Goal: Task Accomplishment & Management: Use online tool/utility

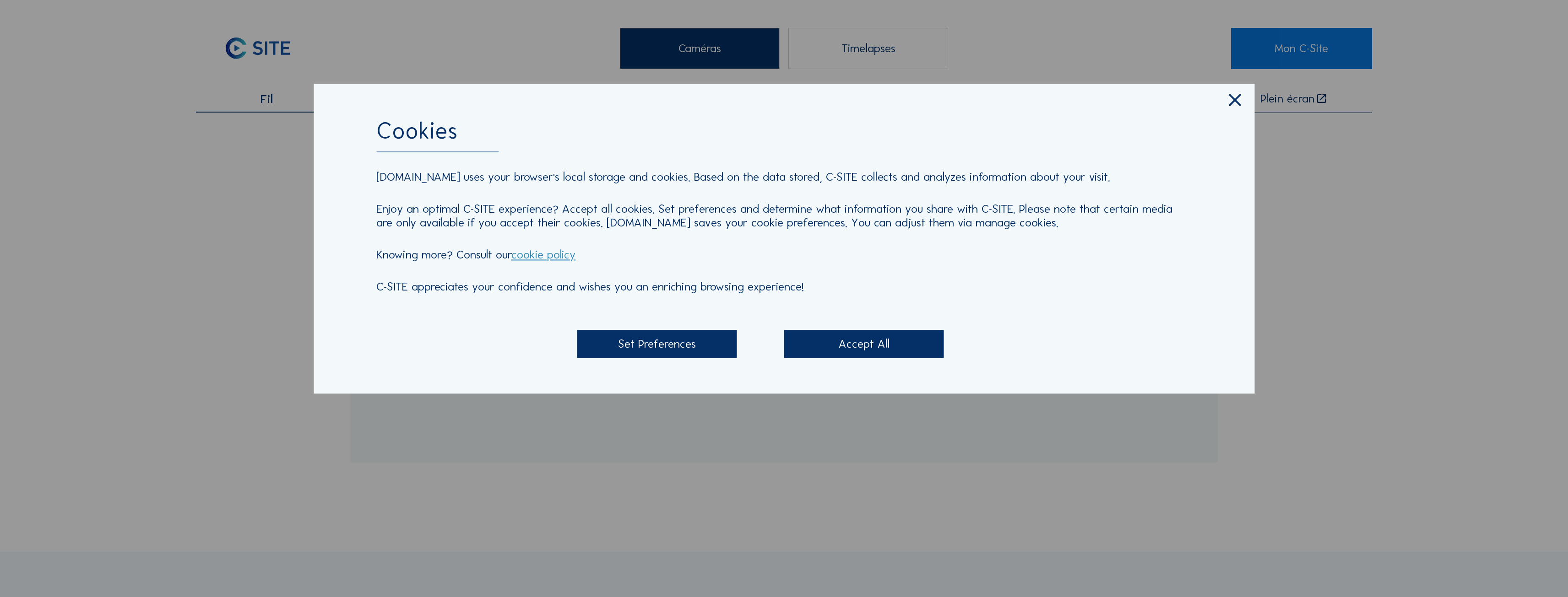
click at [864, 345] on div "Accept All" at bounding box center [864, 344] width 160 height 28
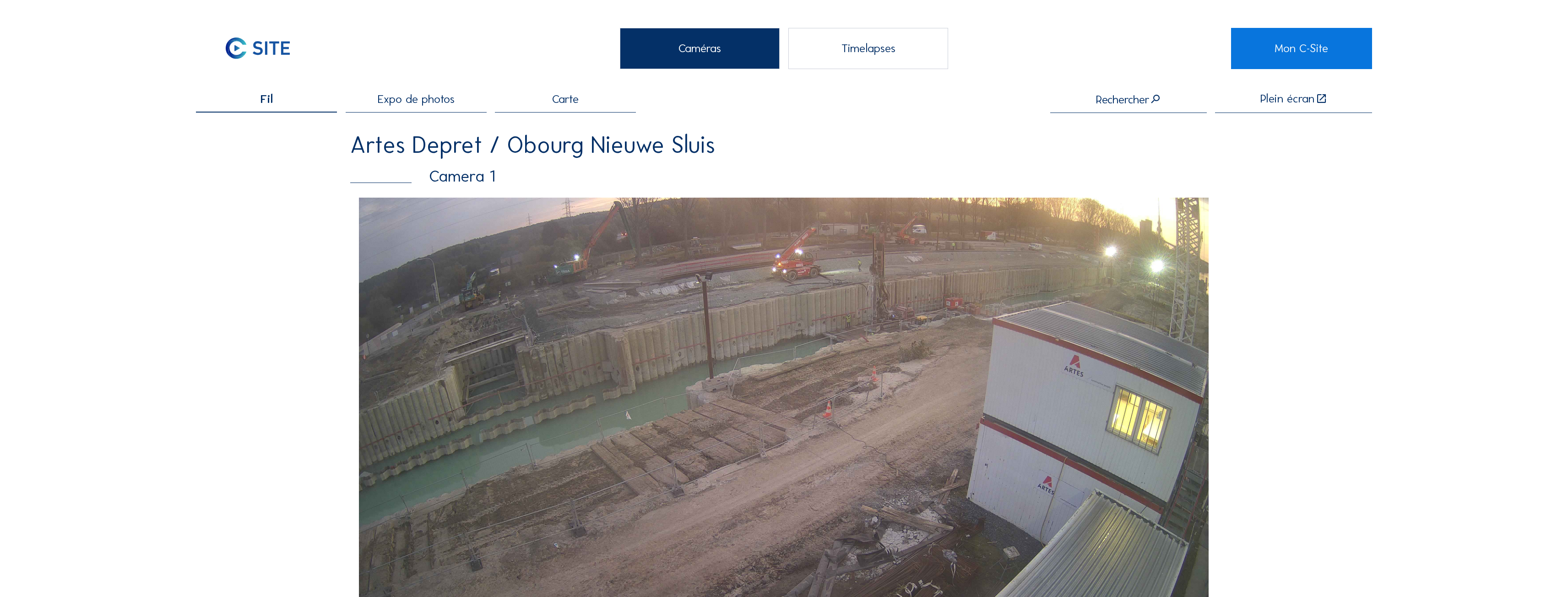
click at [421, 102] on span "Expo de photos" at bounding box center [416, 99] width 77 height 12
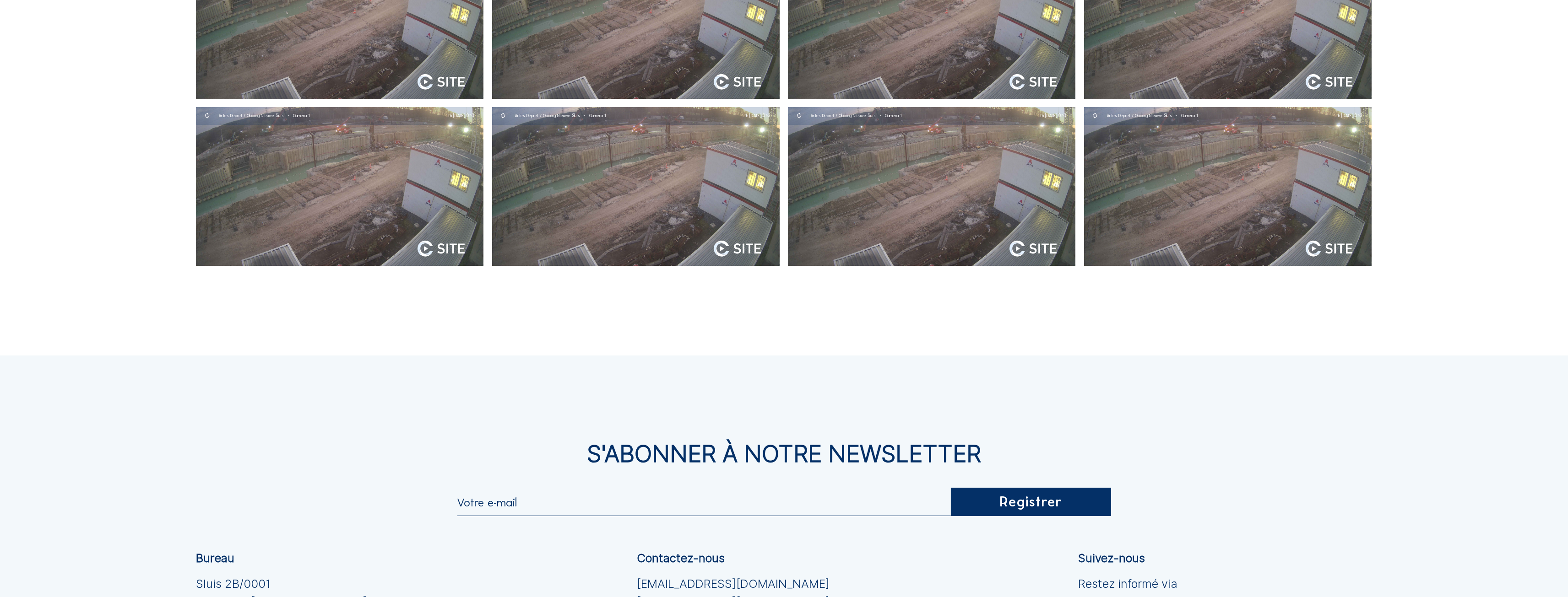
scroll to position [366, 0]
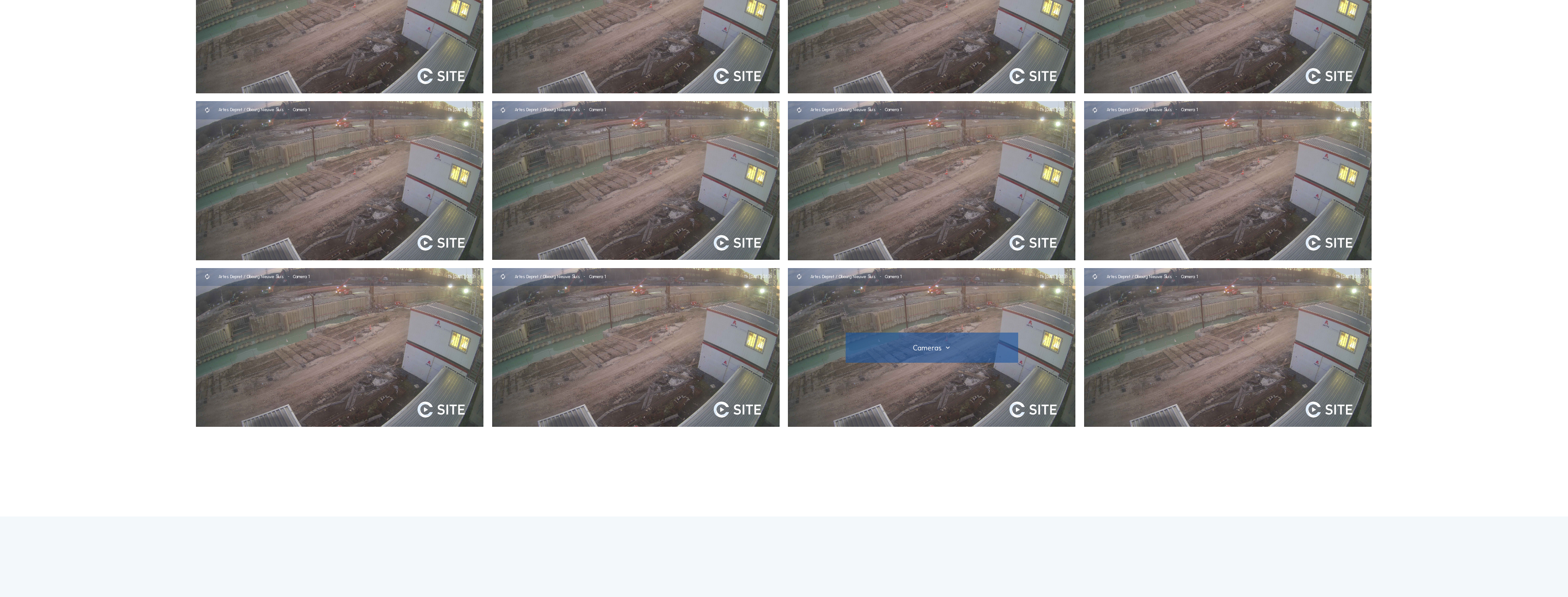
click at [947, 349] on div at bounding box center [932, 347] width 141 height 8
click at [974, 479] on div "Caméras Timelapses Mon C-Site Fil Expo de photos Carte Plein écran Artes Depret…" at bounding box center [784, 311] width 1568 height 1355
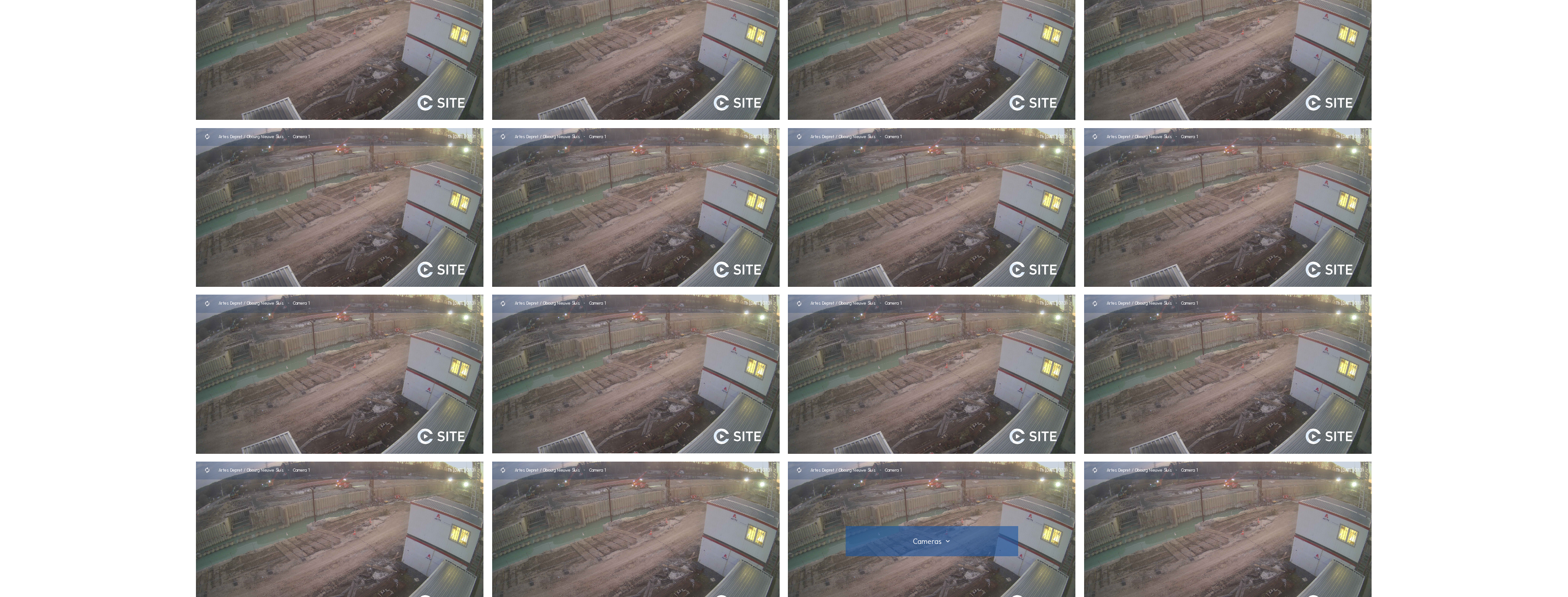
scroll to position [0, 0]
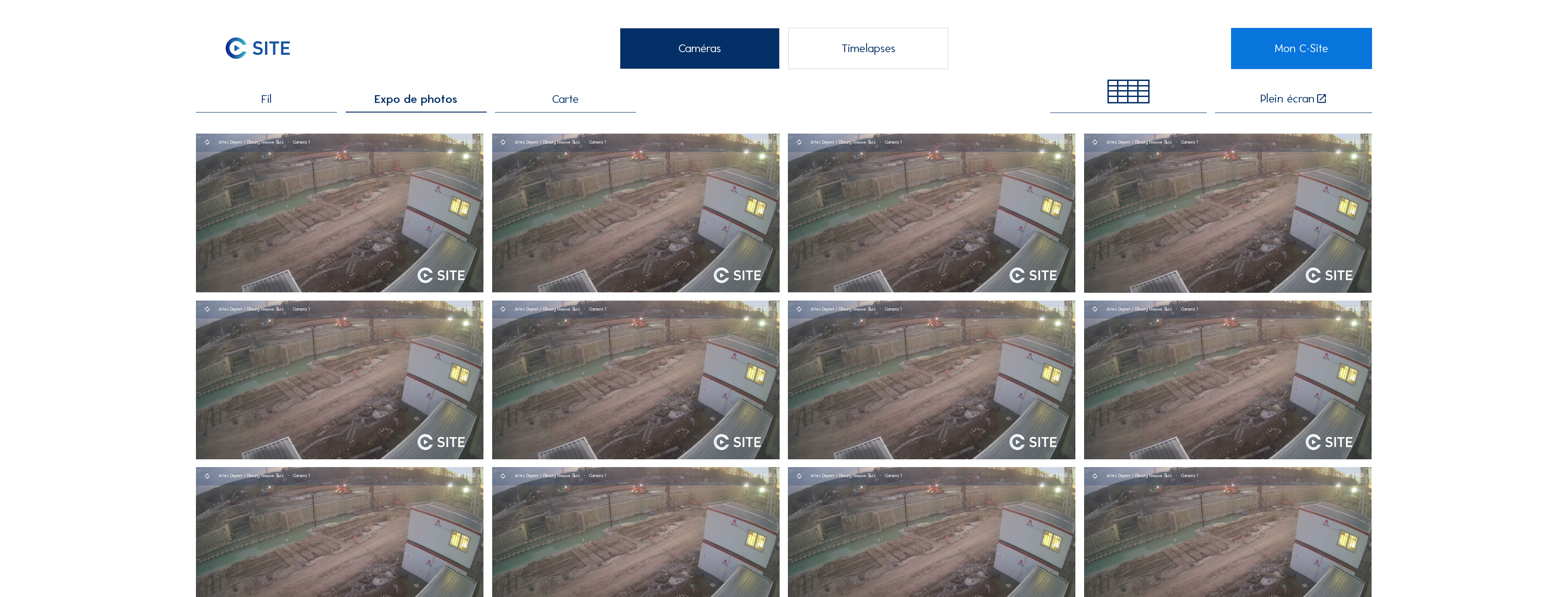
click at [1265, 97] on div "Plein écran" at bounding box center [1287, 98] width 54 height 12
click at [568, 96] on span "Carte" at bounding box center [565, 99] width 26 height 12
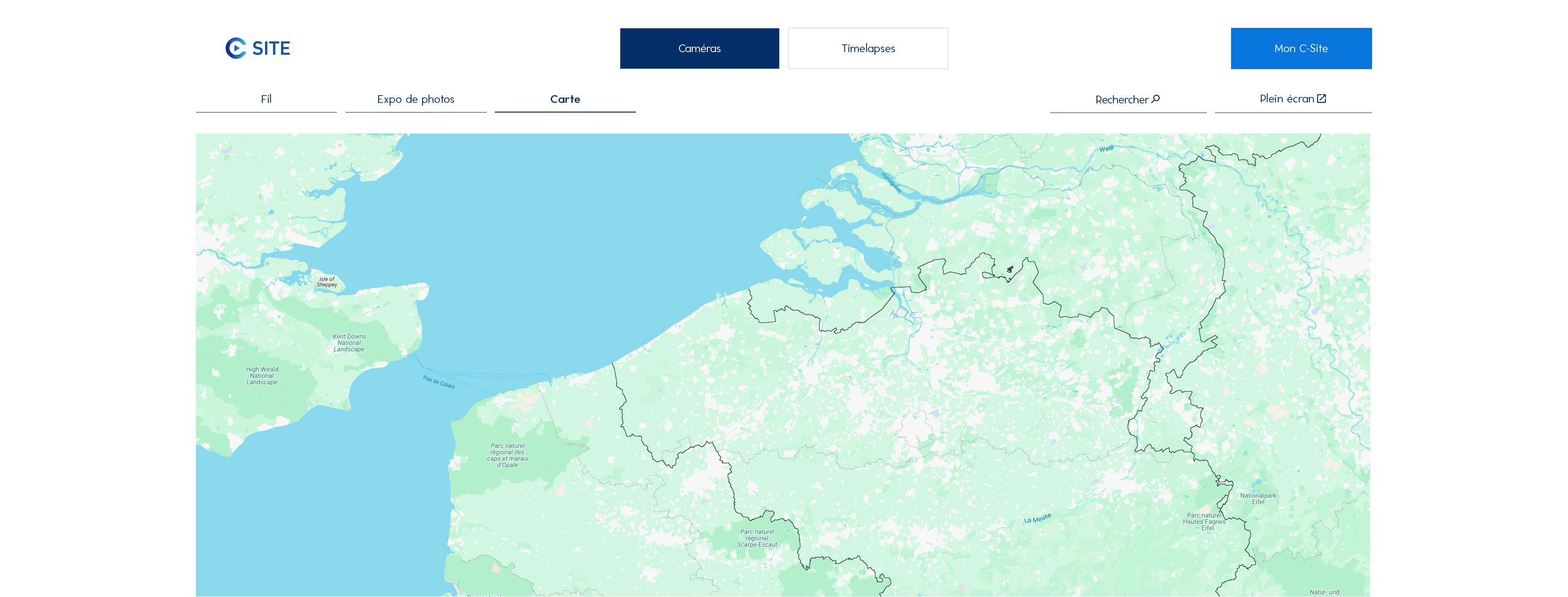
click at [424, 104] on span "Expo de photos" at bounding box center [416, 99] width 77 height 12
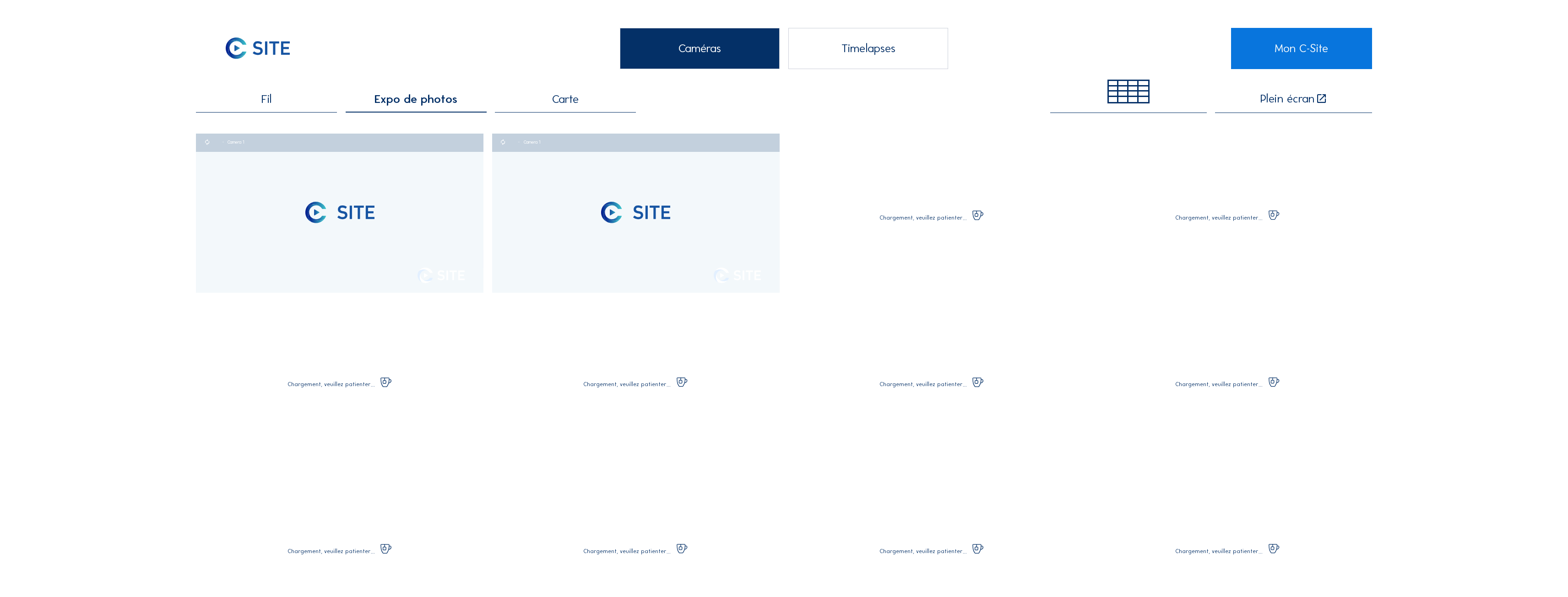
click at [284, 104] on div "Fil" at bounding box center [267, 103] width 141 height 19
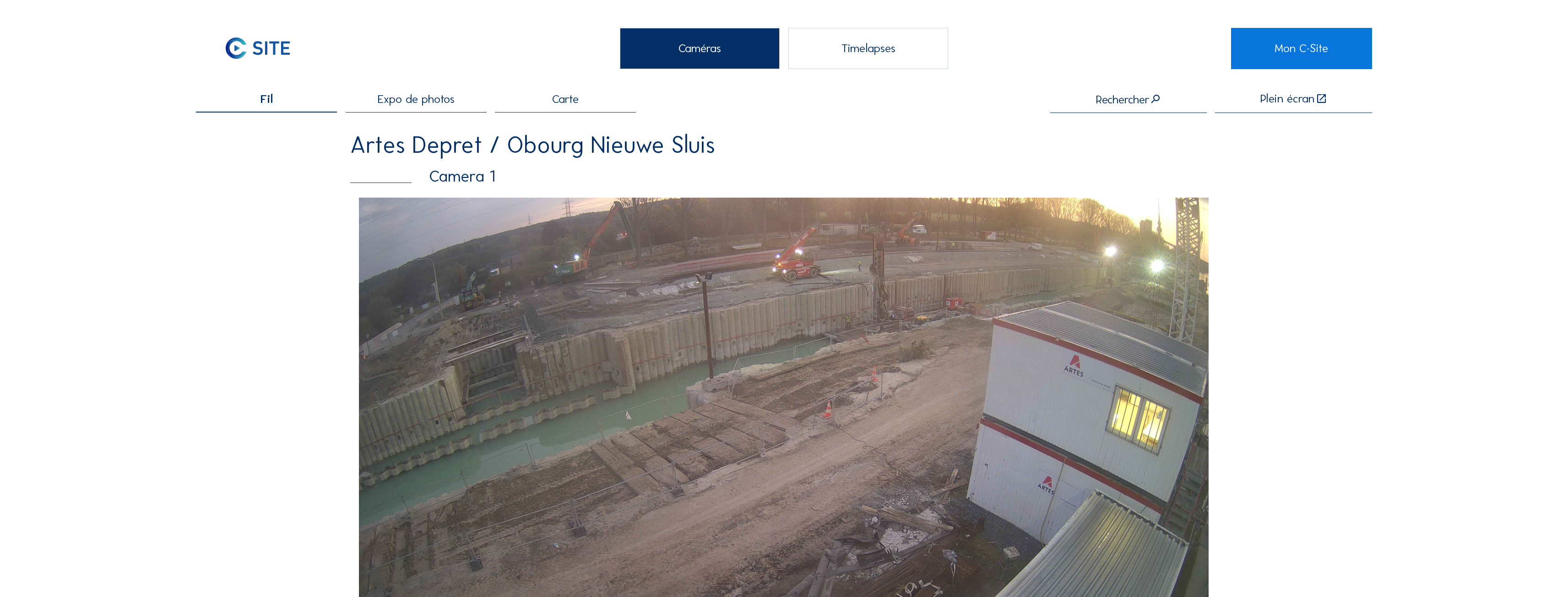
click at [876, 42] on div "Timelapses" at bounding box center [867, 48] width 160 height 41
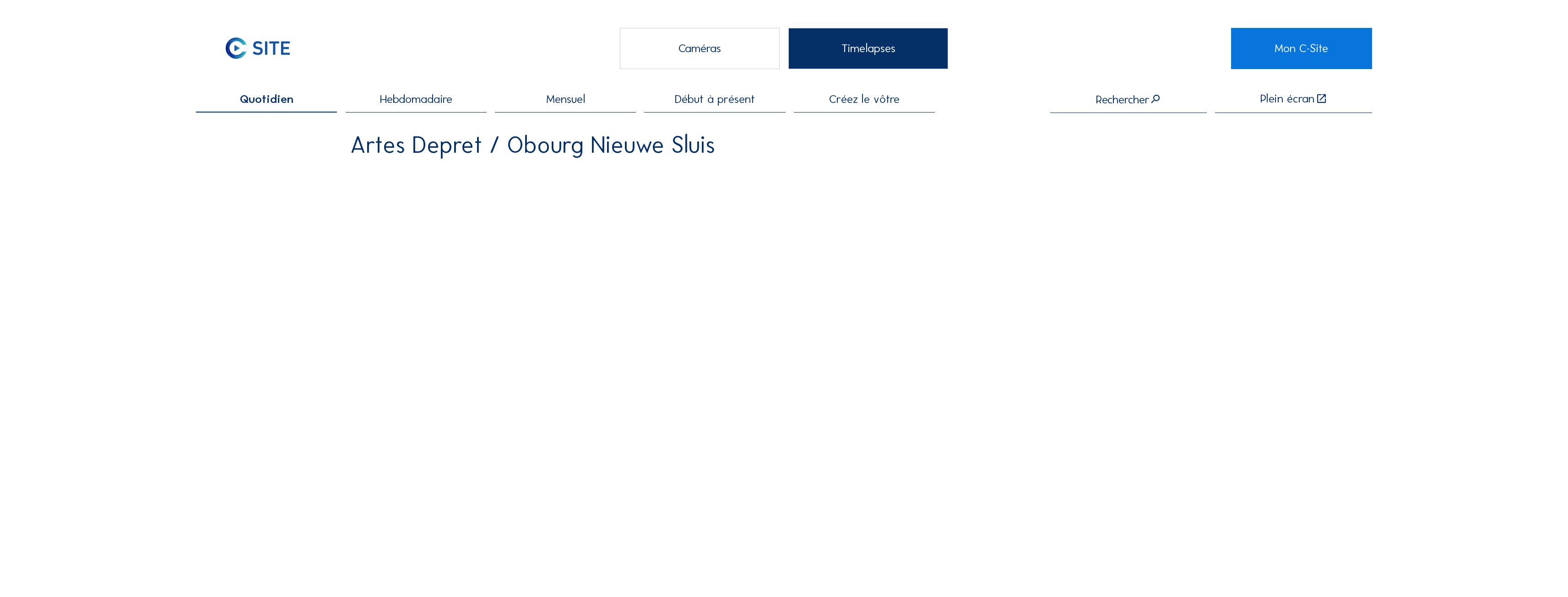
click at [403, 96] on span "Hebdomadaire" at bounding box center [416, 99] width 72 height 12
click at [568, 95] on span "Mensuel" at bounding box center [565, 99] width 39 height 12
click at [444, 99] on span "Hebdomadaire" at bounding box center [416, 99] width 72 height 12
click at [735, 52] on div "Caméras" at bounding box center [699, 48] width 160 height 41
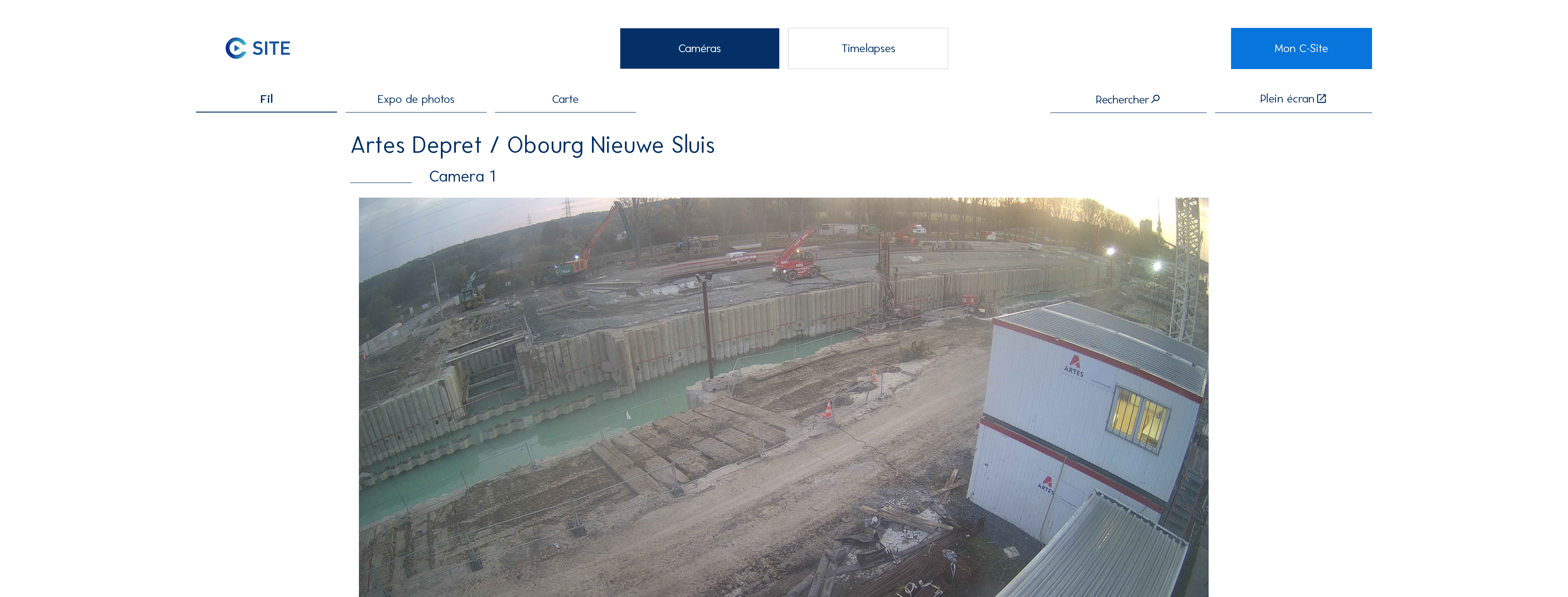
click at [1160, 210] on img at bounding box center [784, 436] width 850 height 478
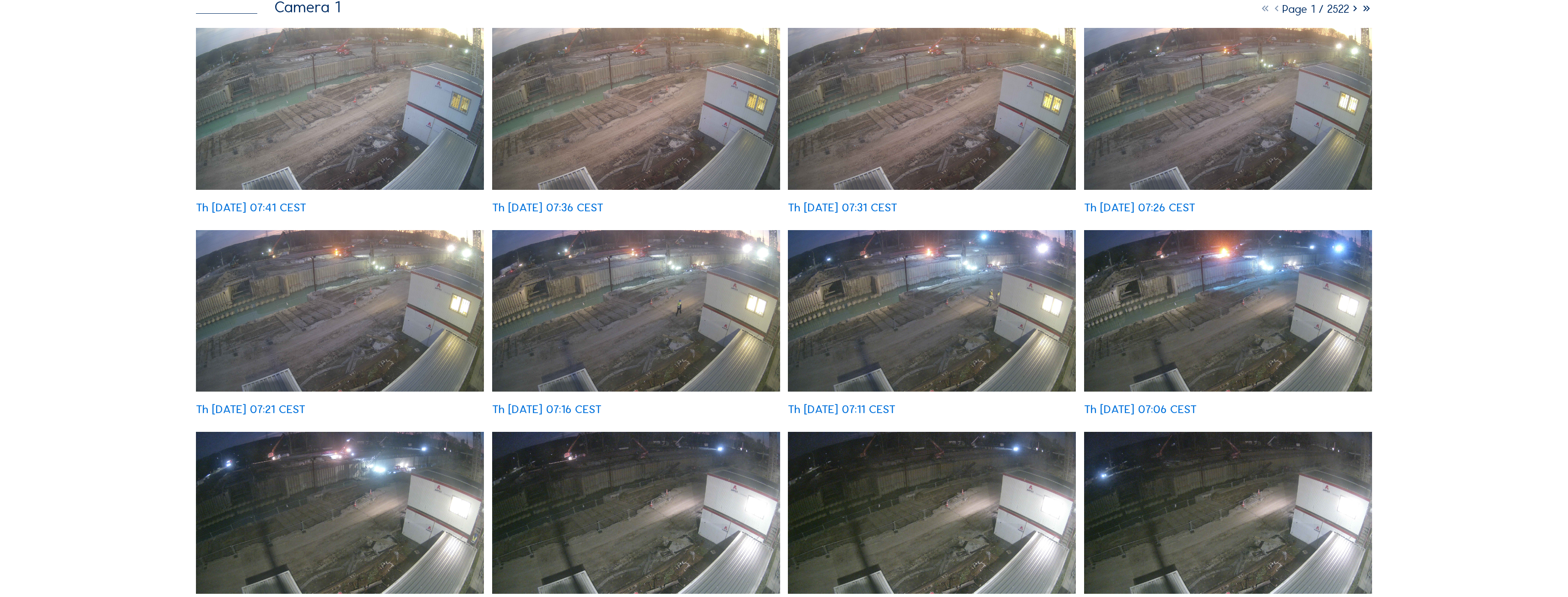
scroll to position [137, 0]
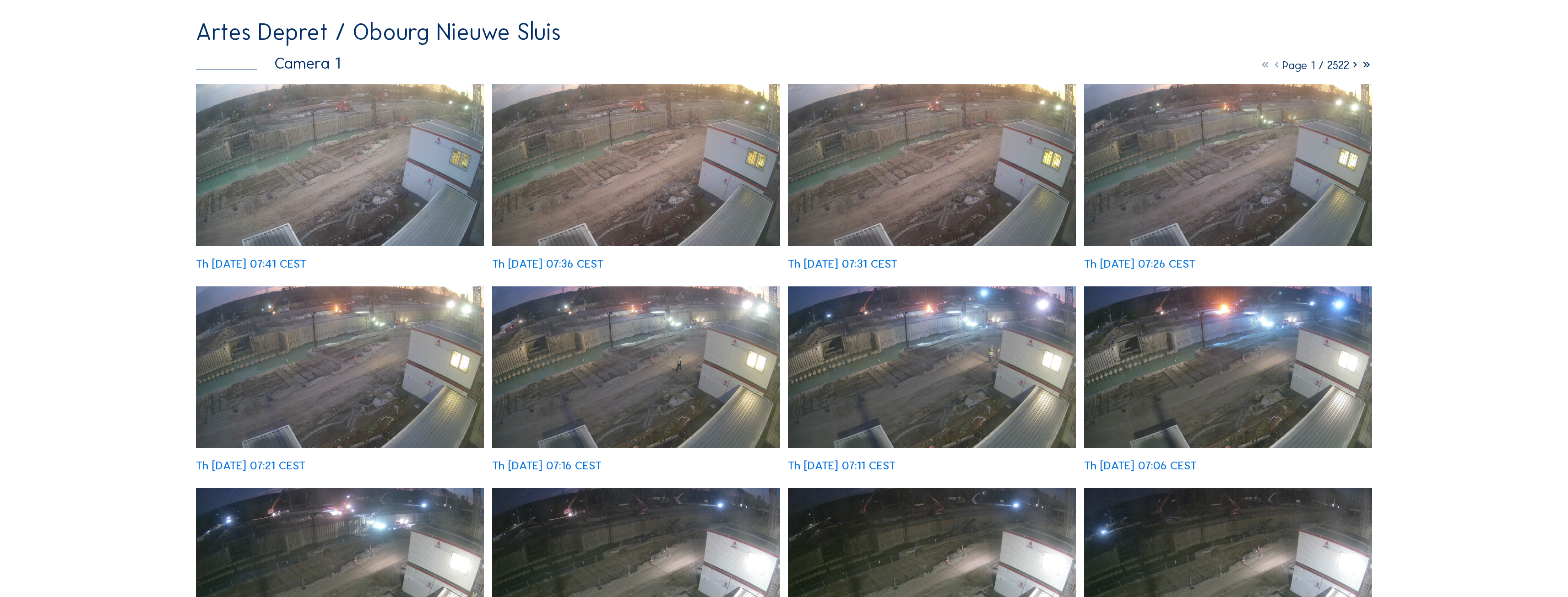
click at [1352, 68] on icon at bounding box center [1355, 65] width 12 height 14
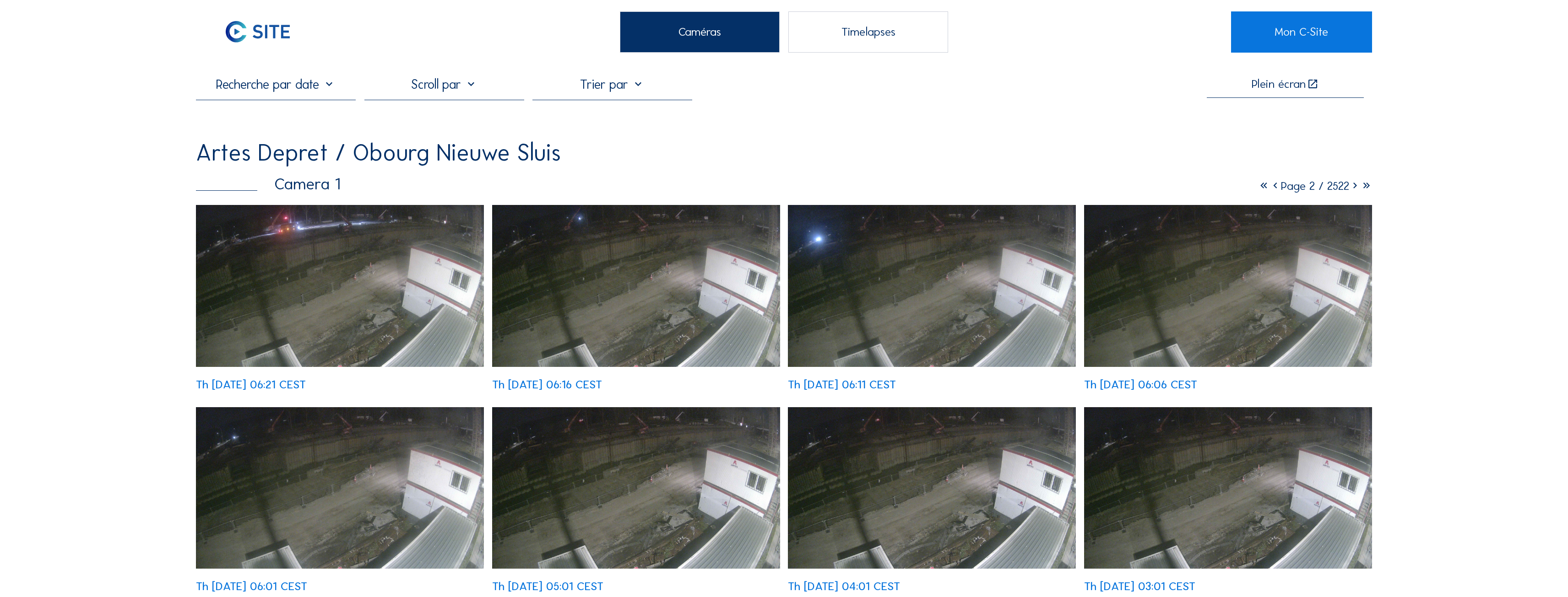
scroll to position [0, 0]
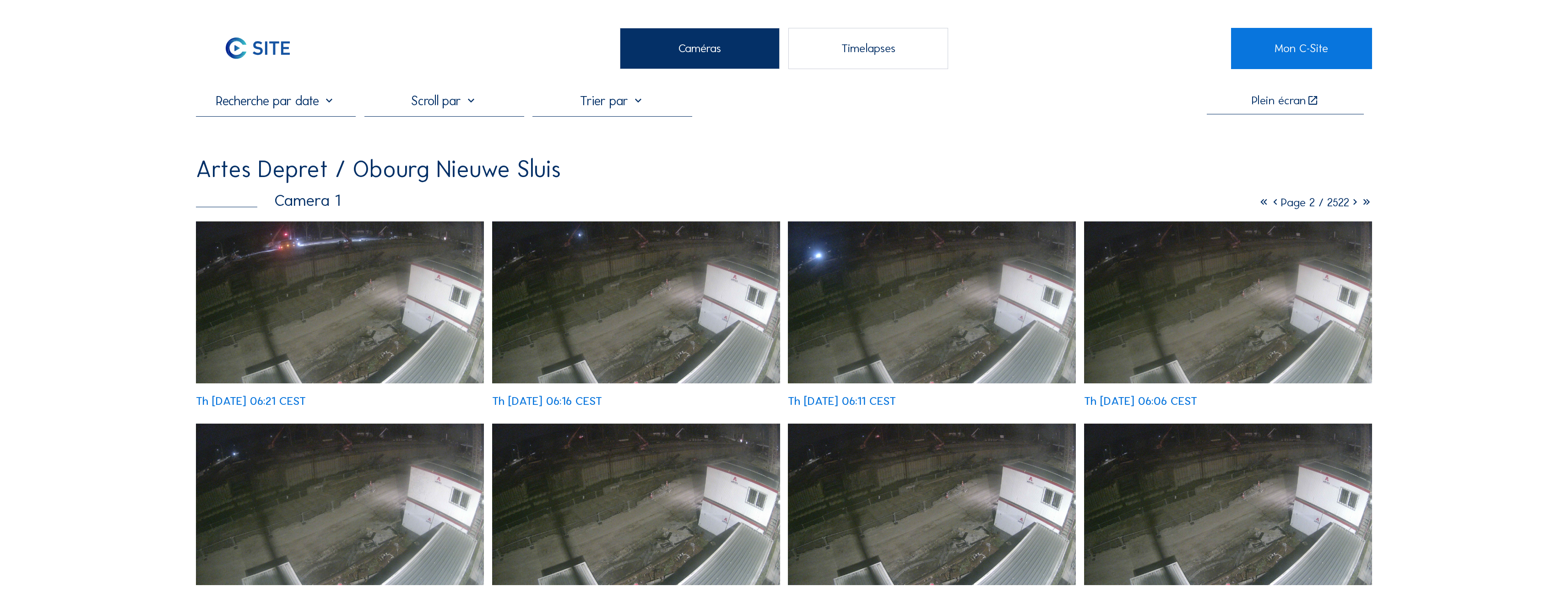
click at [1351, 206] on icon at bounding box center [1355, 202] width 12 height 14
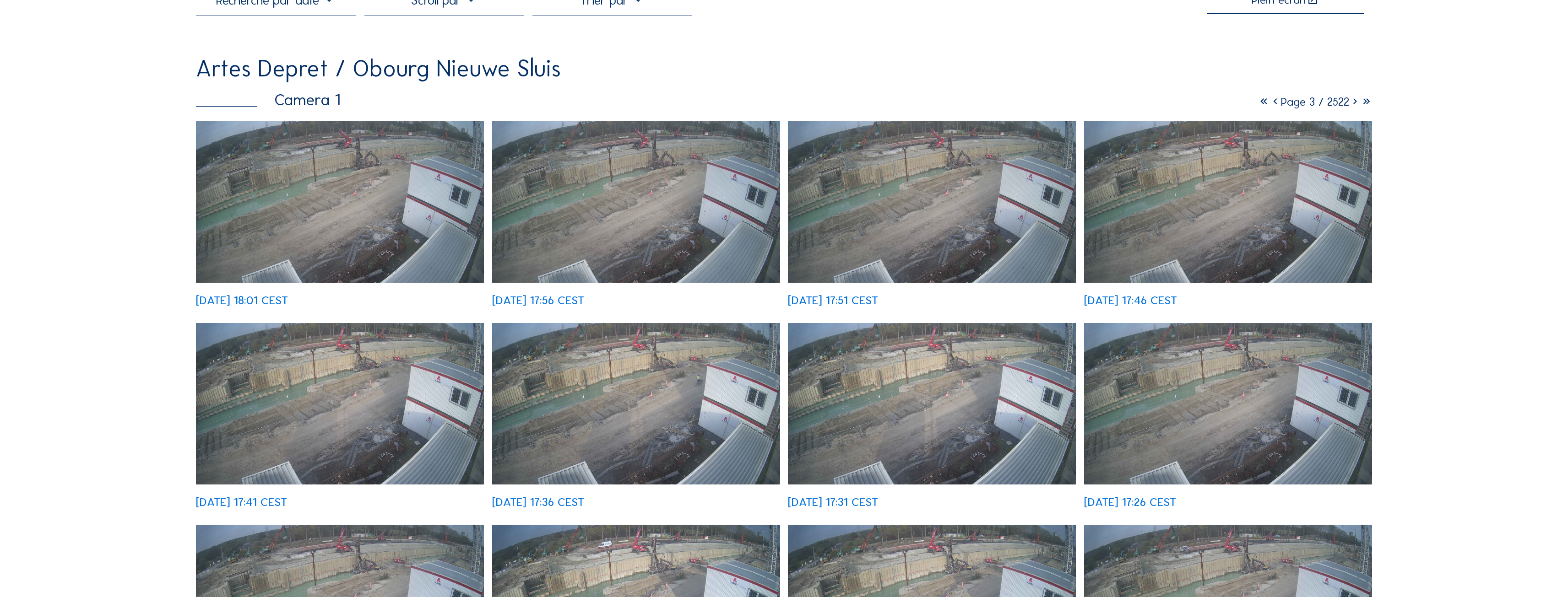
scroll to position [46, 0]
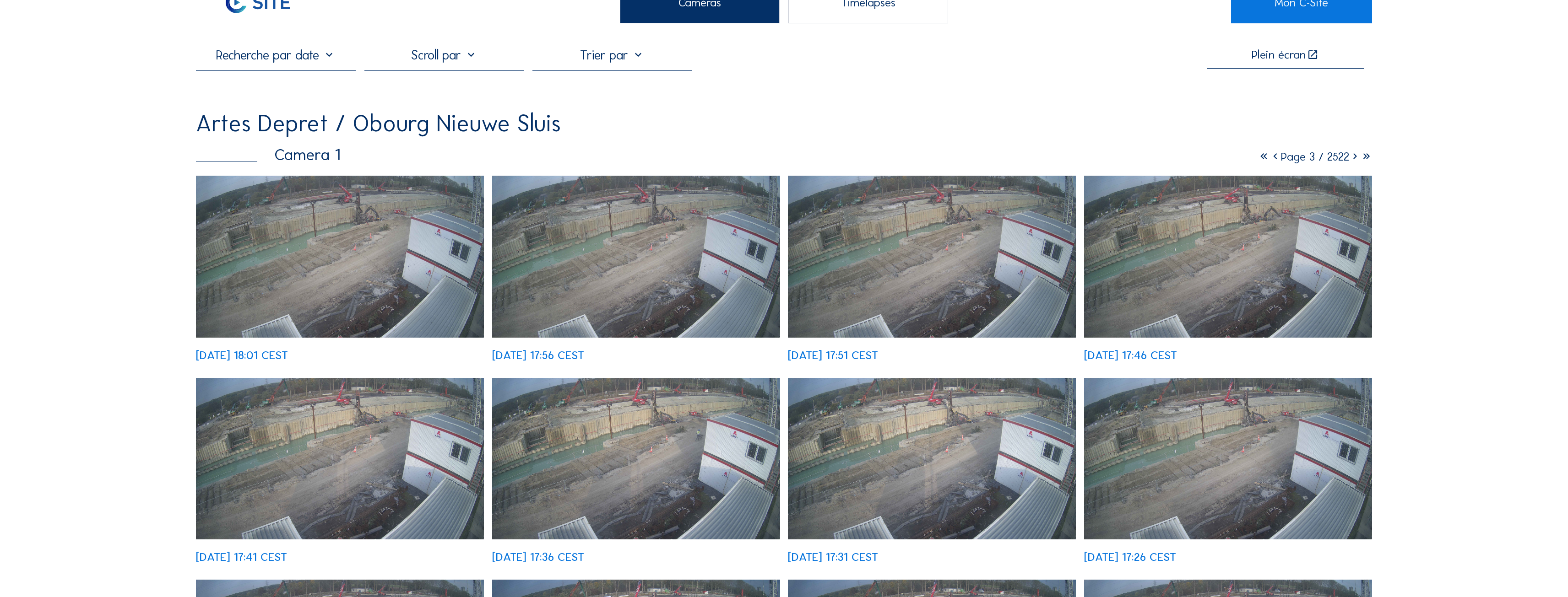
click at [1350, 158] on icon at bounding box center [1355, 156] width 12 height 14
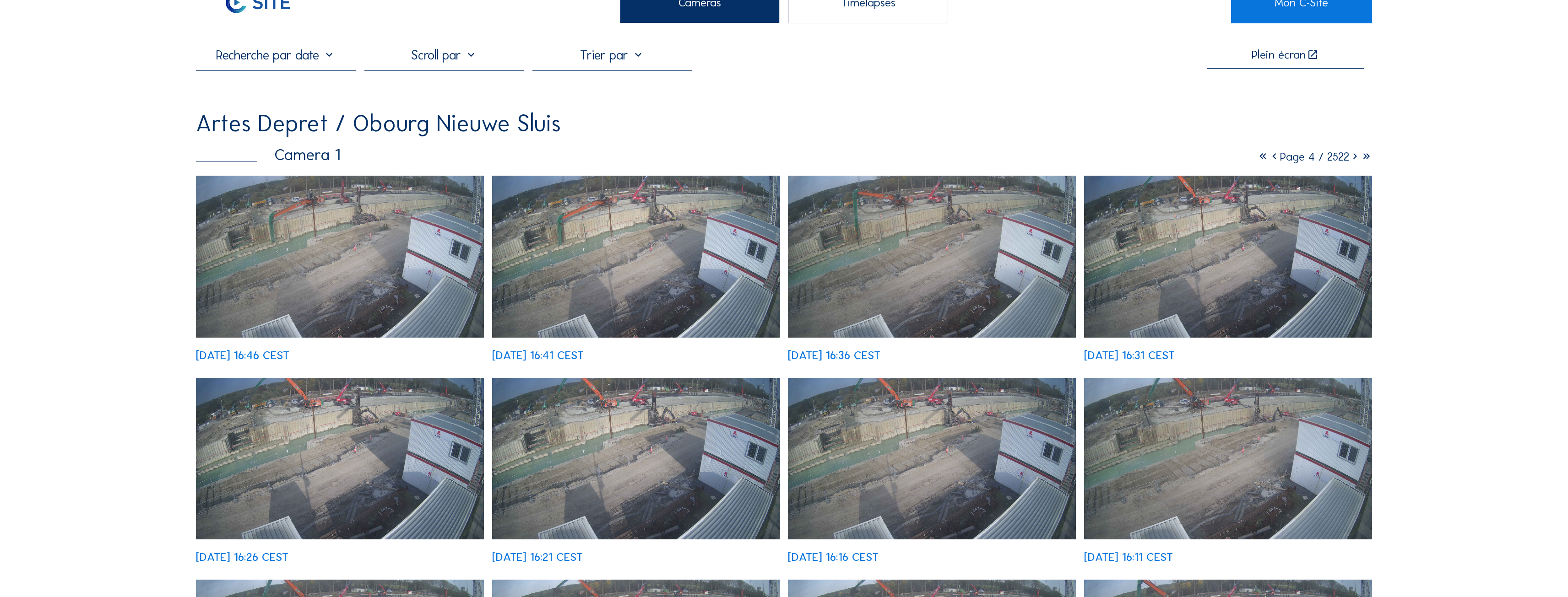
click at [1268, 159] on icon at bounding box center [1274, 156] width 12 height 14
click at [1270, 159] on icon at bounding box center [1275, 156] width 12 height 14
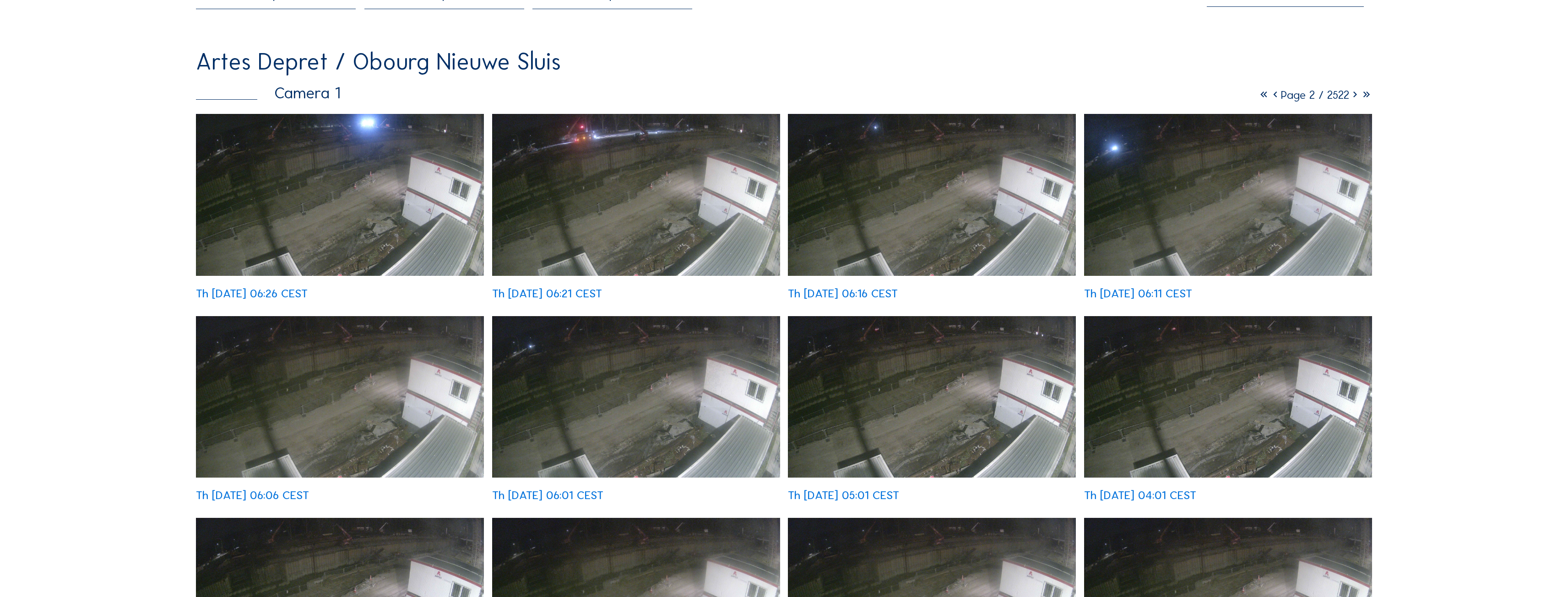
scroll to position [92, 0]
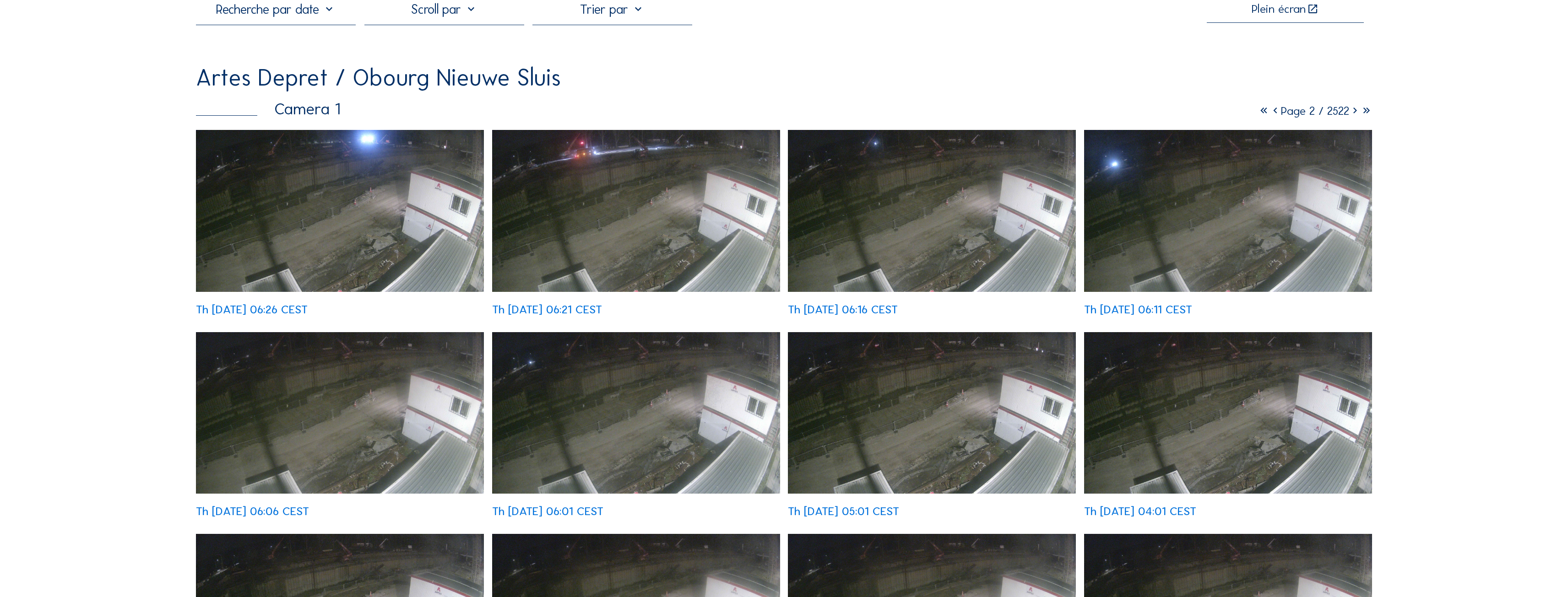
click at [531, 196] on img at bounding box center [636, 211] width 288 height 162
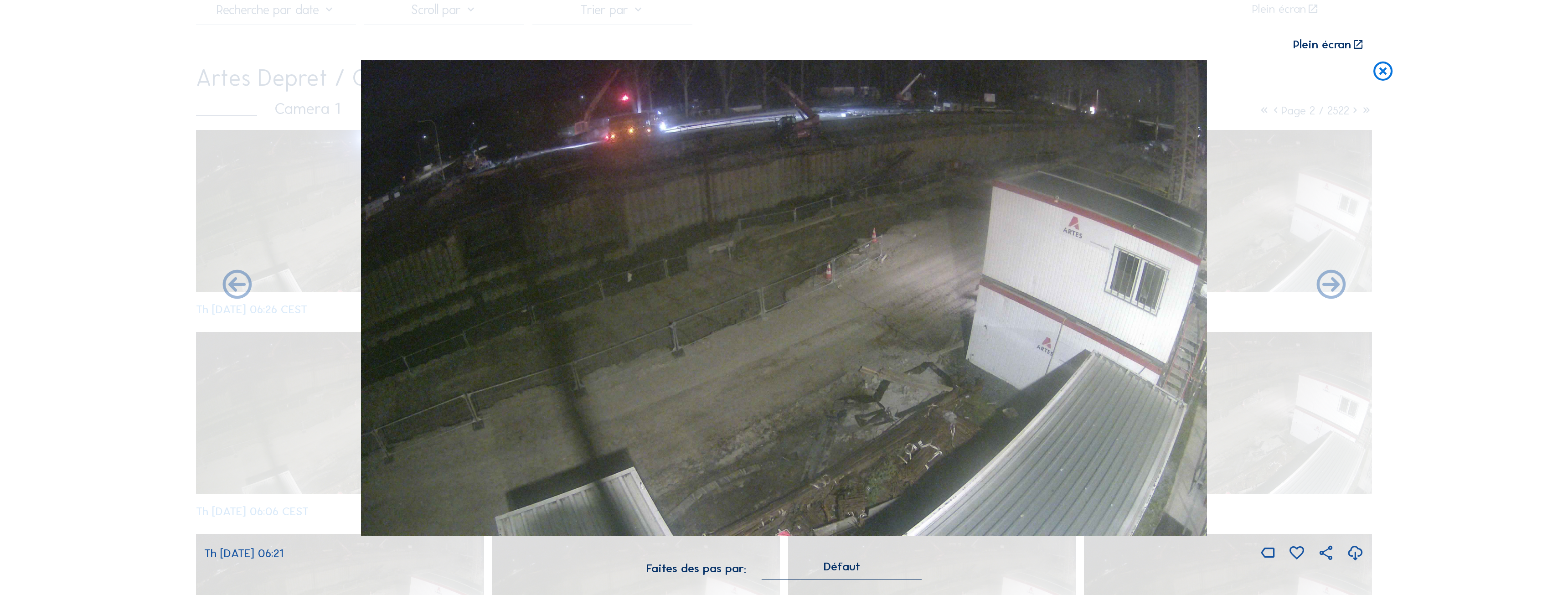
click at [1381, 66] on icon at bounding box center [1383, 72] width 23 height 24
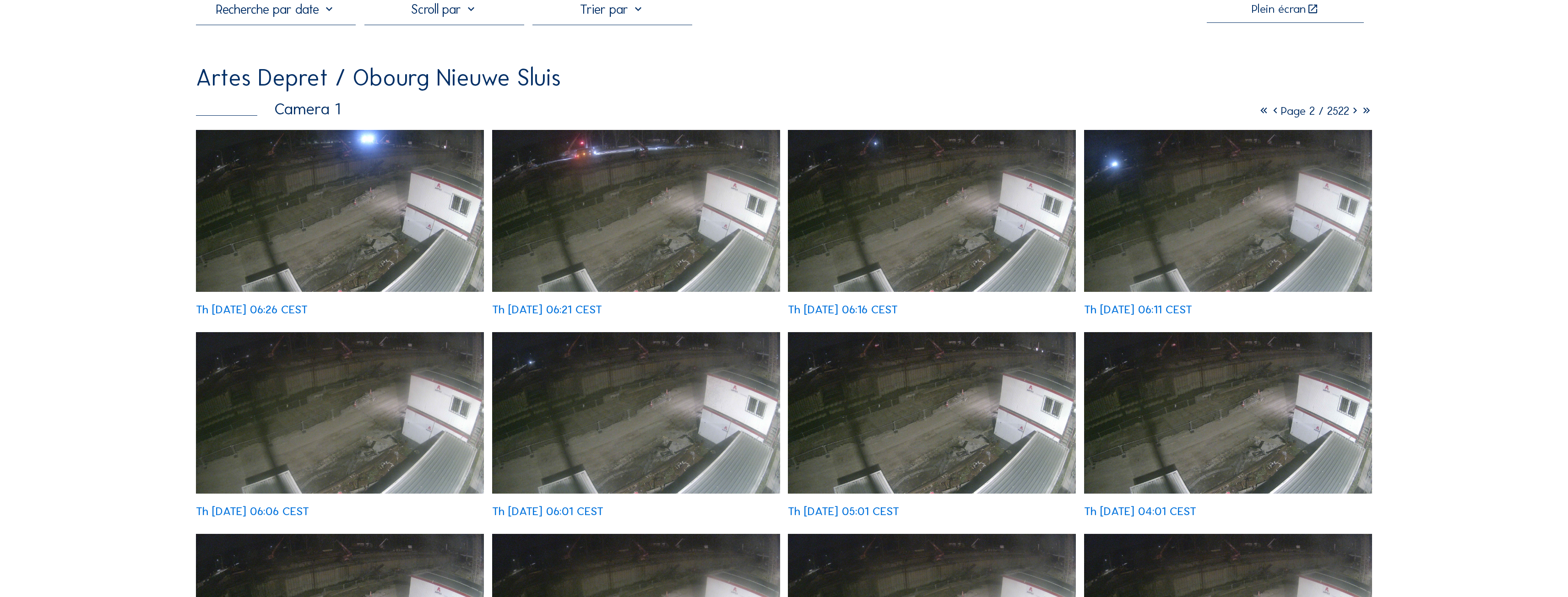
click at [389, 175] on img at bounding box center [340, 211] width 288 height 162
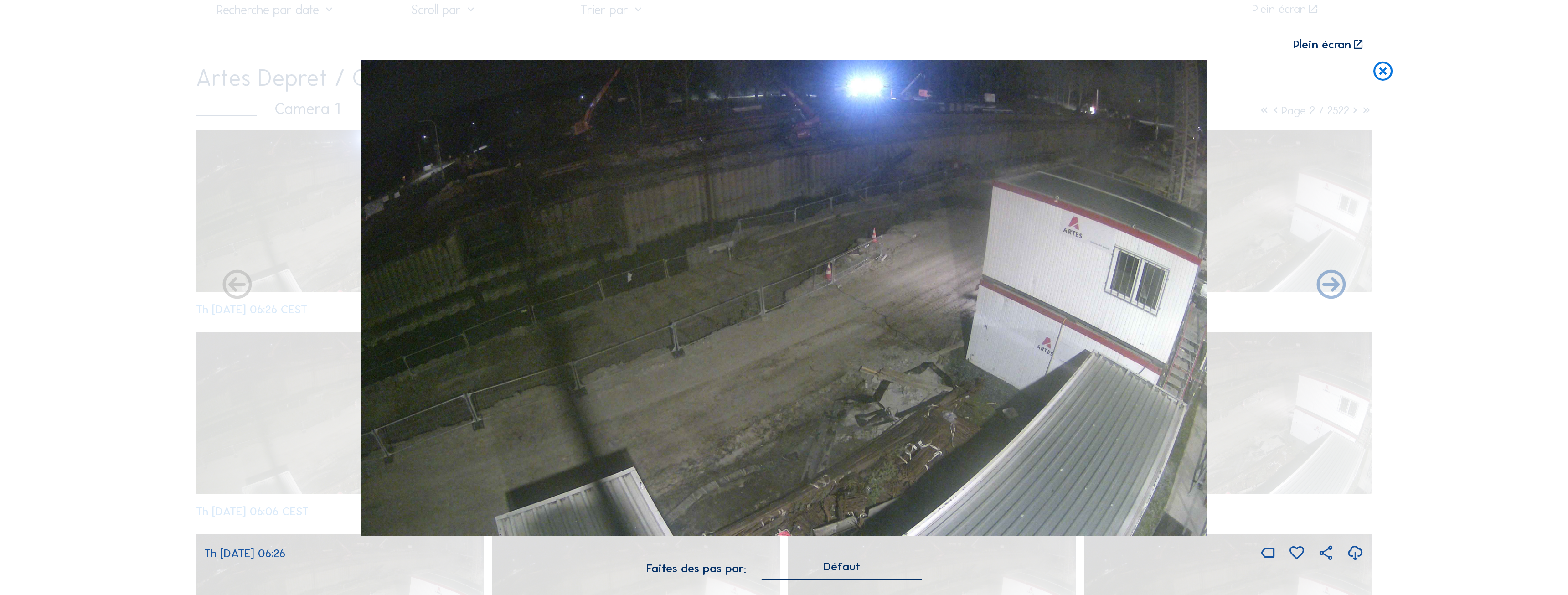
click at [1380, 71] on icon at bounding box center [1383, 72] width 23 height 24
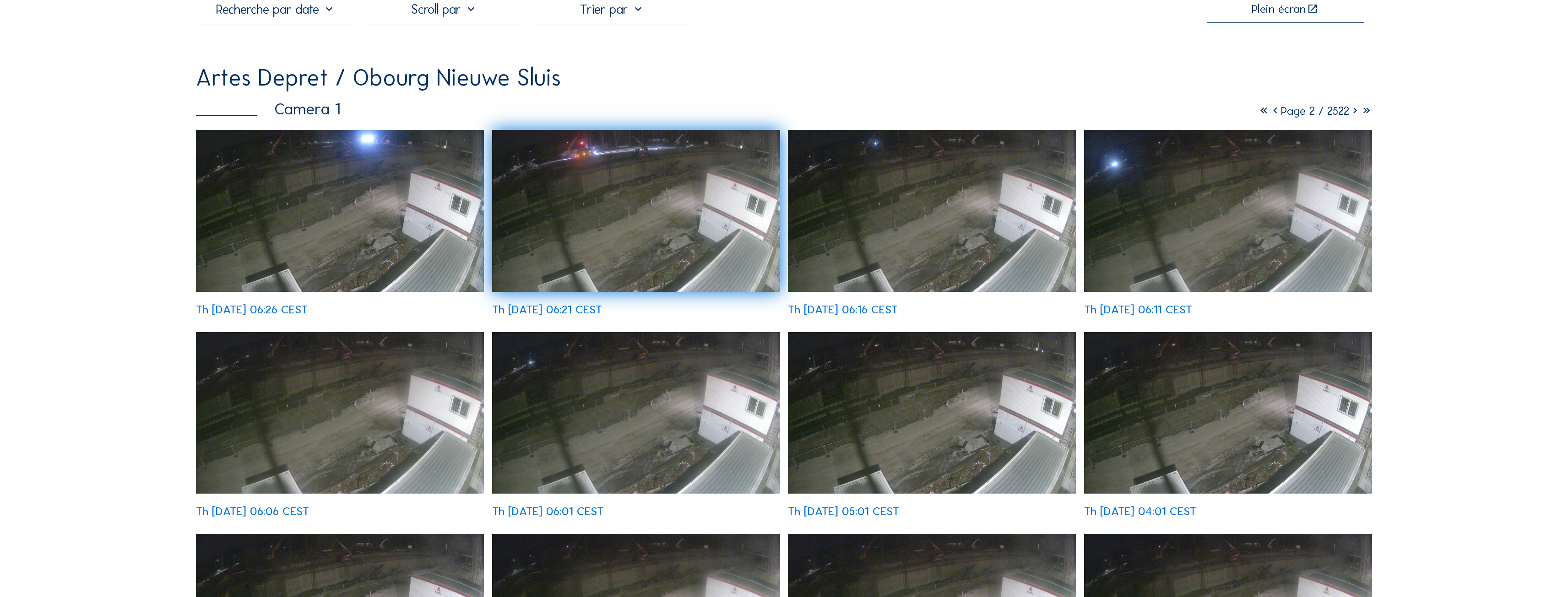
click at [1254, 180] on img at bounding box center [1228, 211] width 288 height 162
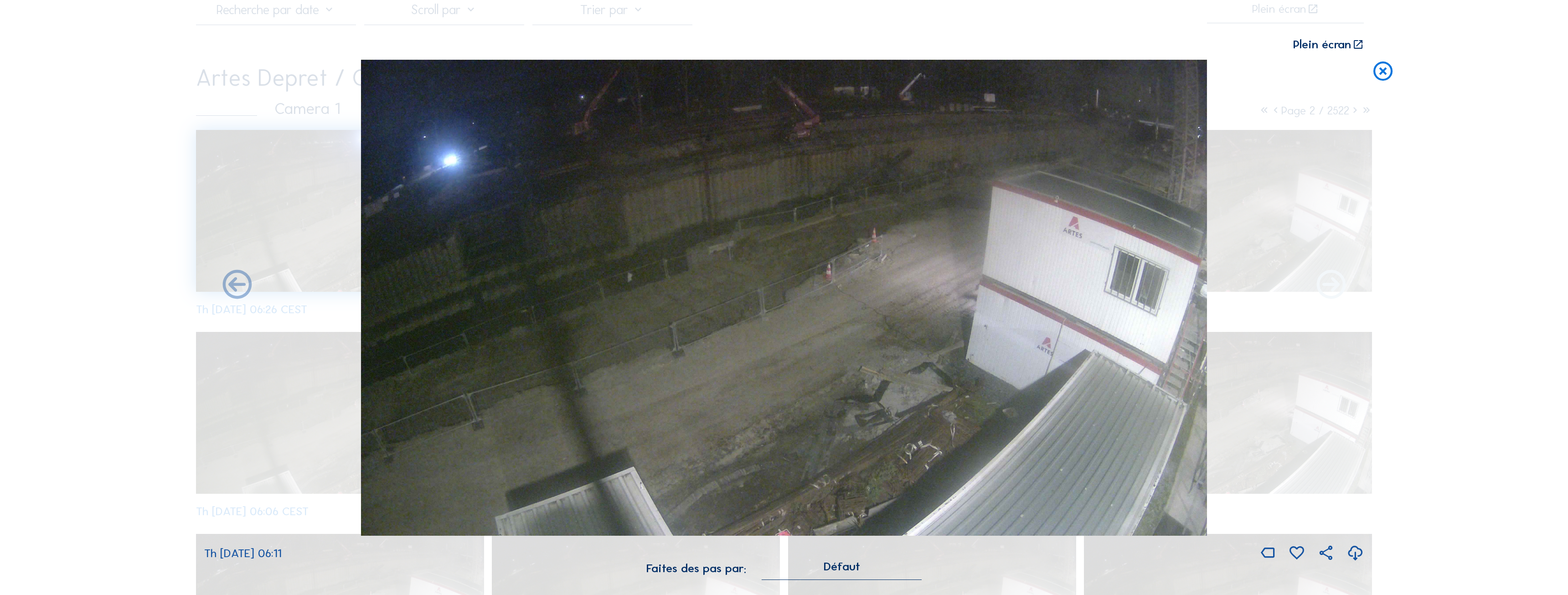
click at [1340, 292] on icon at bounding box center [1331, 286] width 35 height 35
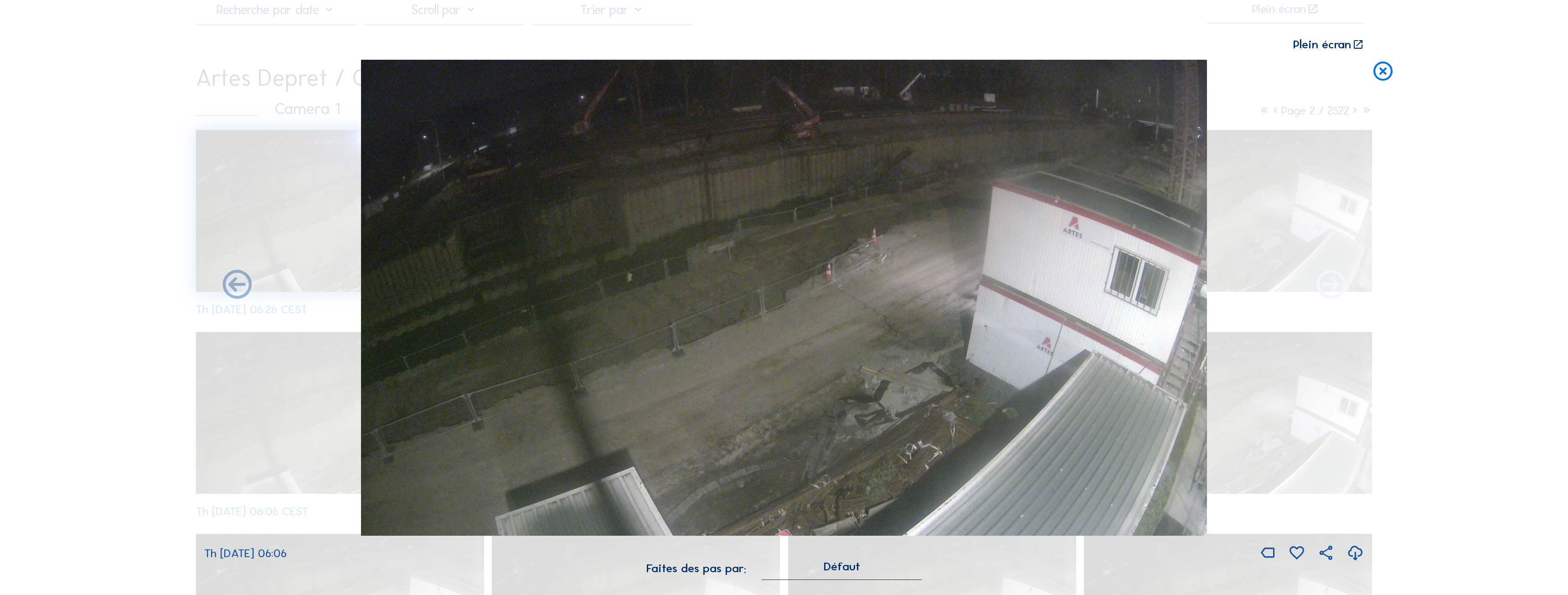
click at [1340, 292] on icon at bounding box center [1331, 286] width 35 height 35
click at [1335, 290] on icon at bounding box center [1331, 286] width 35 height 35
click at [1332, 293] on icon at bounding box center [1331, 286] width 35 height 35
click at [1383, 78] on icon at bounding box center [1383, 72] width 23 height 24
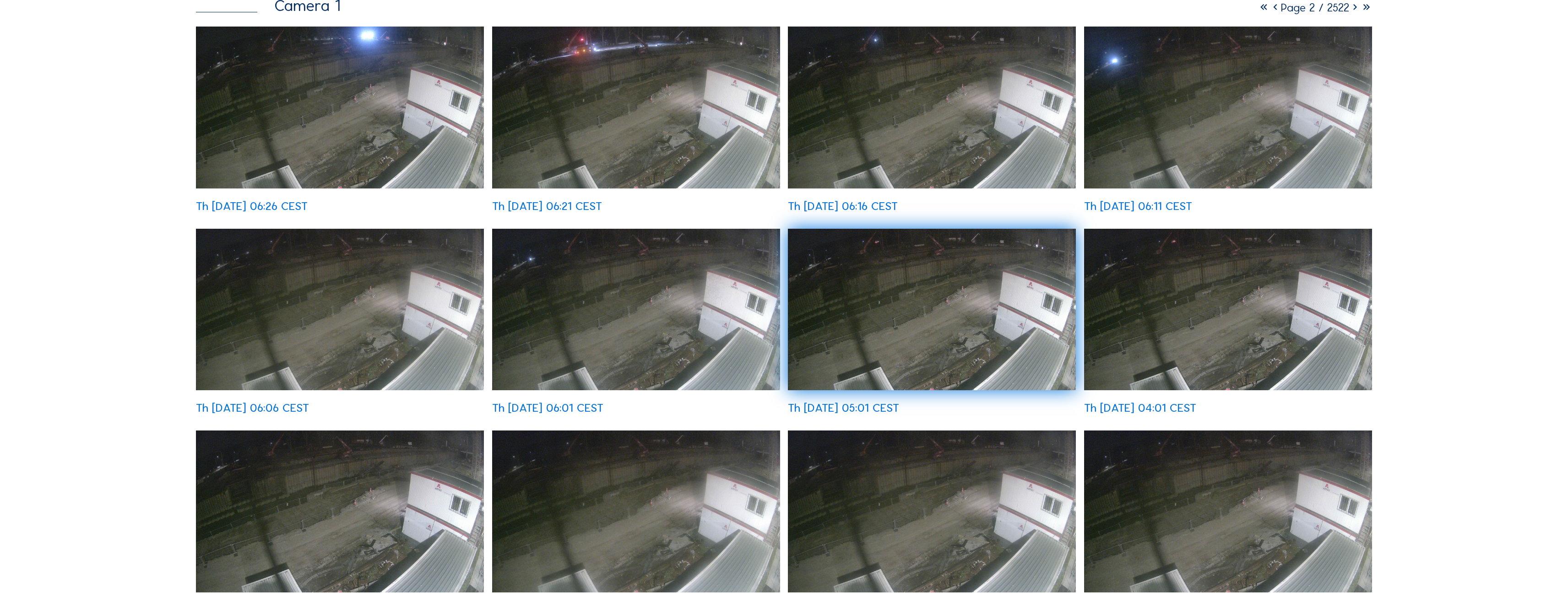
scroll to position [183, 0]
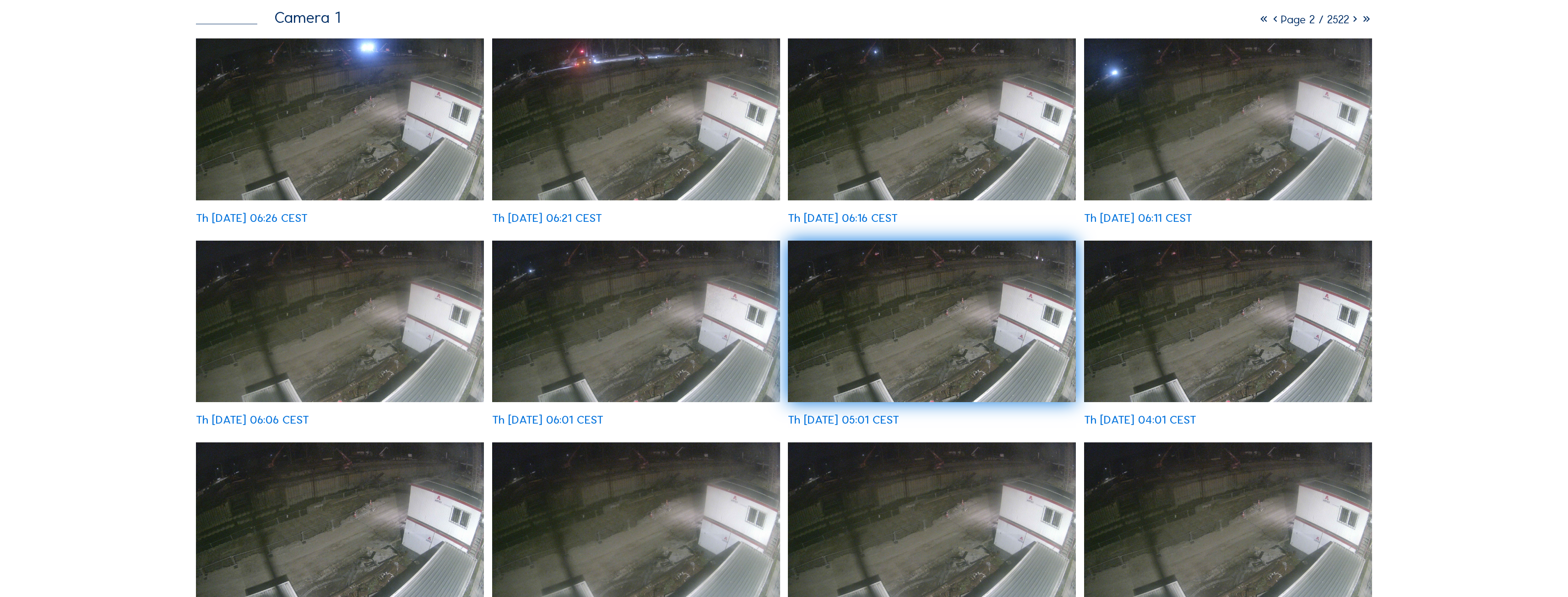
click at [1037, 265] on img at bounding box center [932, 321] width 288 height 162
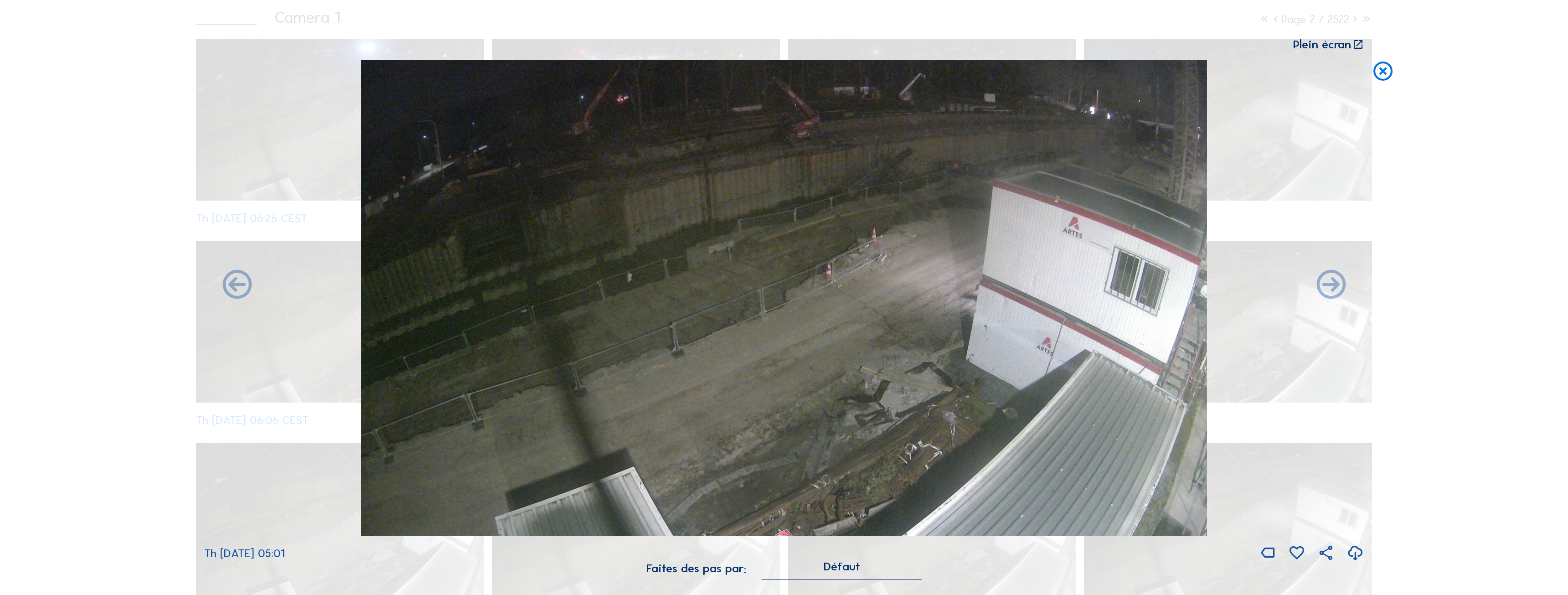
click at [1385, 75] on icon at bounding box center [1383, 72] width 23 height 24
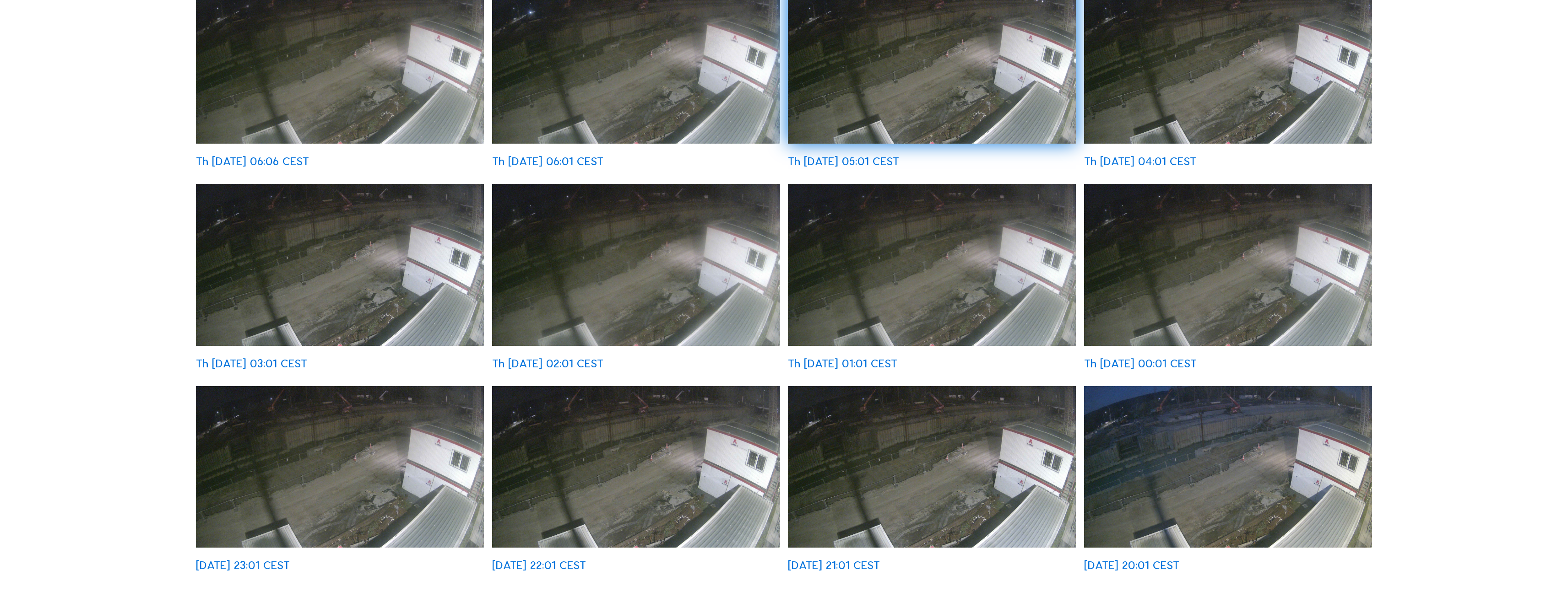
scroll to position [458, 0]
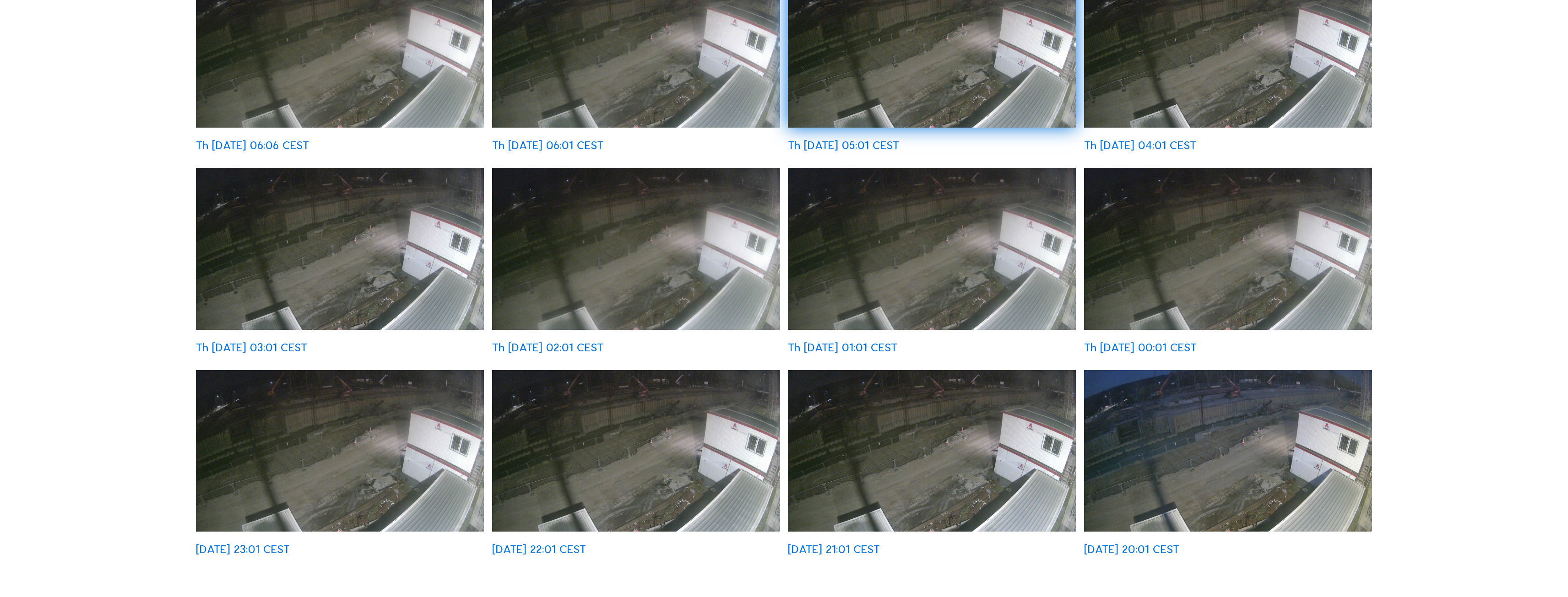
click at [469, 400] on img at bounding box center [340, 451] width 288 height 162
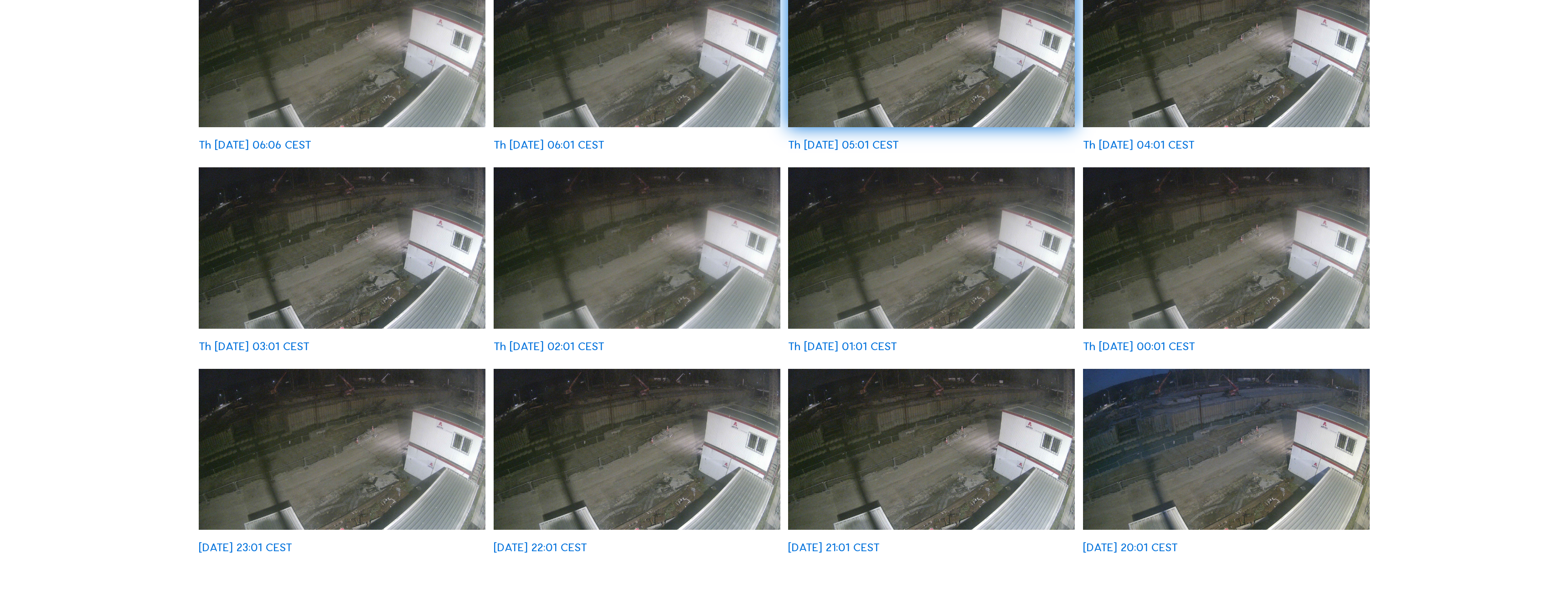
scroll to position [457, 0]
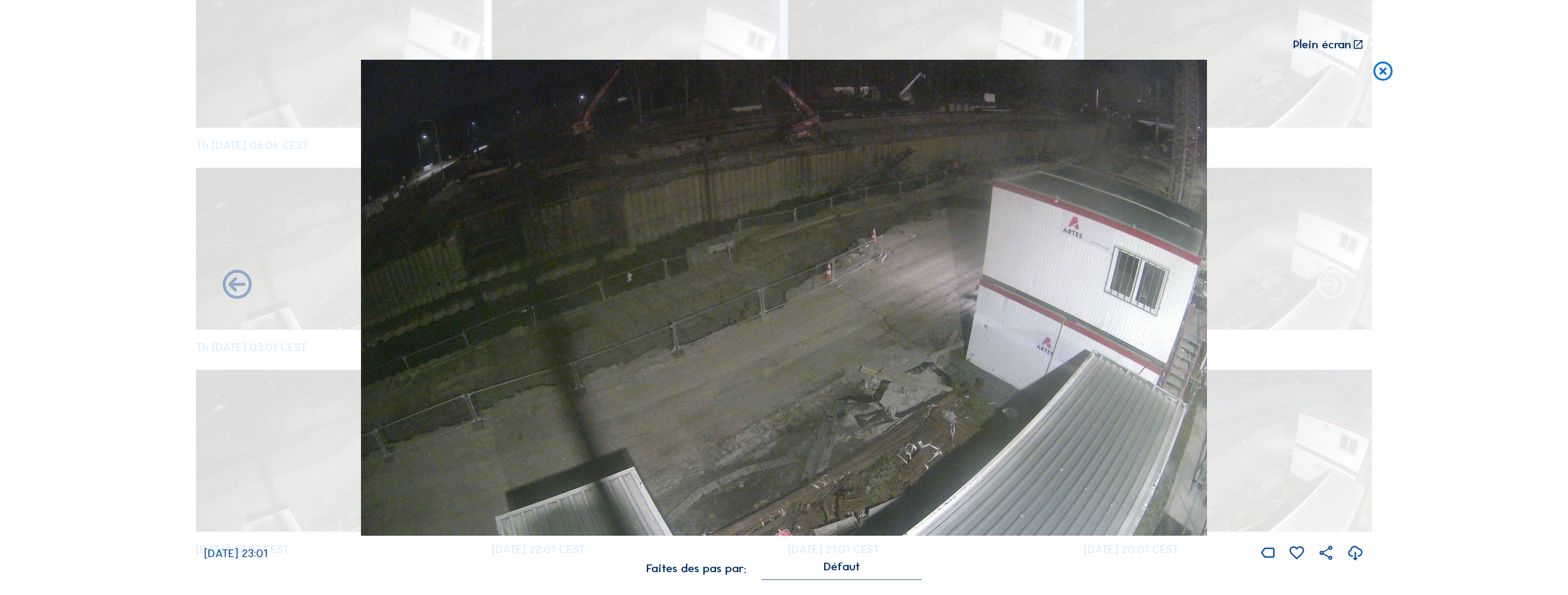
click at [1329, 285] on icon at bounding box center [1331, 286] width 35 height 35
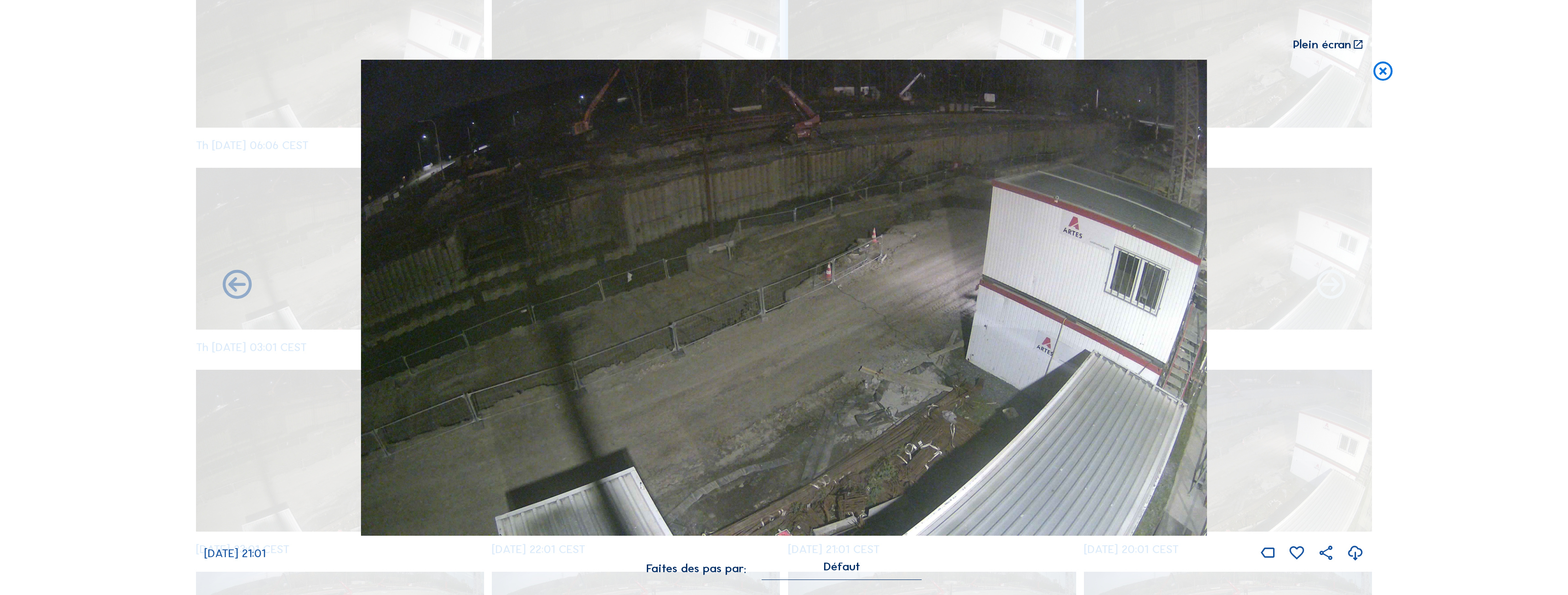
click at [1323, 297] on icon at bounding box center [1331, 286] width 35 height 35
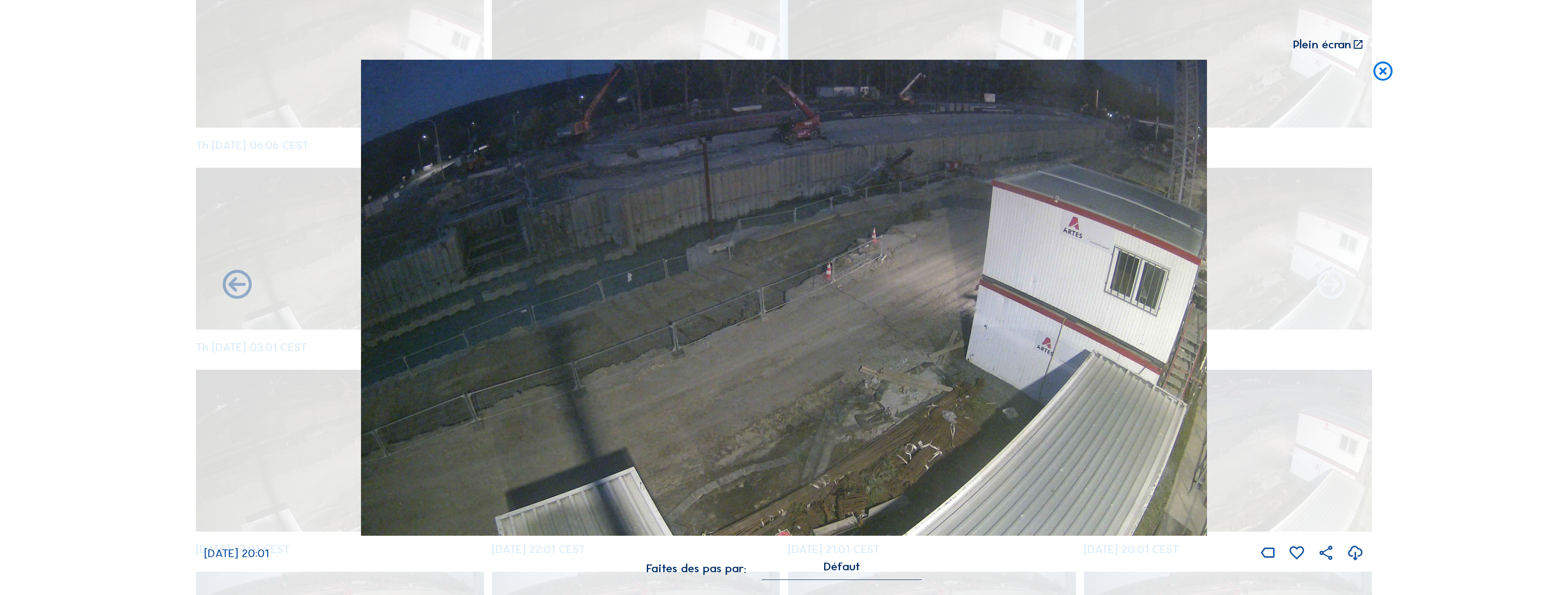
click at [1336, 290] on icon at bounding box center [1331, 286] width 35 height 35
click at [1331, 294] on icon at bounding box center [1331, 286] width 35 height 35
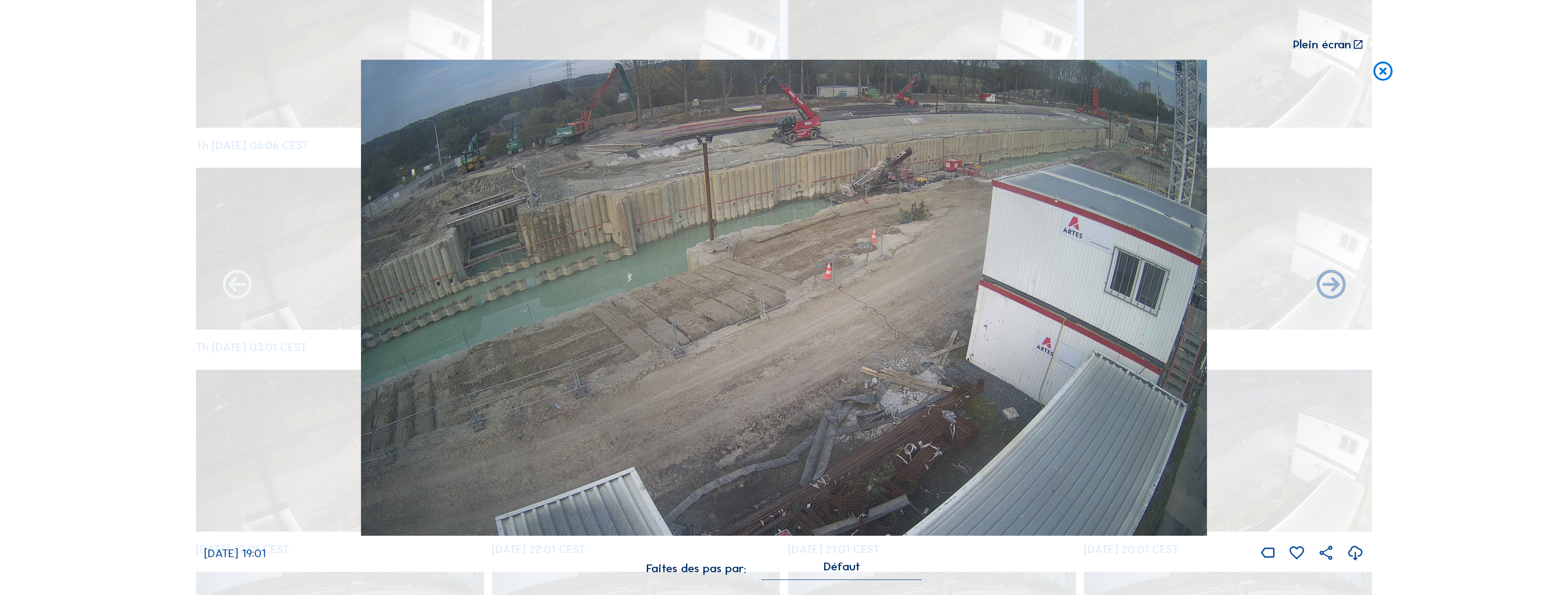
click at [228, 295] on icon at bounding box center [237, 286] width 35 height 35
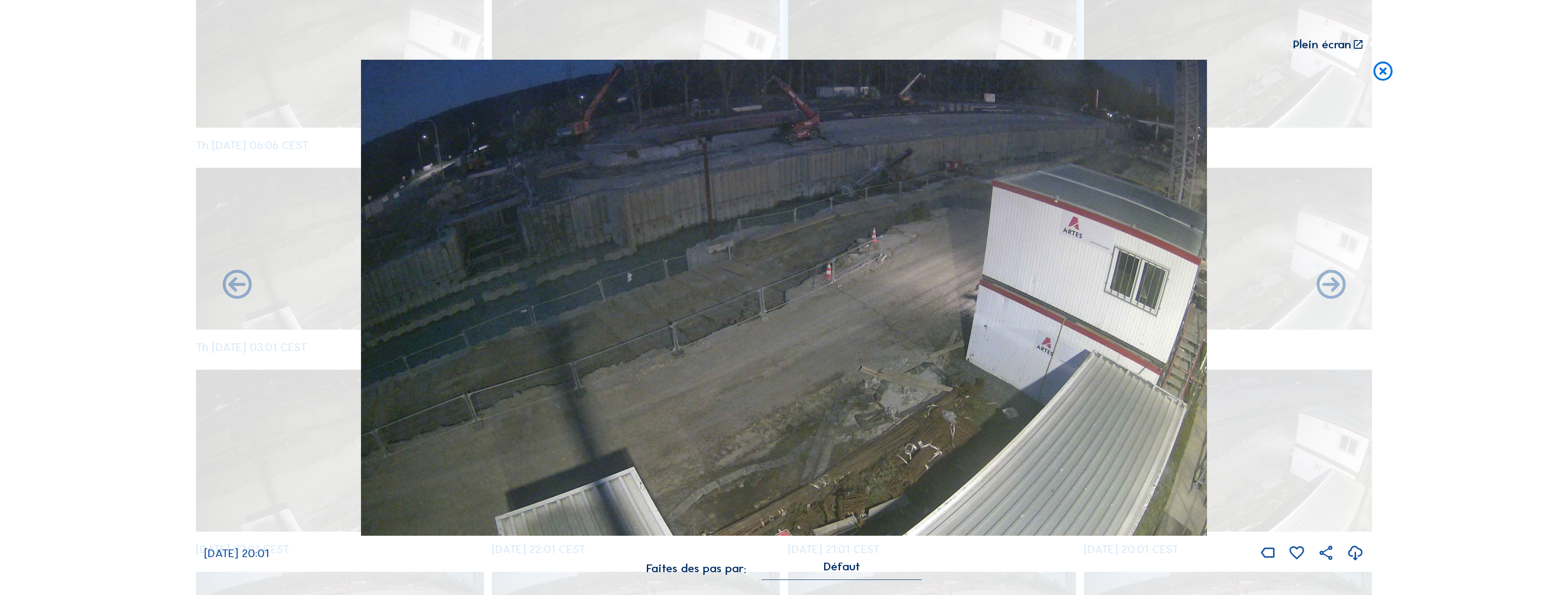
click at [228, 295] on icon at bounding box center [237, 286] width 35 height 35
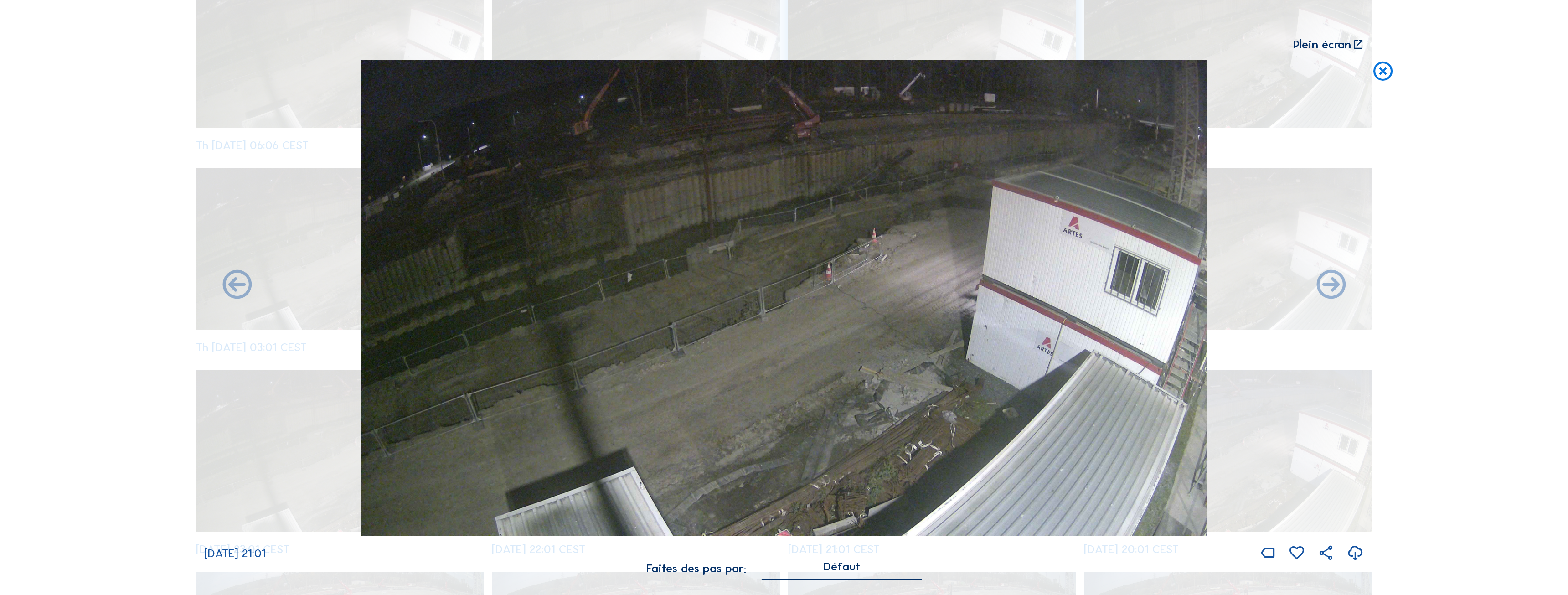
click at [228, 295] on icon at bounding box center [237, 286] width 35 height 35
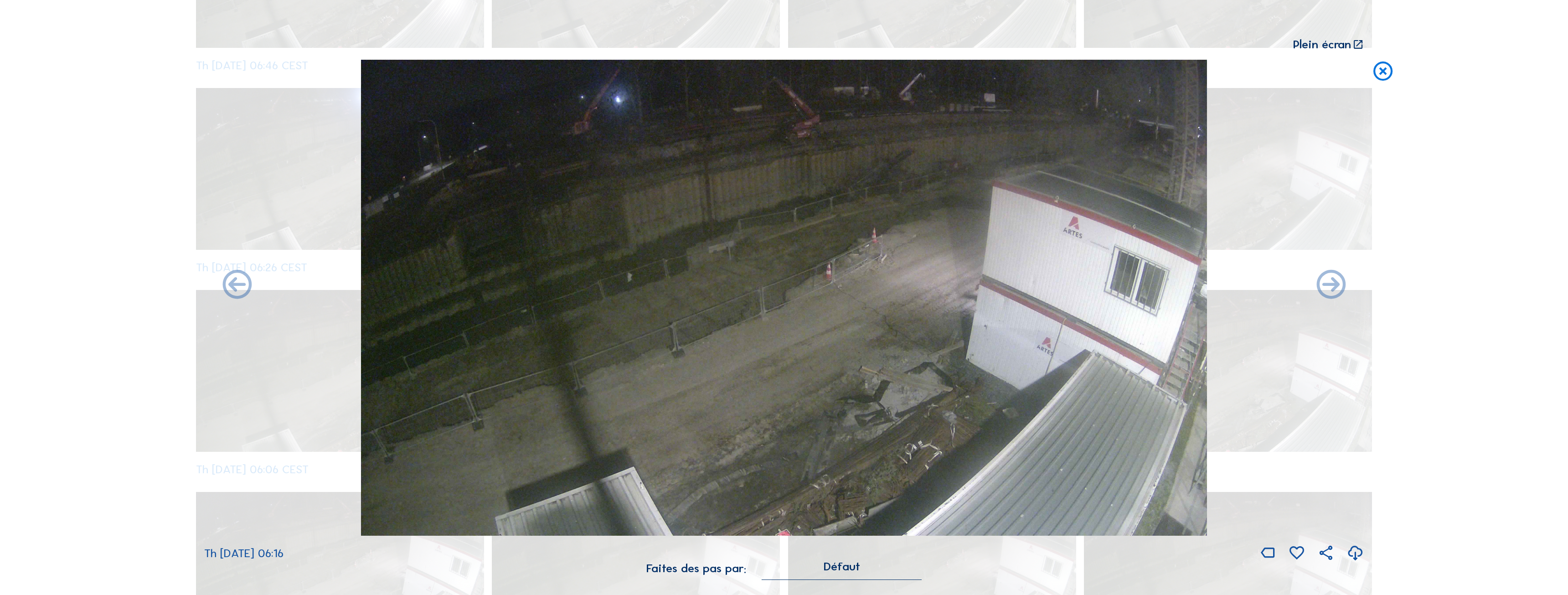
scroll to position [1266, 0]
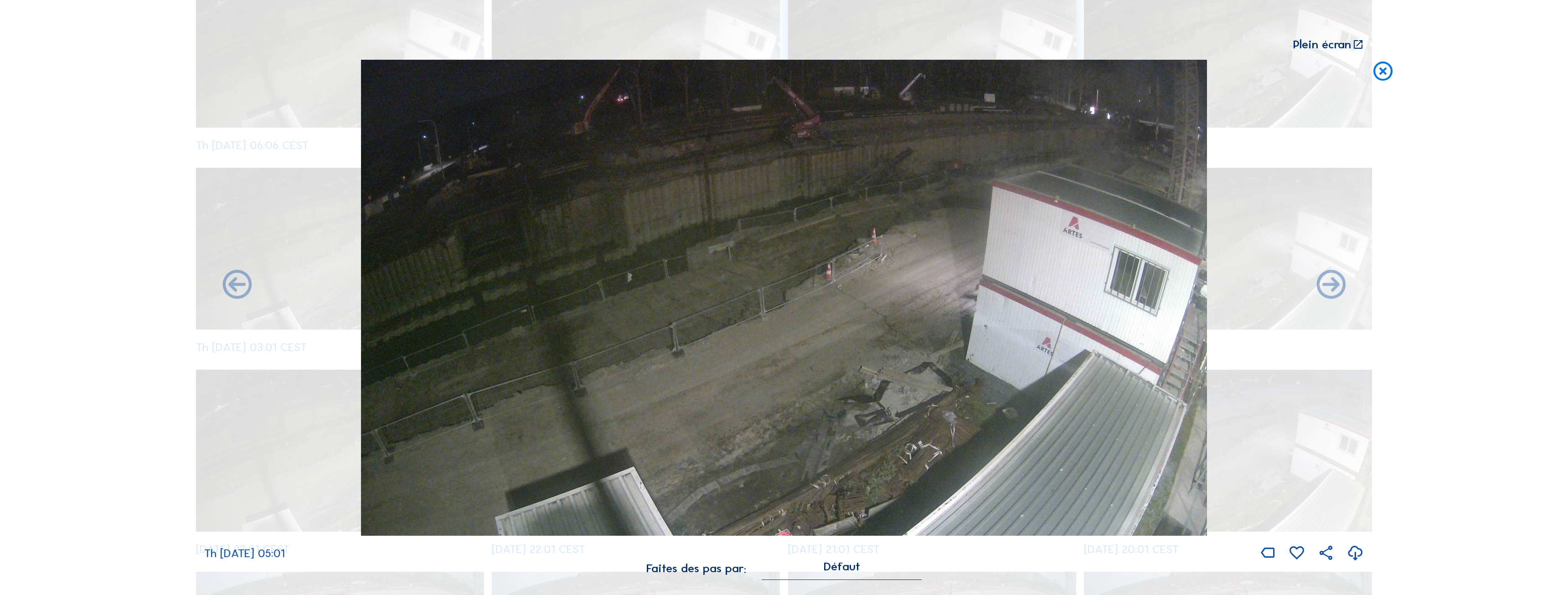
click at [1385, 76] on icon at bounding box center [1383, 72] width 23 height 24
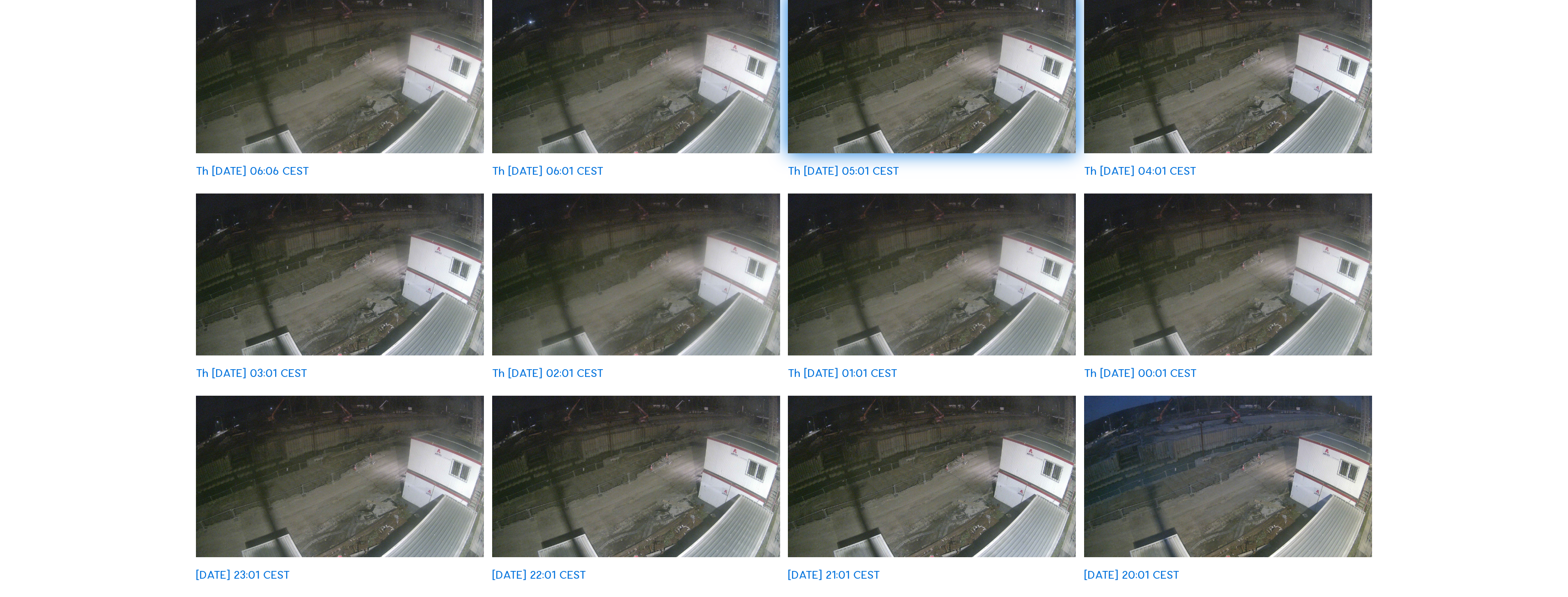
scroll to position [431, 0]
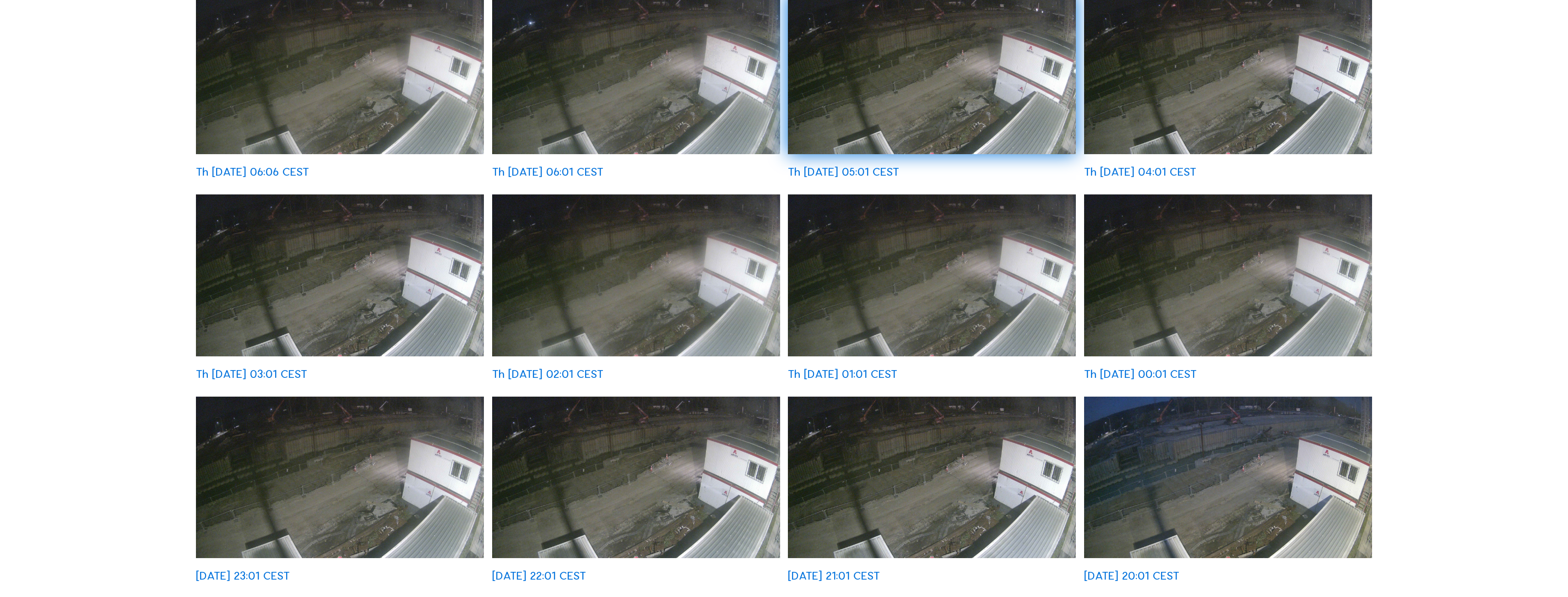
click at [737, 431] on img at bounding box center [636, 477] width 288 height 162
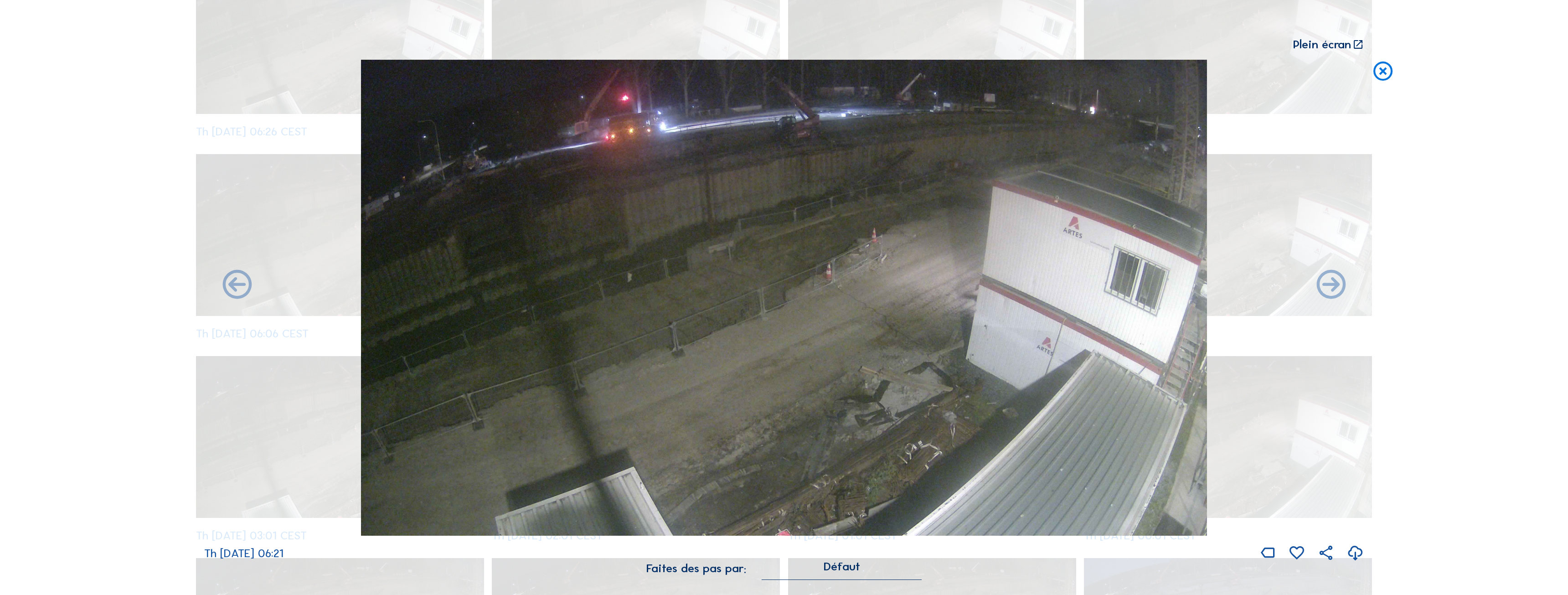
scroll to position [1239, 0]
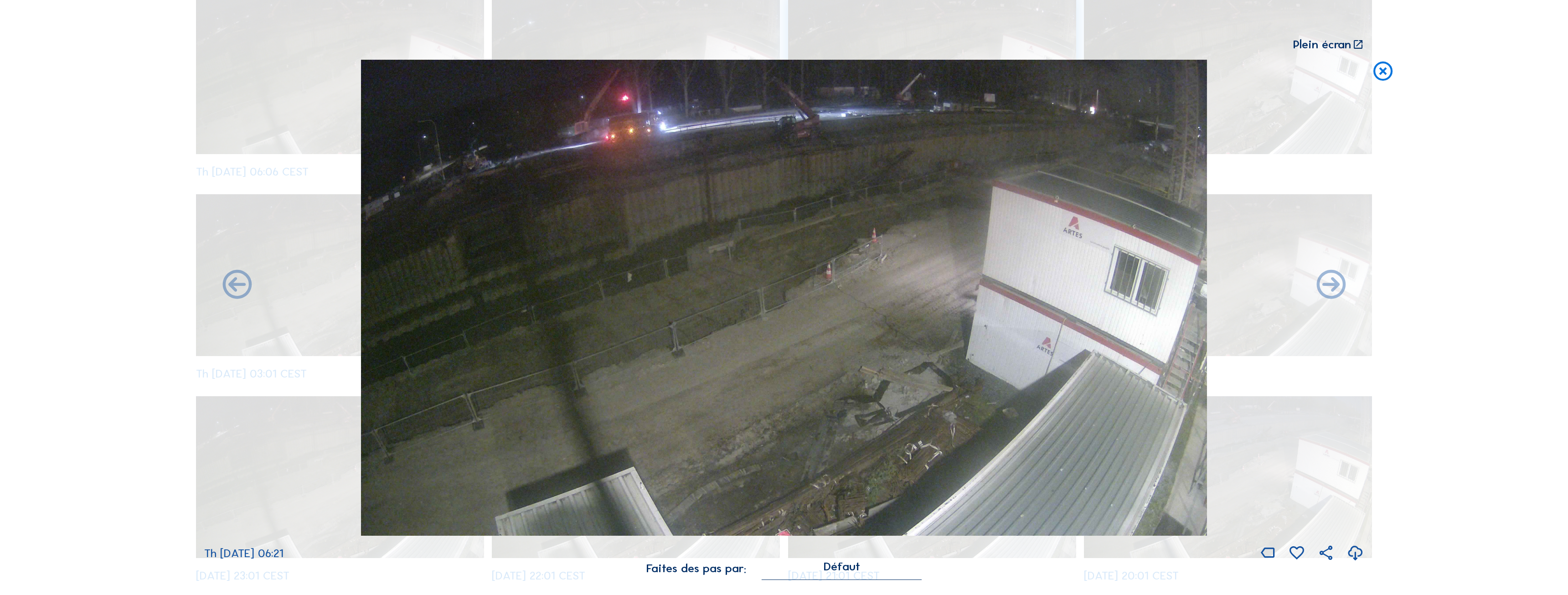
click at [1388, 71] on icon at bounding box center [1383, 72] width 23 height 24
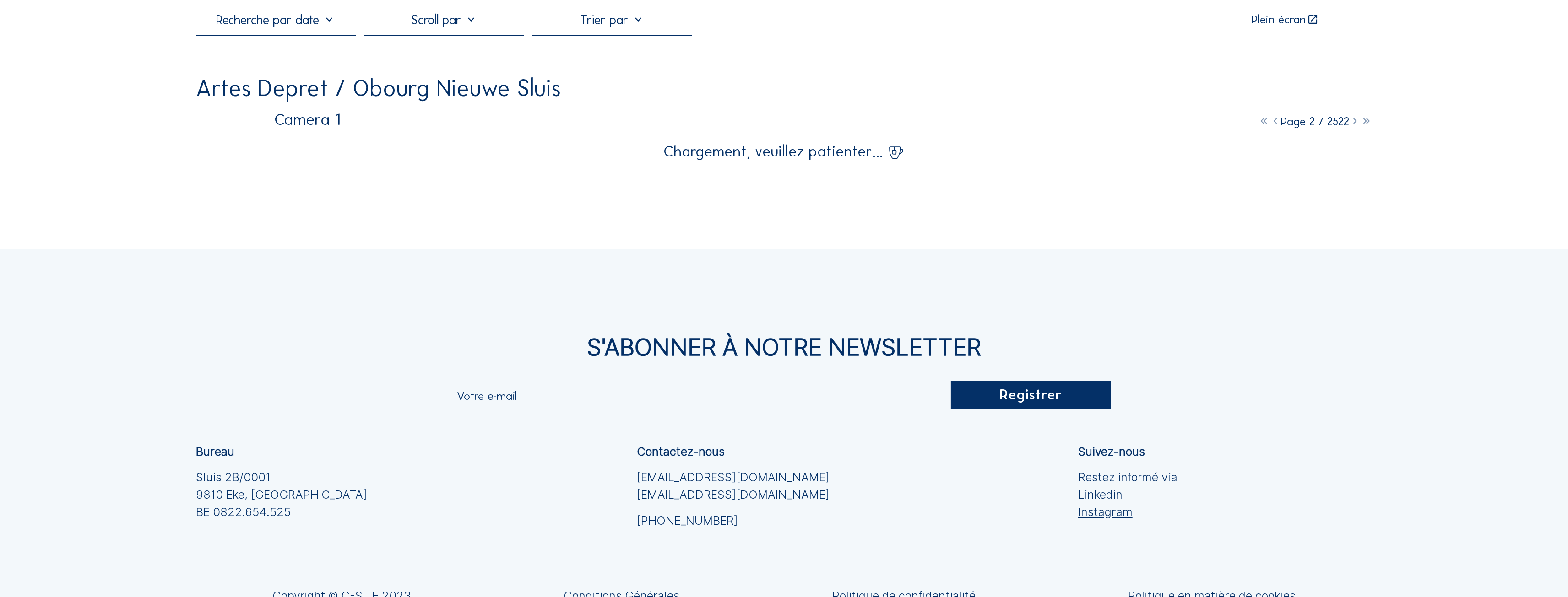
scroll to position [71, 0]
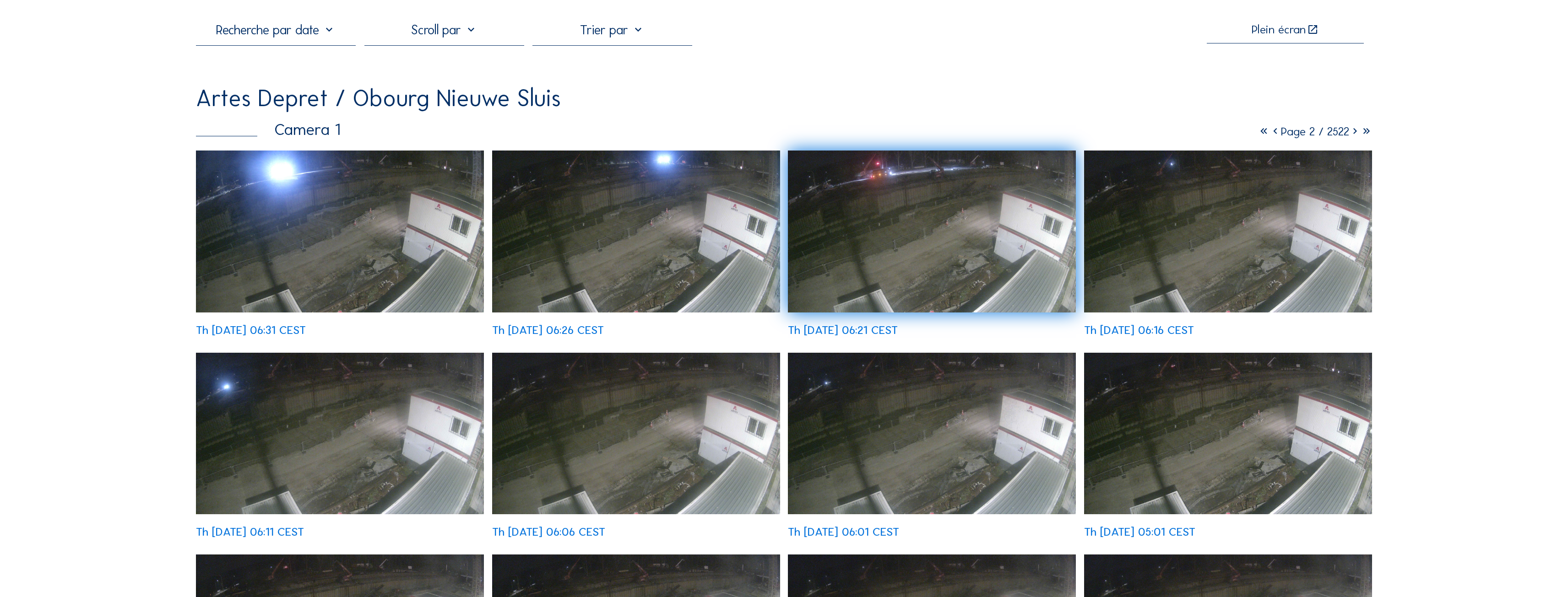
click at [901, 224] on img at bounding box center [932, 231] width 288 height 162
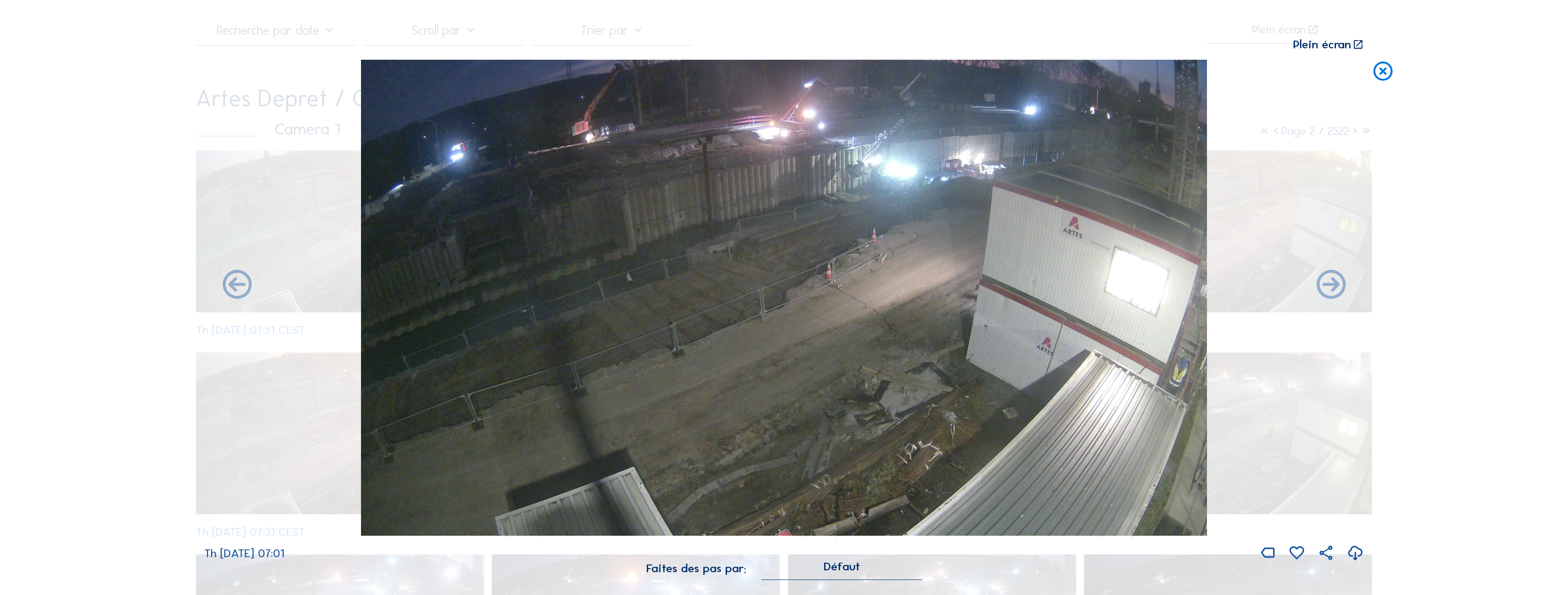
click at [1381, 74] on icon at bounding box center [1383, 72] width 23 height 24
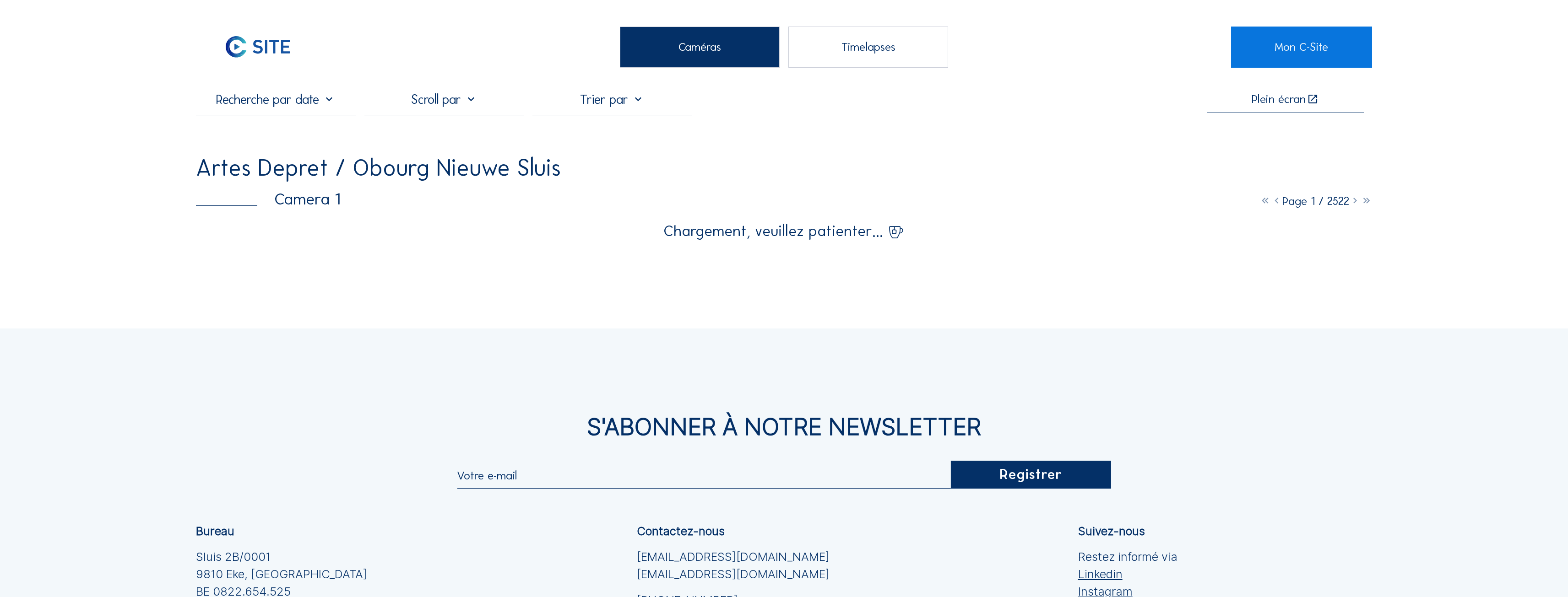
scroll to position [0, 0]
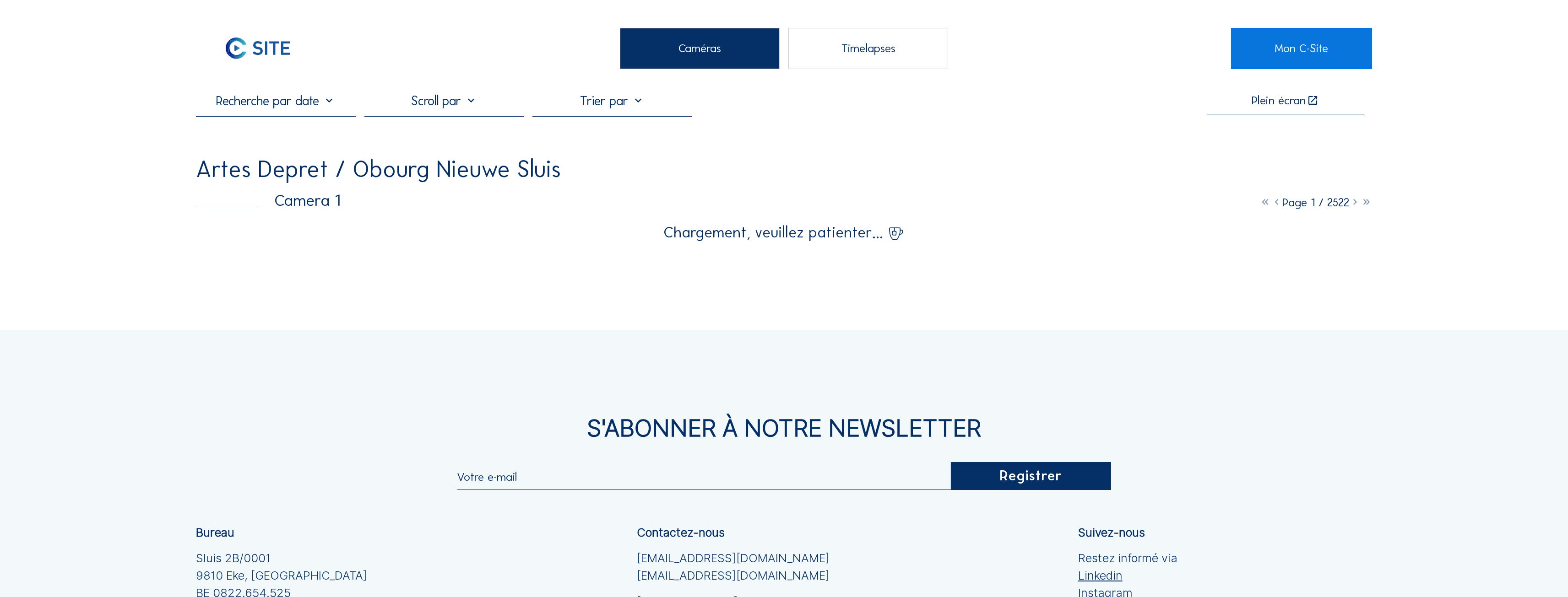
click at [841, 50] on div "Timelapses" at bounding box center [867, 48] width 160 height 41
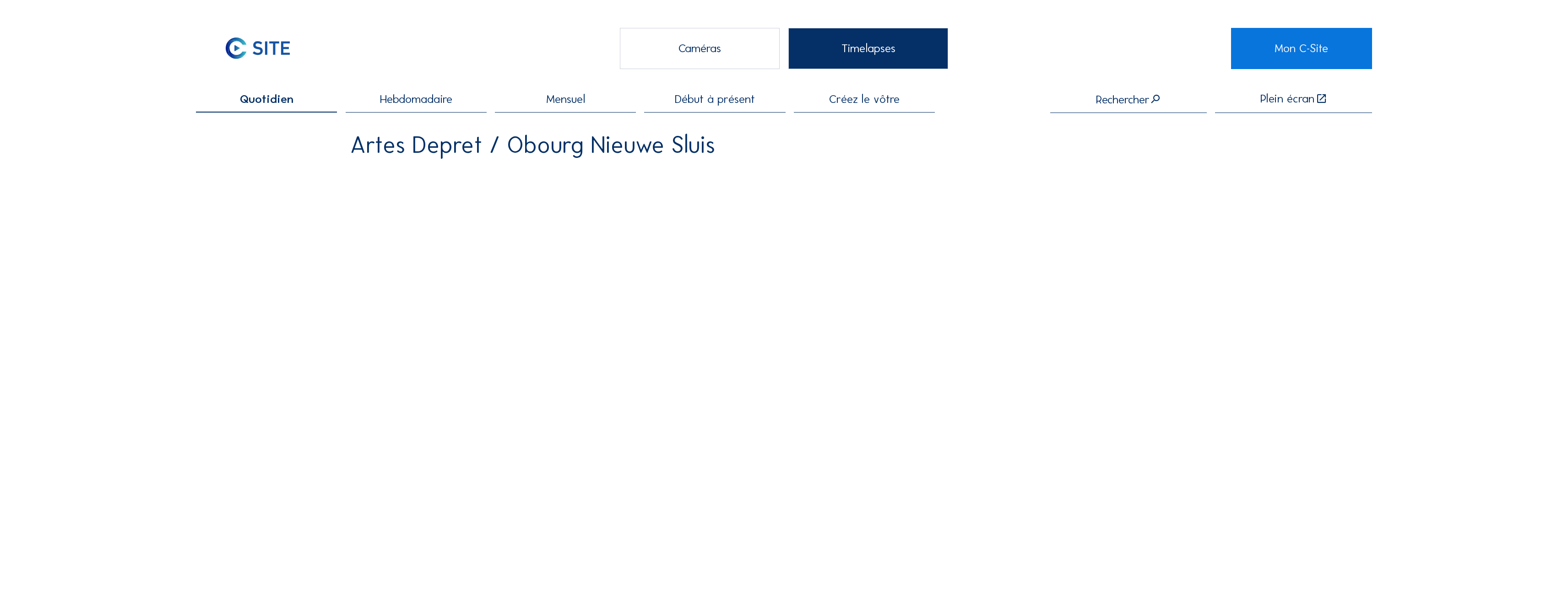
click at [397, 99] on span "Hebdomadaire" at bounding box center [416, 99] width 72 height 12
click at [287, 97] on span "Quotidien" at bounding box center [267, 99] width 48 height 12
click at [585, 100] on span "Mensuel" at bounding box center [565, 99] width 39 height 12
click at [435, 104] on span "Hebdomadaire" at bounding box center [416, 99] width 72 height 12
click at [721, 49] on div "Caméras" at bounding box center [699, 48] width 160 height 41
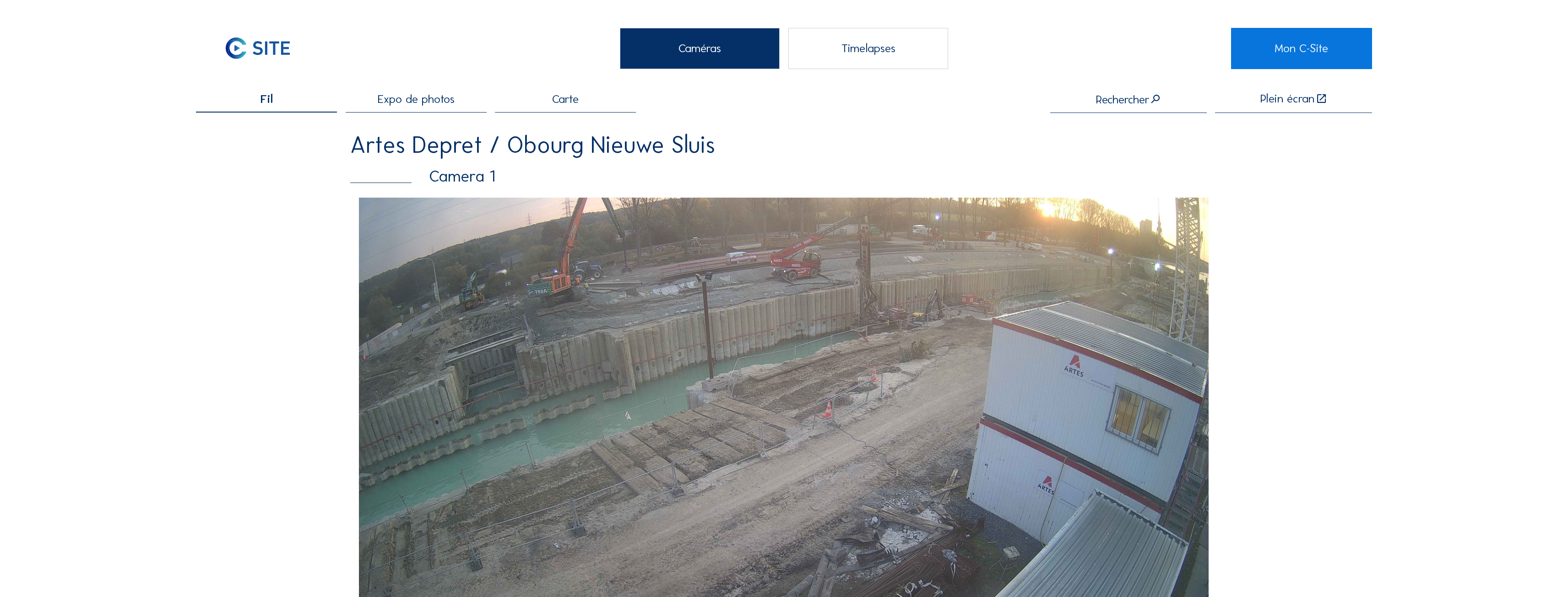
click at [436, 93] on span "Expo de photos" at bounding box center [416, 99] width 77 height 12
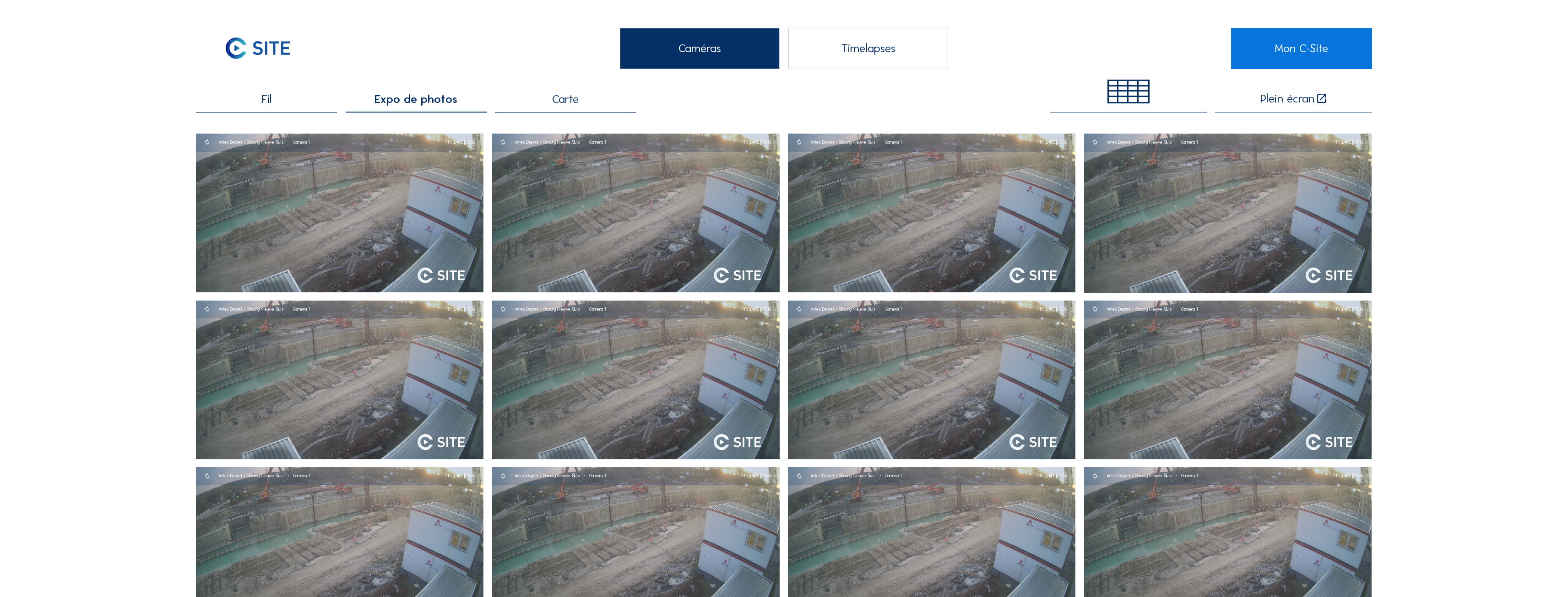
click at [297, 106] on div "Fil" at bounding box center [267, 103] width 141 height 19
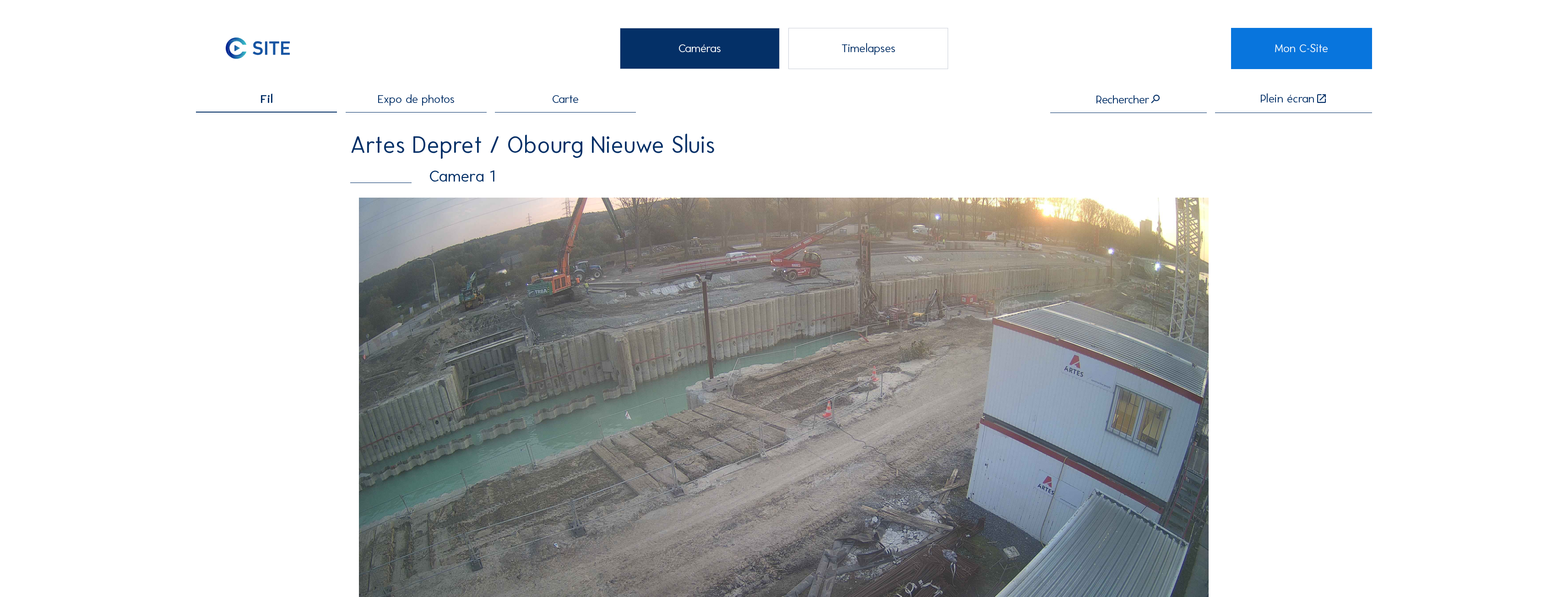
click at [402, 104] on span "Expo de photos" at bounding box center [416, 99] width 77 height 12
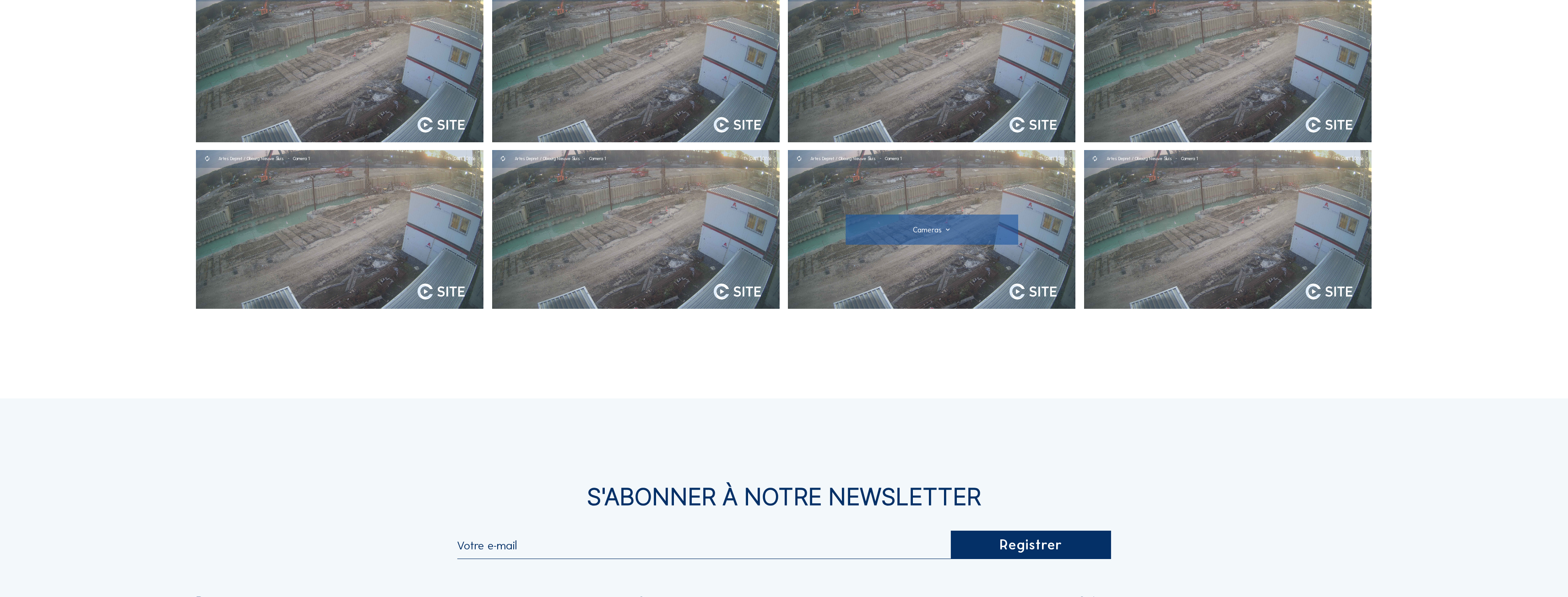
scroll to position [504, 0]
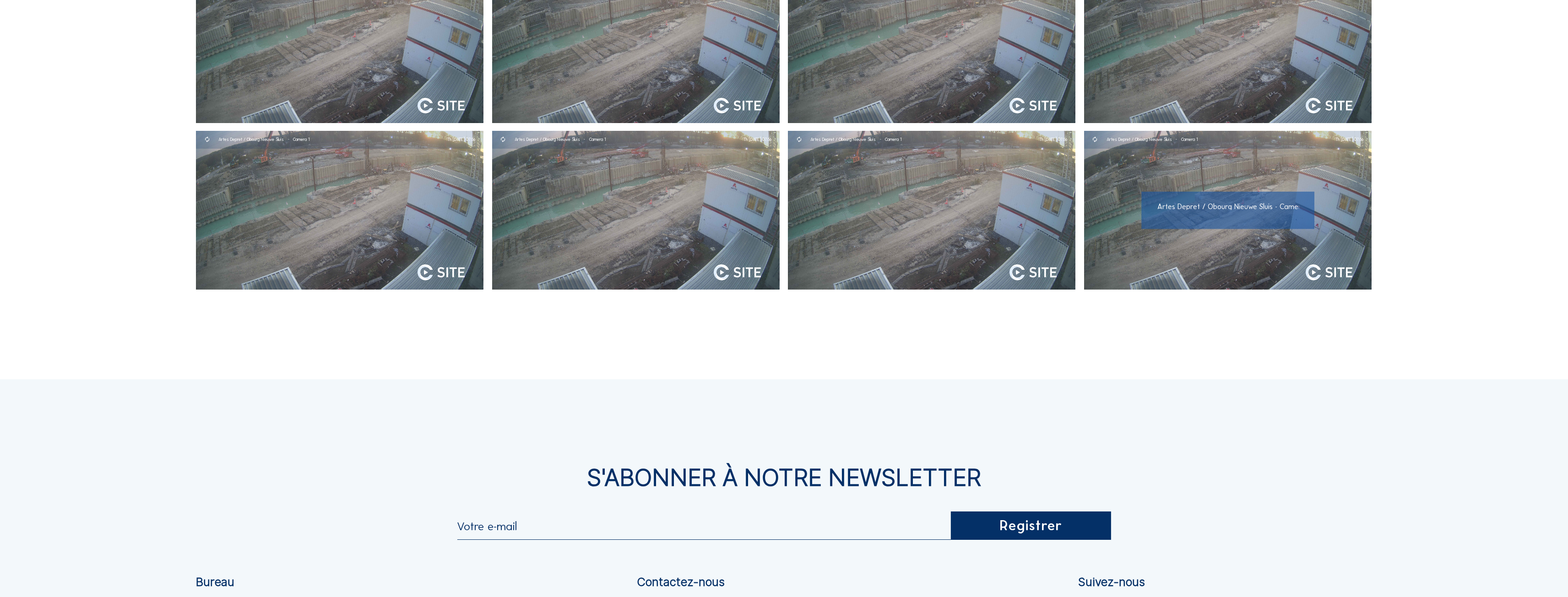
click at [1212, 256] on img at bounding box center [1228, 210] width 287 height 159
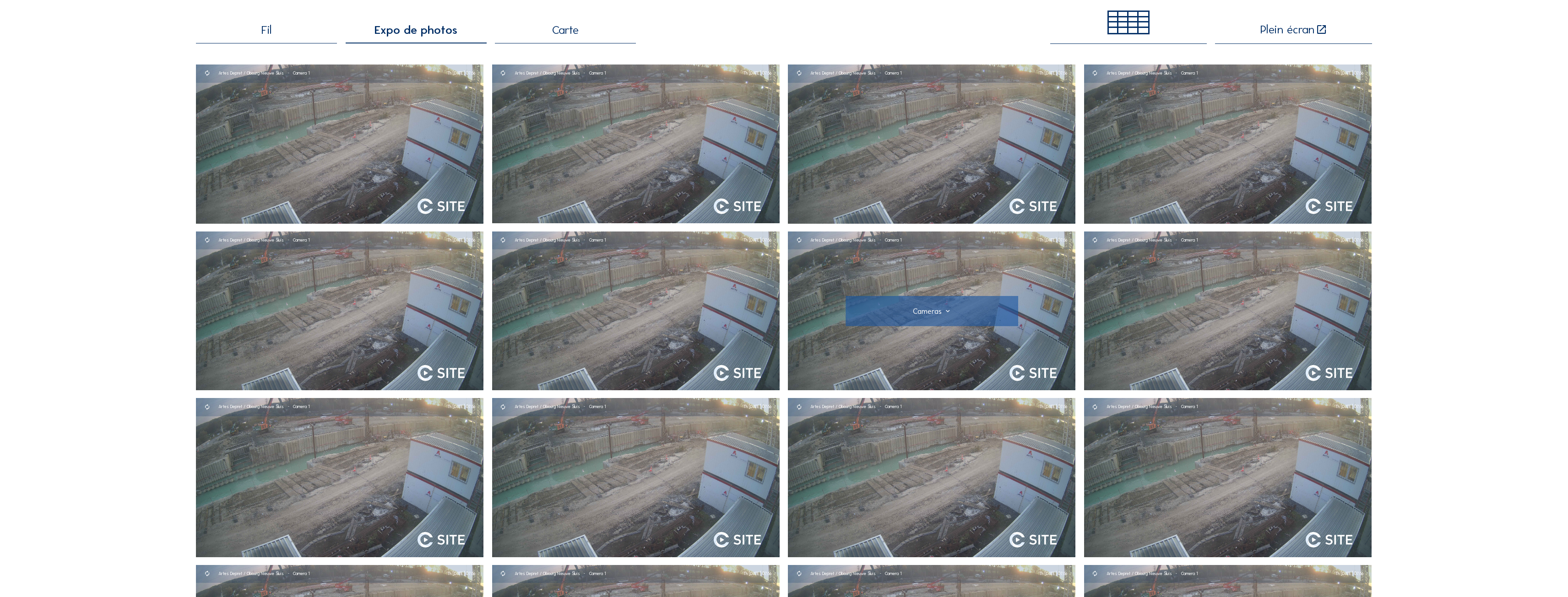
scroll to position [0, 0]
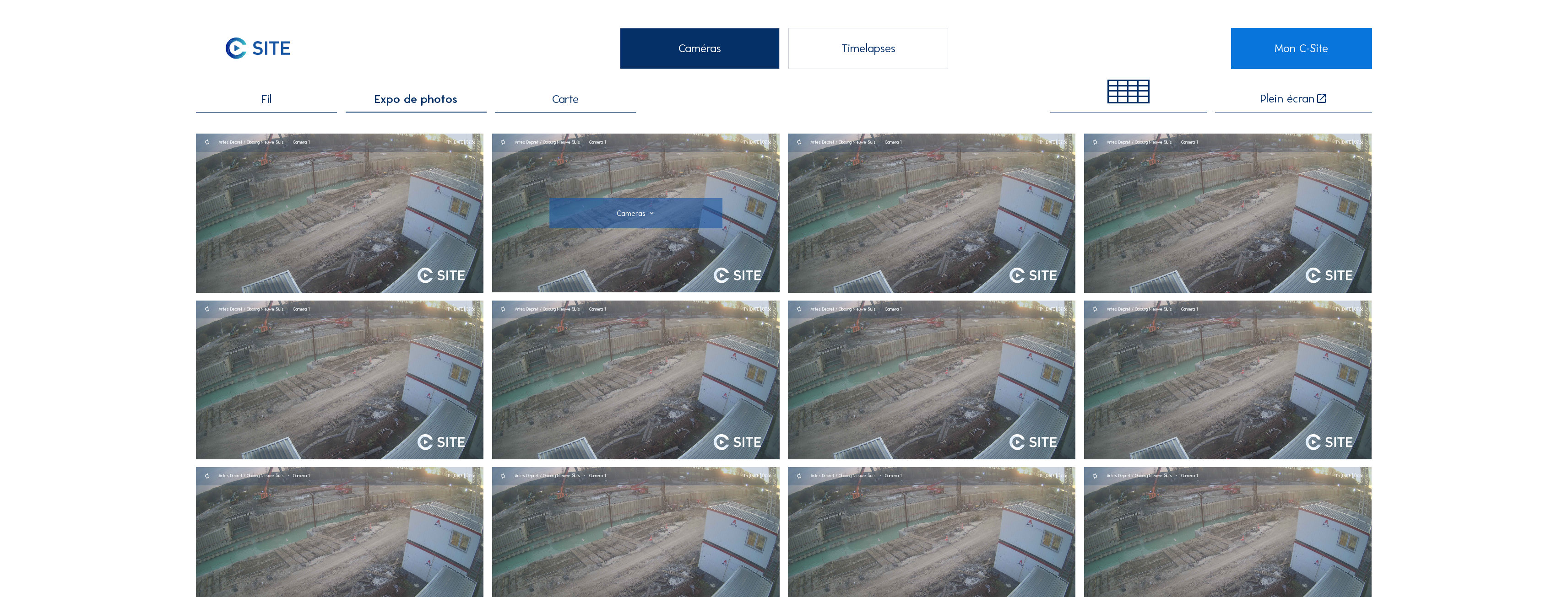
click at [629, 205] on div at bounding box center [636, 213] width 173 height 30
click at [631, 221] on div at bounding box center [636, 213] width 173 height 30
click at [631, 218] on div at bounding box center [636, 213] width 141 height 8
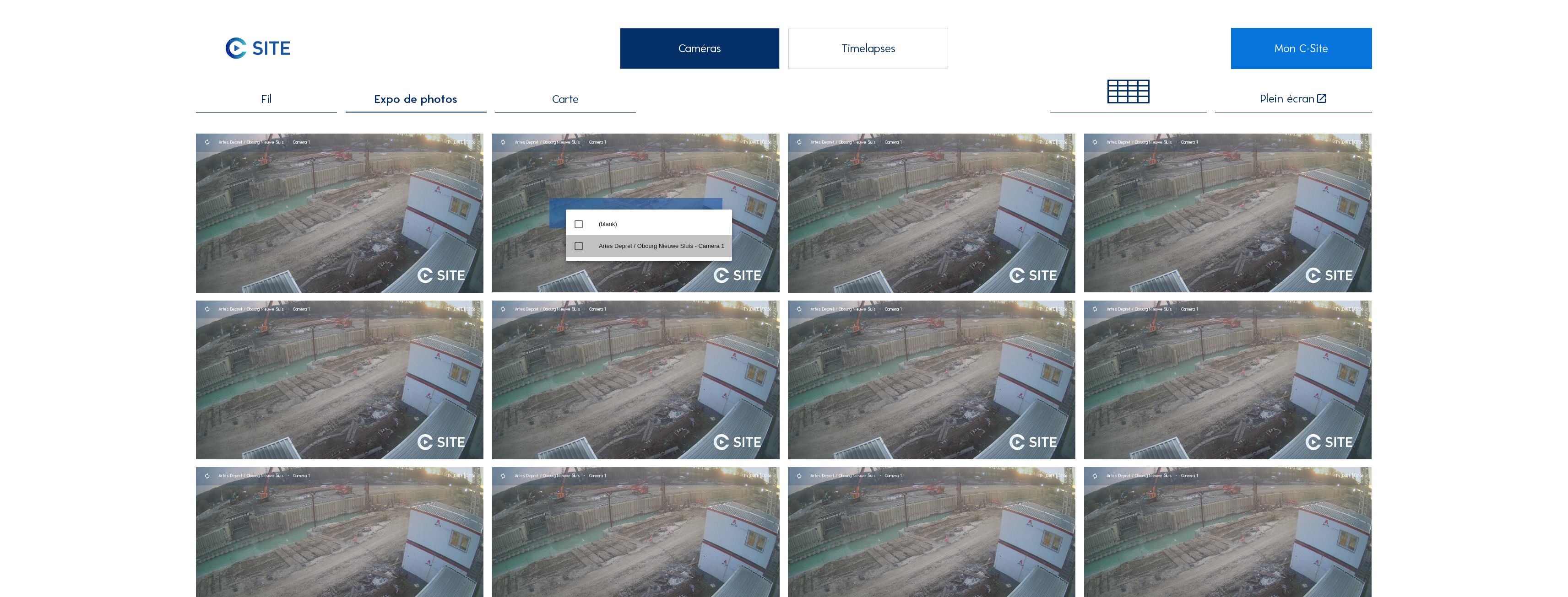
click at [628, 248] on div "Artes Depret / Obourg Nieuwe Sluis - Camera 1" at bounding box center [661, 246] width 126 height 7
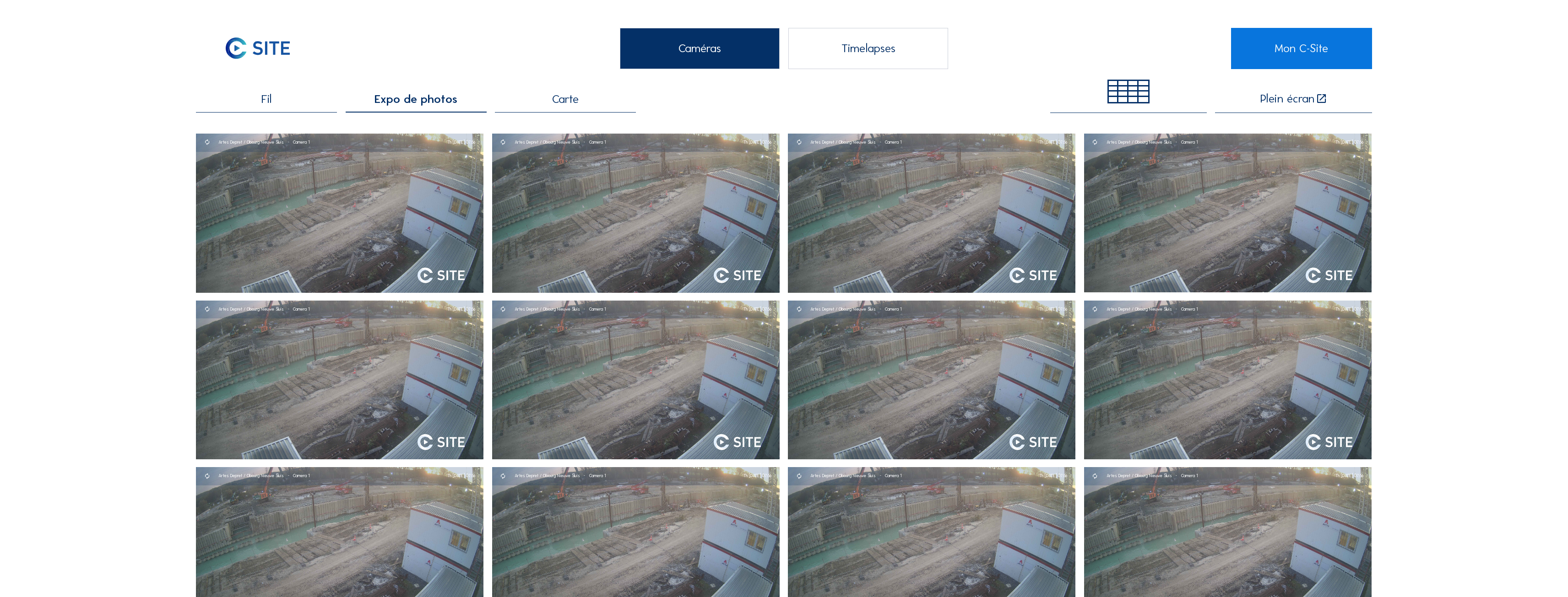
click at [544, 97] on div "Carte" at bounding box center [565, 103] width 141 height 19
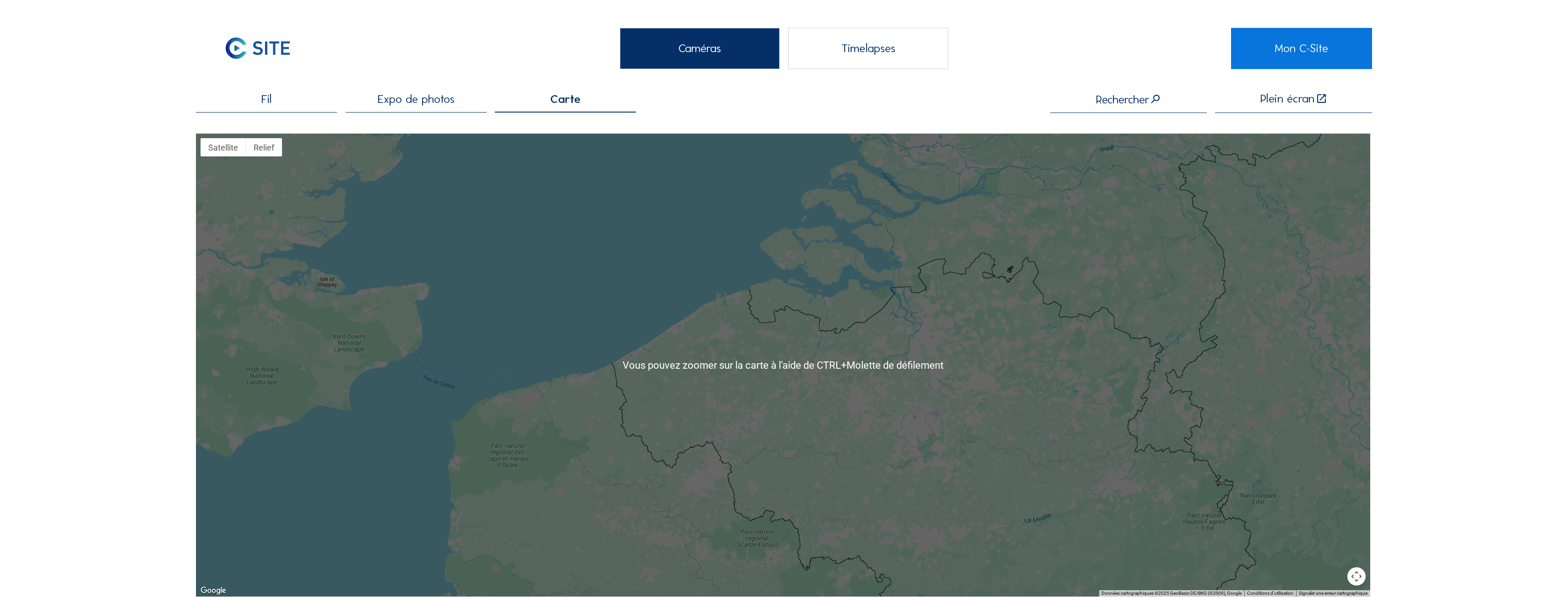
click at [845, 66] on div "Timelapses" at bounding box center [867, 48] width 160 height 41
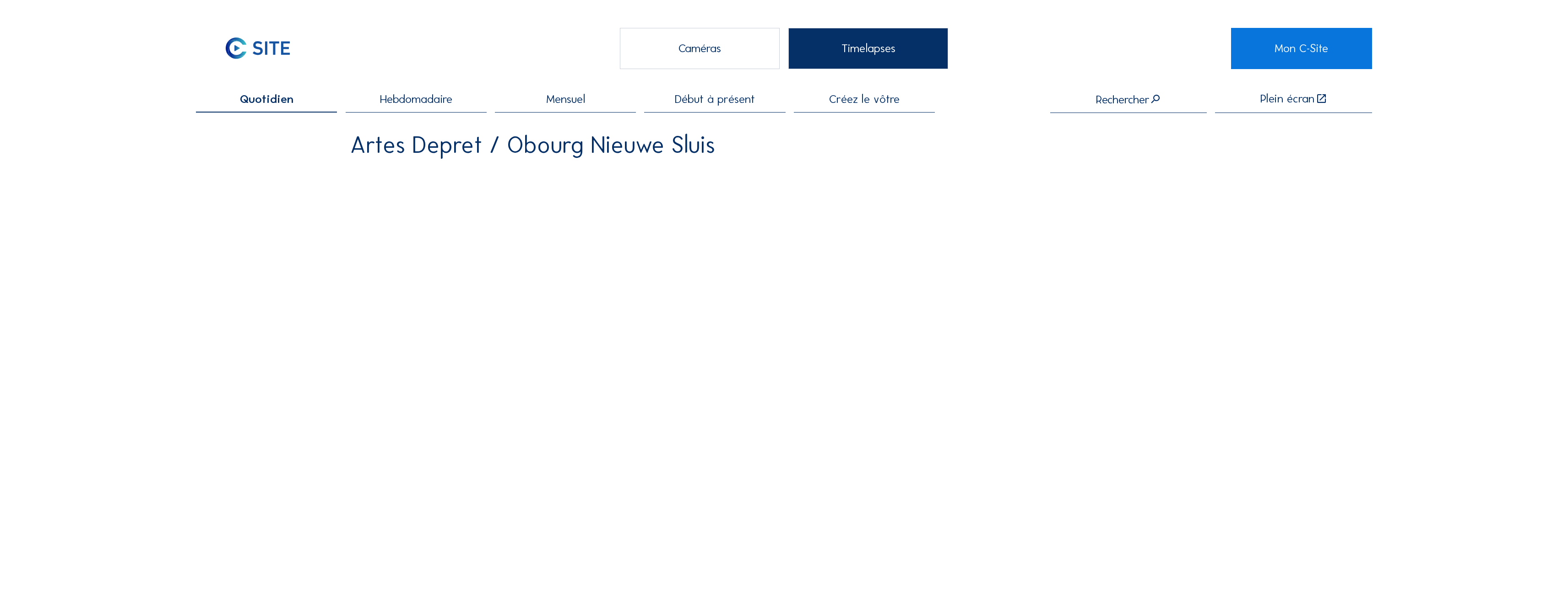
click at [623, 56] on div "Caméras" at bounding box center [699, 48] width 160 height 41
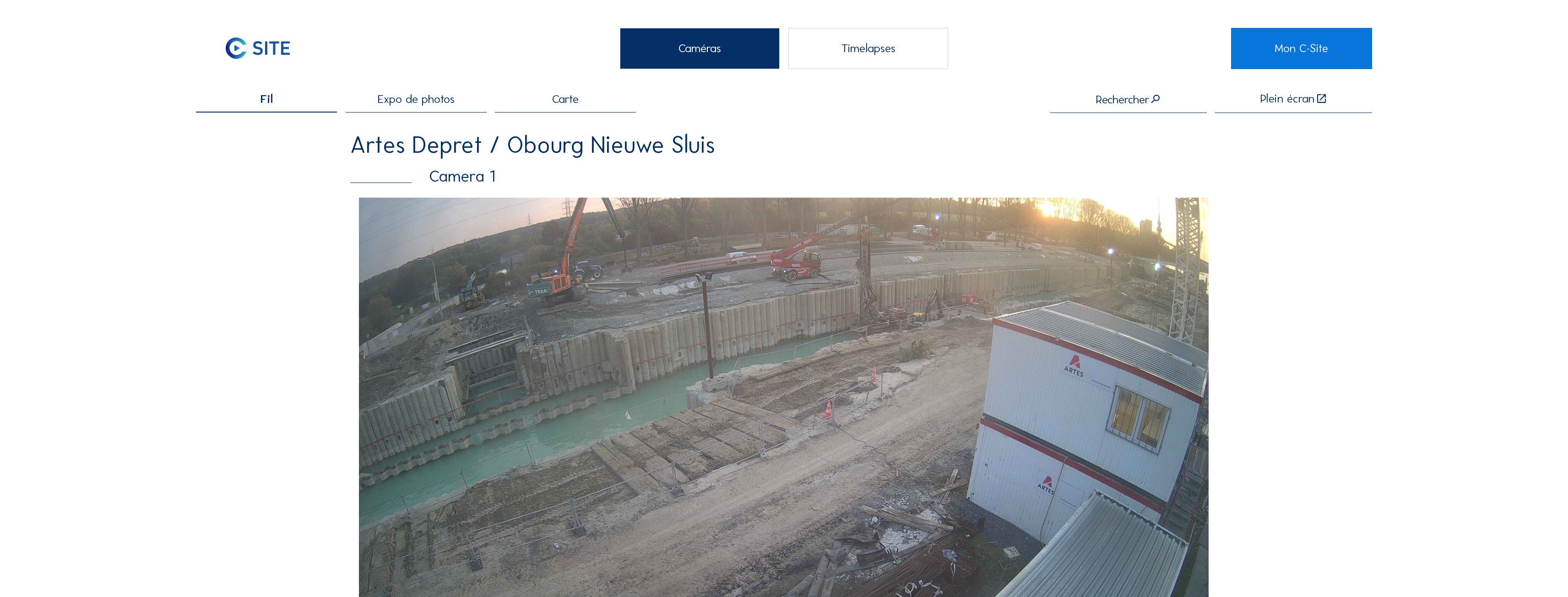
click at [453, 56] on div "Caméras Timelapses" at bounding box center [784, 48] width 894 height 41
click at [433, 104] on span "Expo de photos" at bounding box center [416, 99] width 77 height 12
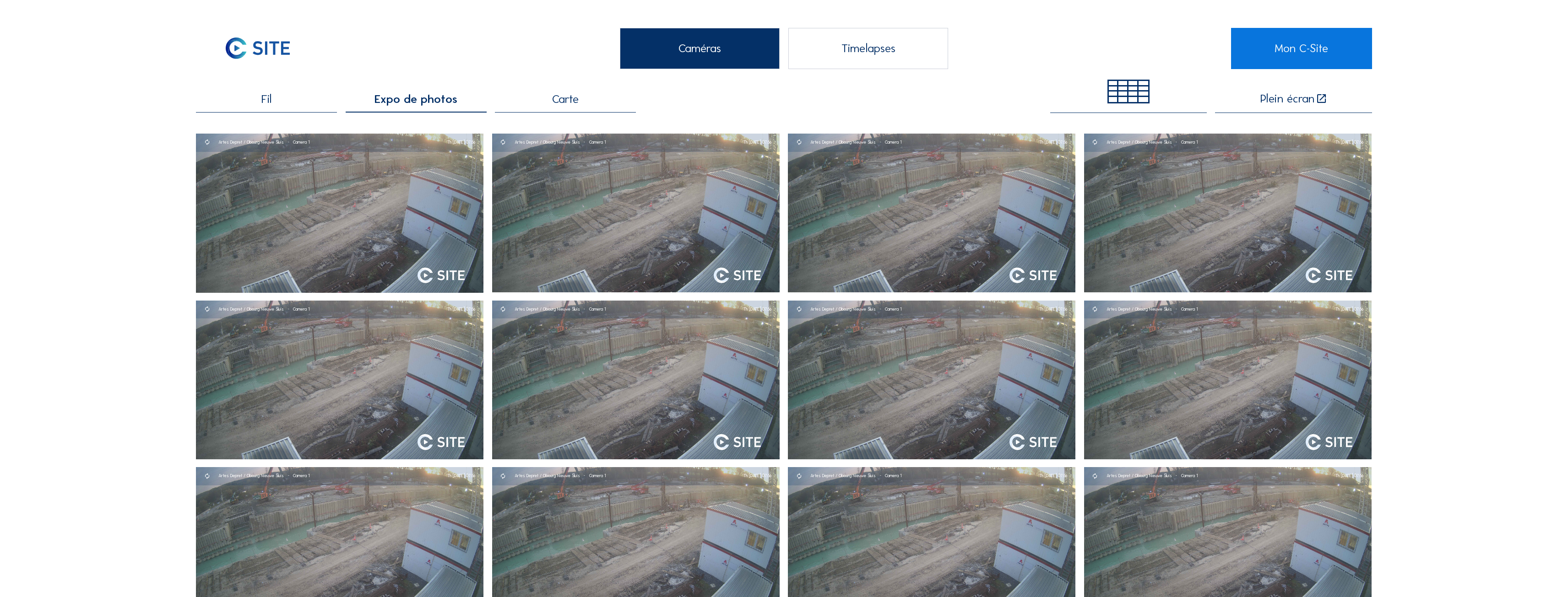
click at [1124, 81] on div at bounding box center [1123, 84] width 10 height 5
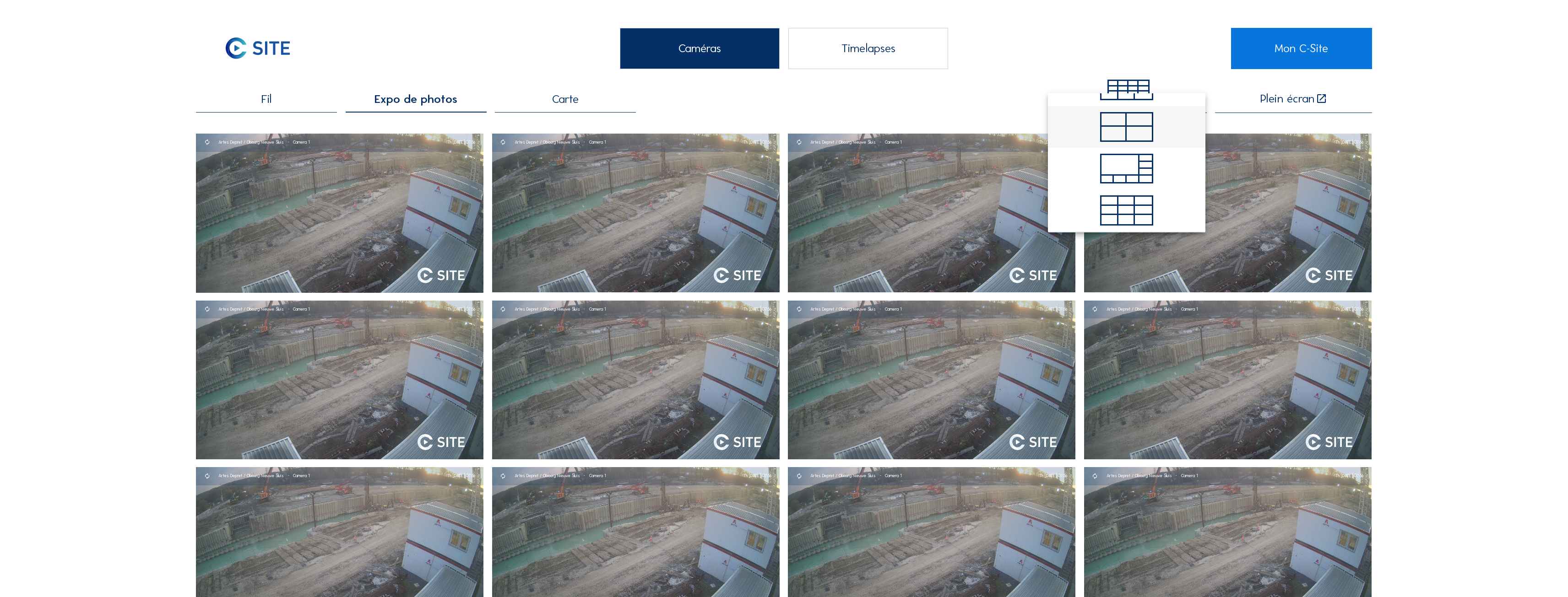
scroll to position [119, 0]
click at [1001, 100] on div "Fil Expo de photos Carte Plein écran" at bounding box center [784, 103] width 1176 height 20
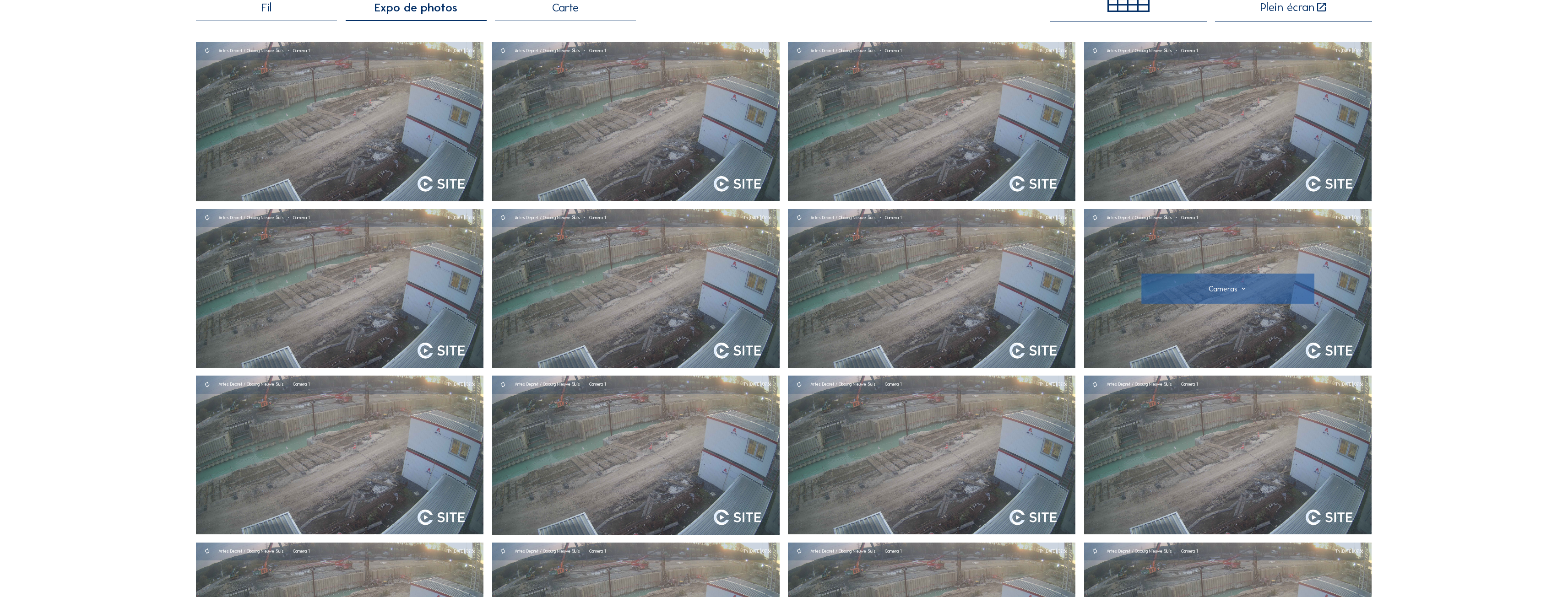
scroll to position [0, 0]
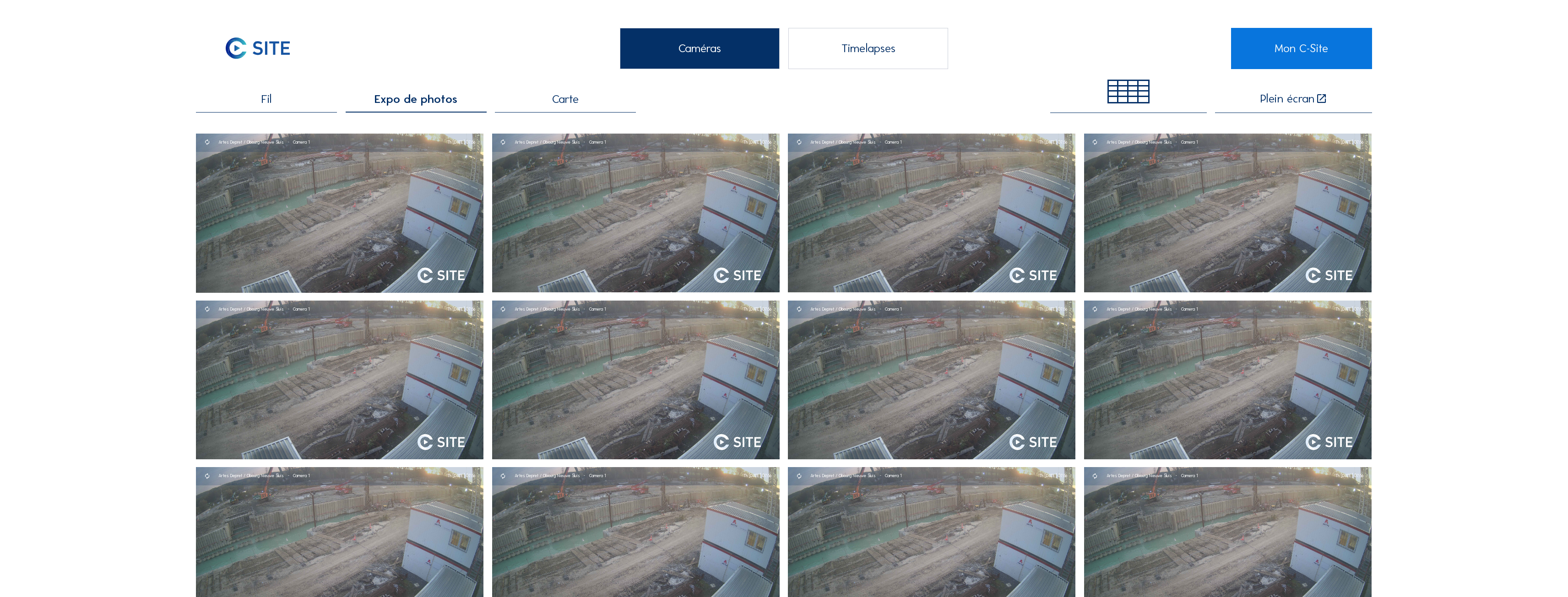
click at [1320, 103] on icon at bounding box center [1321, 98] width 12 height 12
click at [572, 96] on span "Carte" at bounding box center [565, 99] width 26 height 12
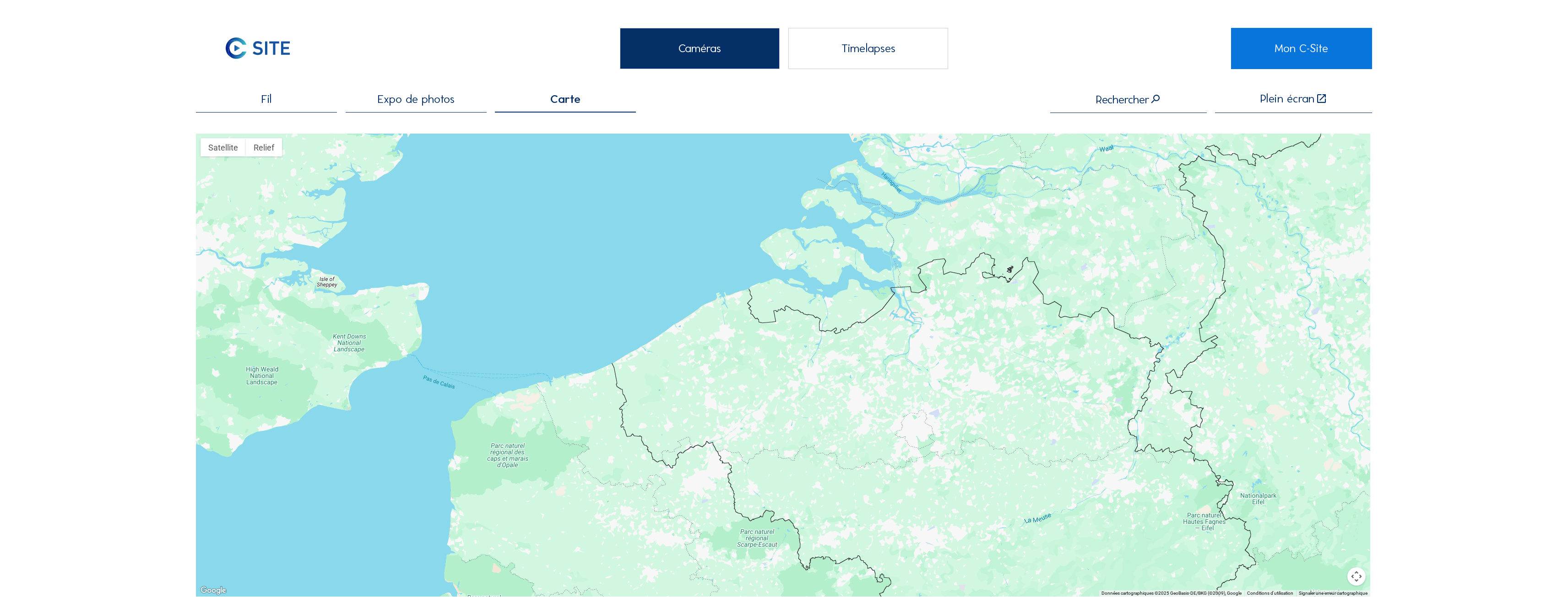
click at [262, 101] on div "Fil" at bounding box center [267, 103] width 141 height 19
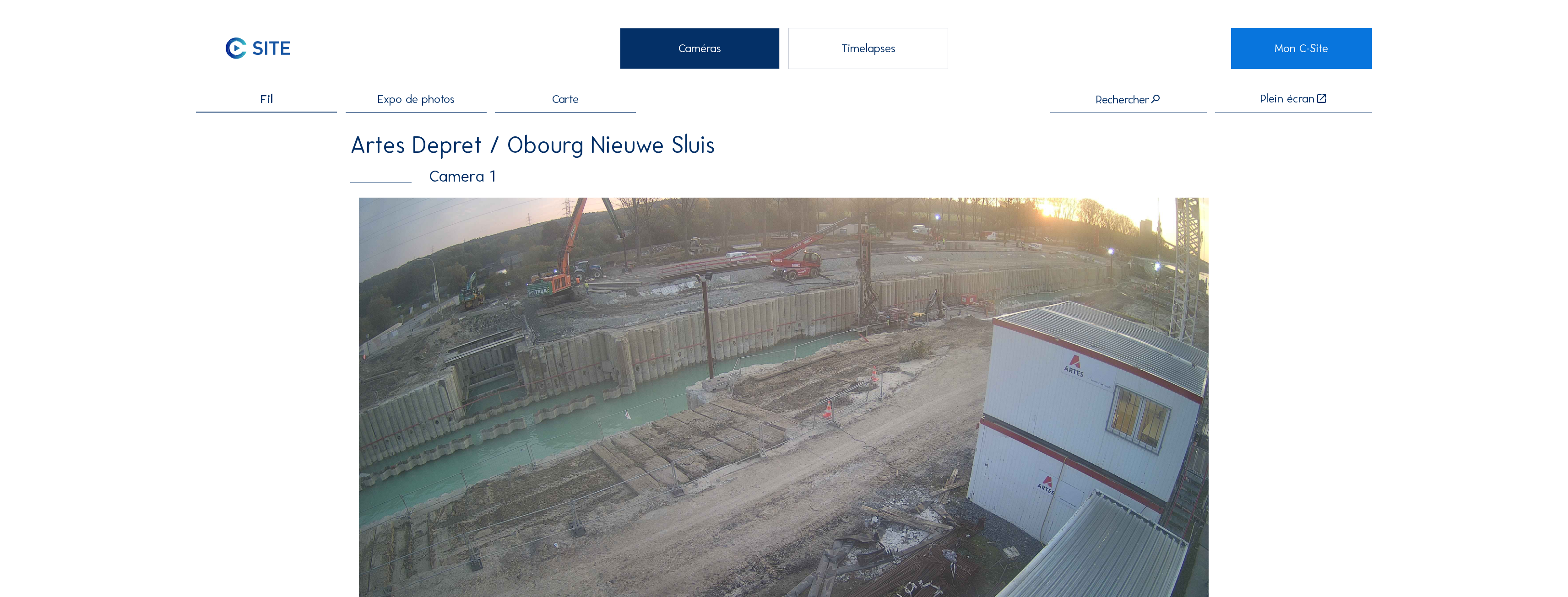
click at [827, 66] on div "Timelapses" at bounding box center [867, 48] width 160 height 41
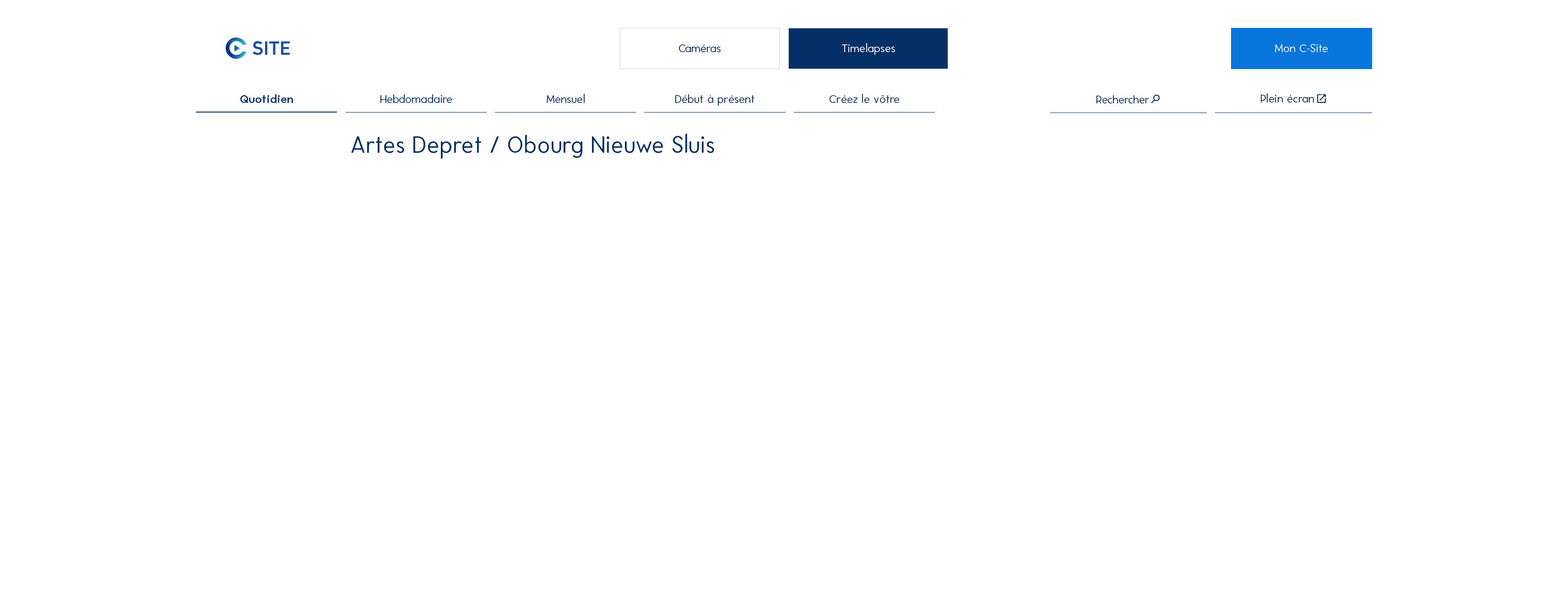
click at [452, 111] on div "Hebdomadaire" at bounding box center [416, 103] width 141 height 19
click at [602, 103] on div "Mensuel" at bounding box center [565, 103] width 141 height 19
click at [699, 110] on div "Début à présent" at bounding box center [715, 103] width 141 height 19
click at [819, 103] on div "Créez le vôtre" at bounding box center [864, 103] width 141 height 19
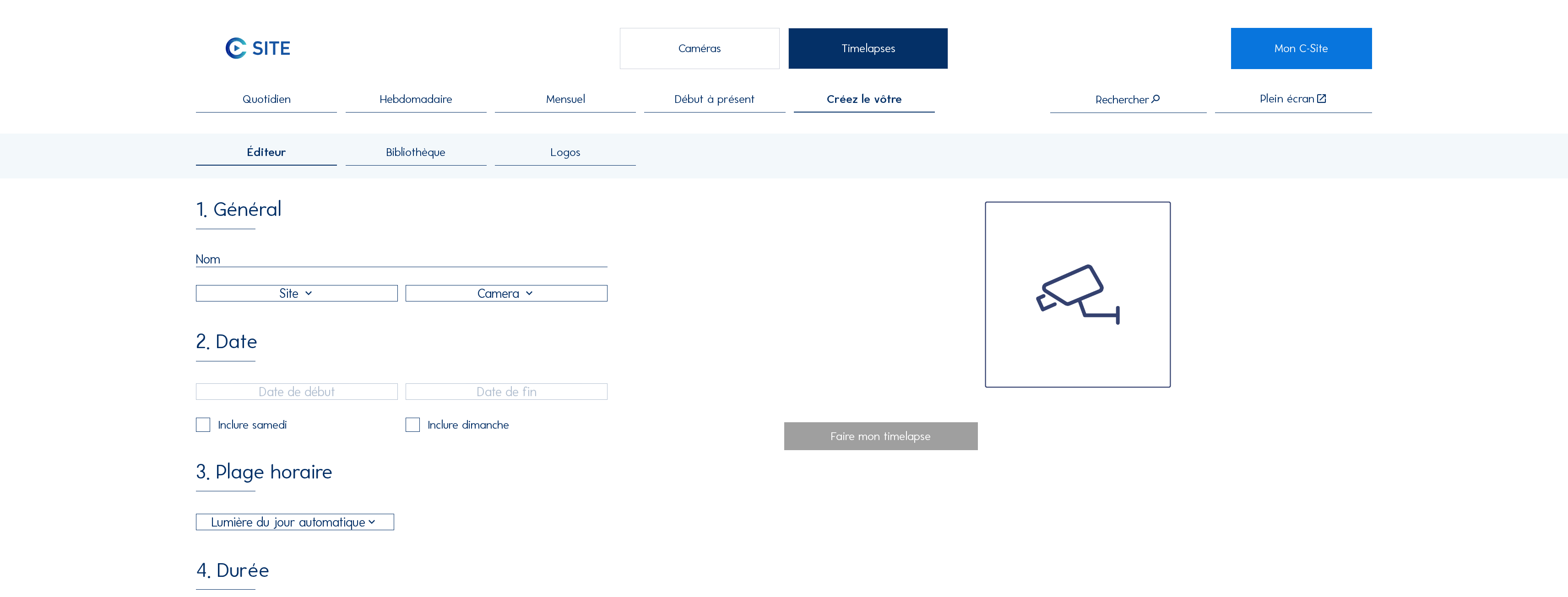
click at [291, 301] on div at bounding box center [296, 293] width 201 height 15
click at [287, 308] on div "Artes Depret / Obourg Nieuwe Sluis" at bounding box center [298, 304] width 186 height 9
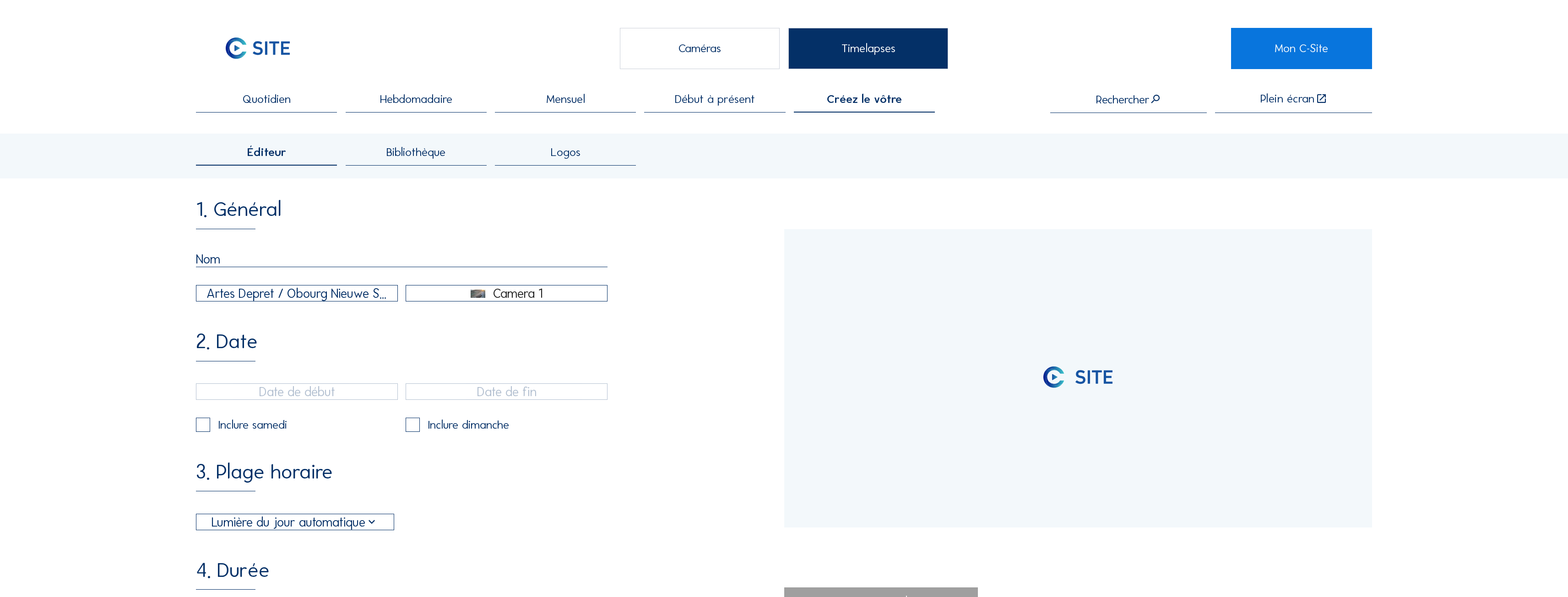
type input "[DATE] 11:31"
type input "[DATE] 08:01"
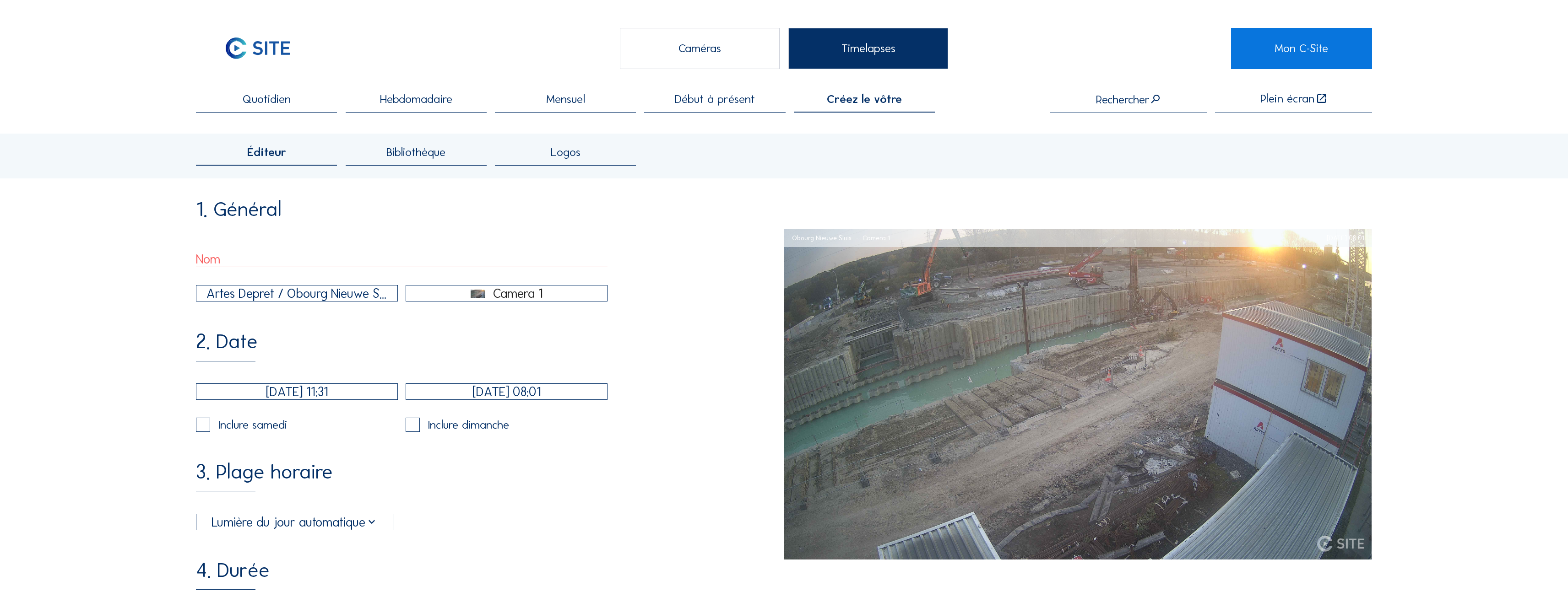
click at [333, 400] on input "[DATE] 11:31" at bounding box center [297, 392] width 202 height 16
click at [344, 429] on icon at bounding box center [345, 425] width 15 height 15
click at [248, 423] on icon at bounding box center [251, 425] width 15 height 15
click at [251, 422] on icon at bounding box center [251, 425] width 15 height 15
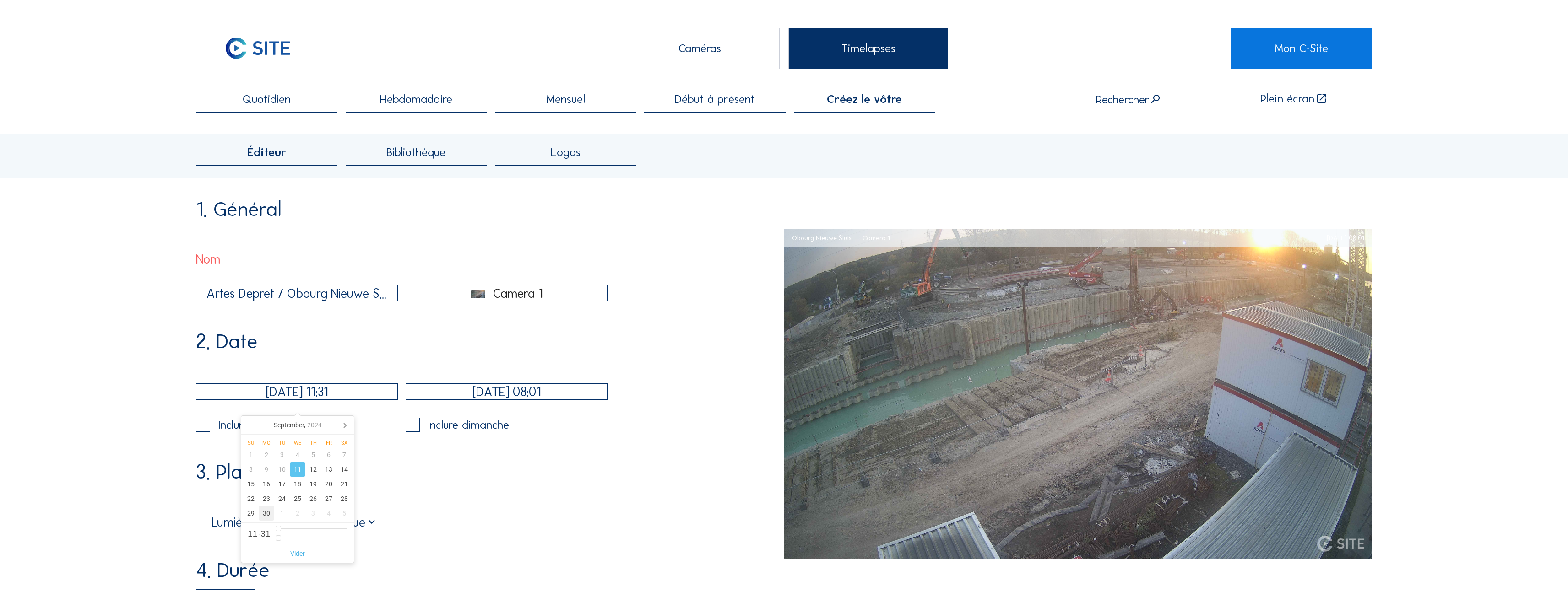
click at [260, 518] on div "30" at bounding box center [266, 513] width 15 height 15
type input "[DATE] 11:31"
click at [518, 400] on input "[DATE] 08:01" at bounding box center [506, 392] width 202 height 16
click at [385, 459] on div "1. Général Artes Depret / Obourg Nieuwe Sluis Camera 1 2. Date [DATE] 11:31 [DA…" at bounding box center [490, 568] width 588 height 738
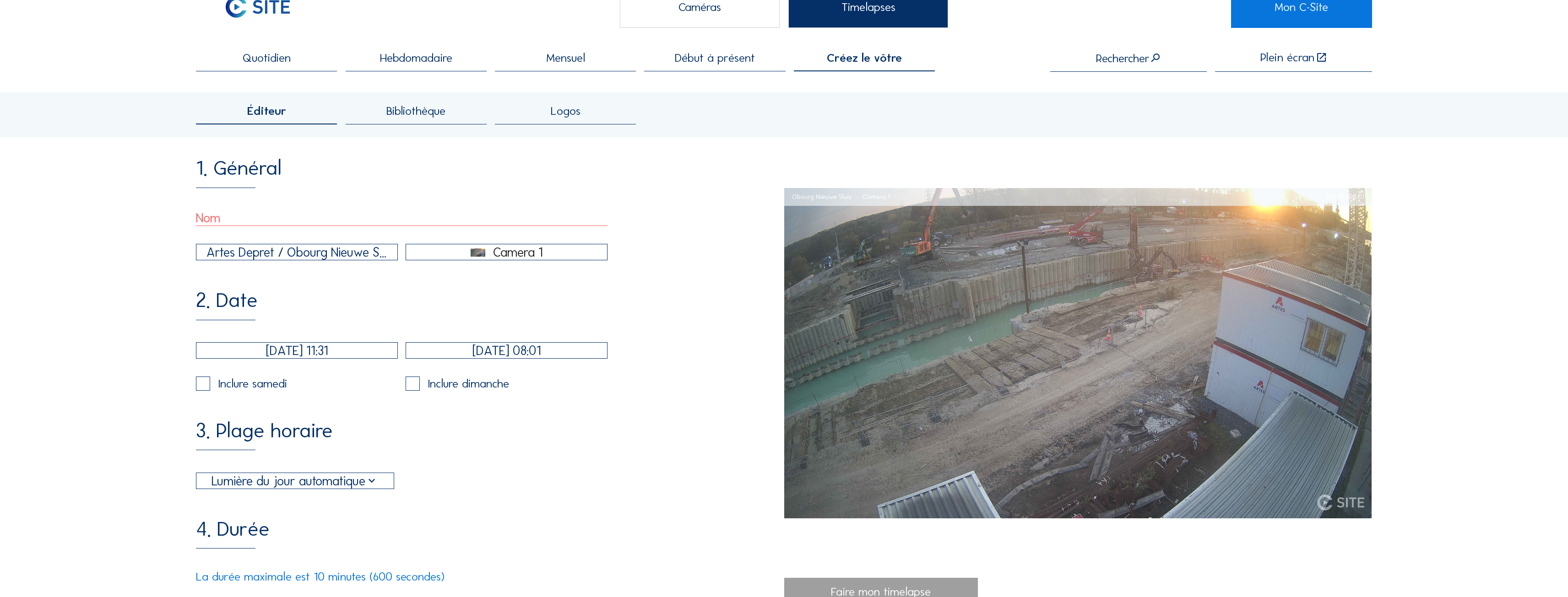
scroll to position [92, 0]
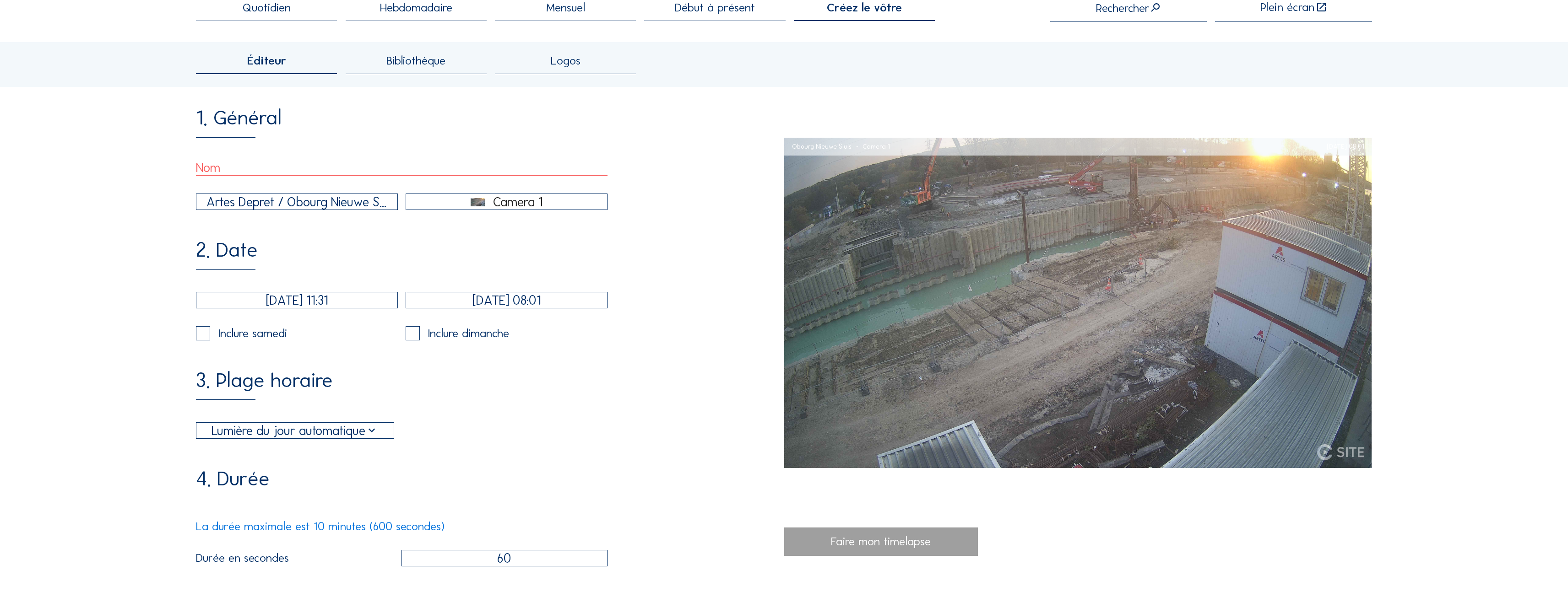
click at [352, 440] on div "Lumière du jour automatique" at bounding box center [295, 430] width 167 height 19
click at [506, 406] on div "3. Plage horaire Lumière du jour automatique 06:00 Depuis 18:00 Jusqu'à" at bounding box center [490, 405] width 588 height 68
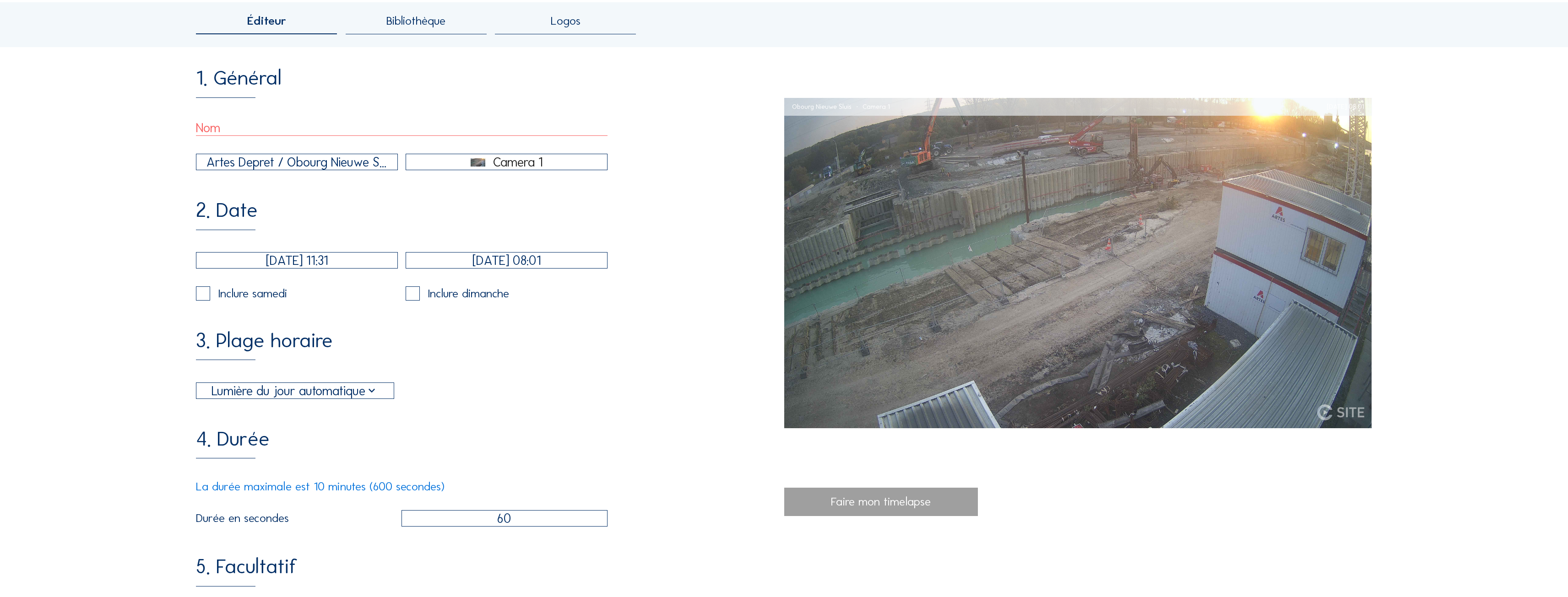
scroll to position [229, 0]
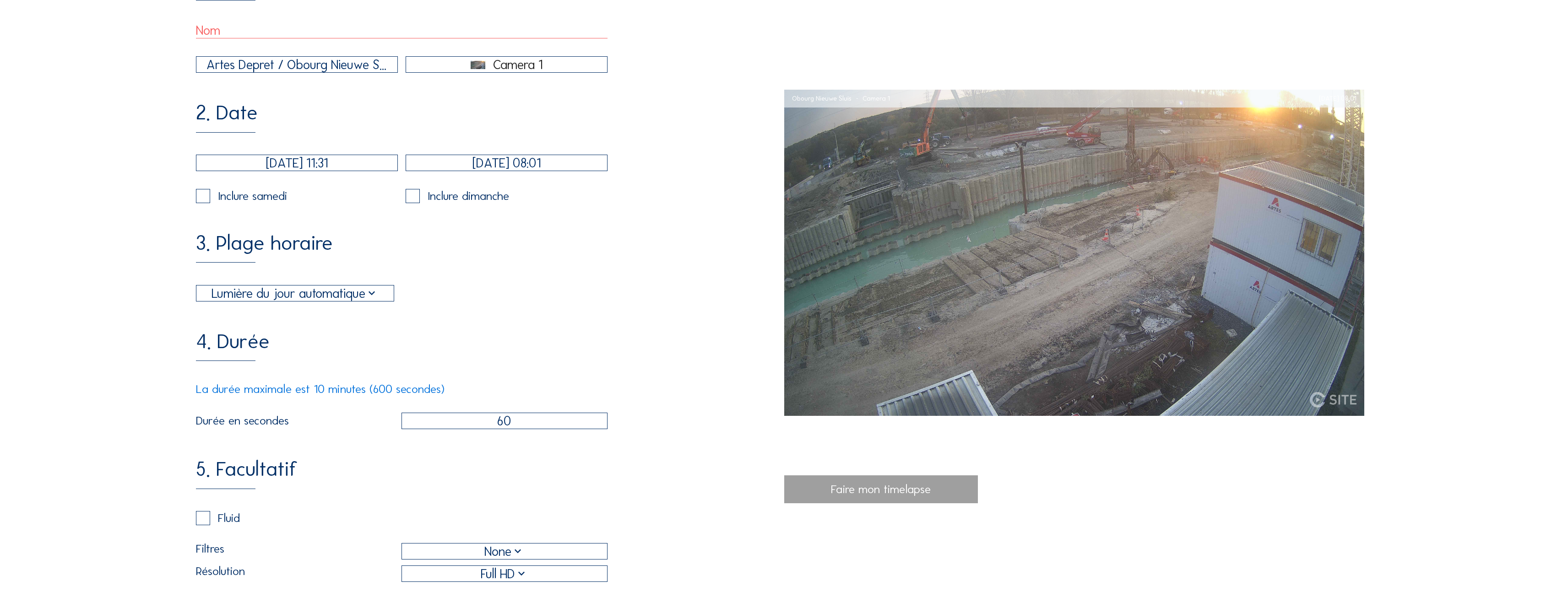
click at [535, 429] on input "60" at bounding box center [505, 420] width 207 height 16
type input "600"
click at [622, 348] on div "4. [PERSON_NAME] maximale est 10 minutes (600 secondes) Durée en secondes 600" at bounding box center [490, 380] width 588 height 98
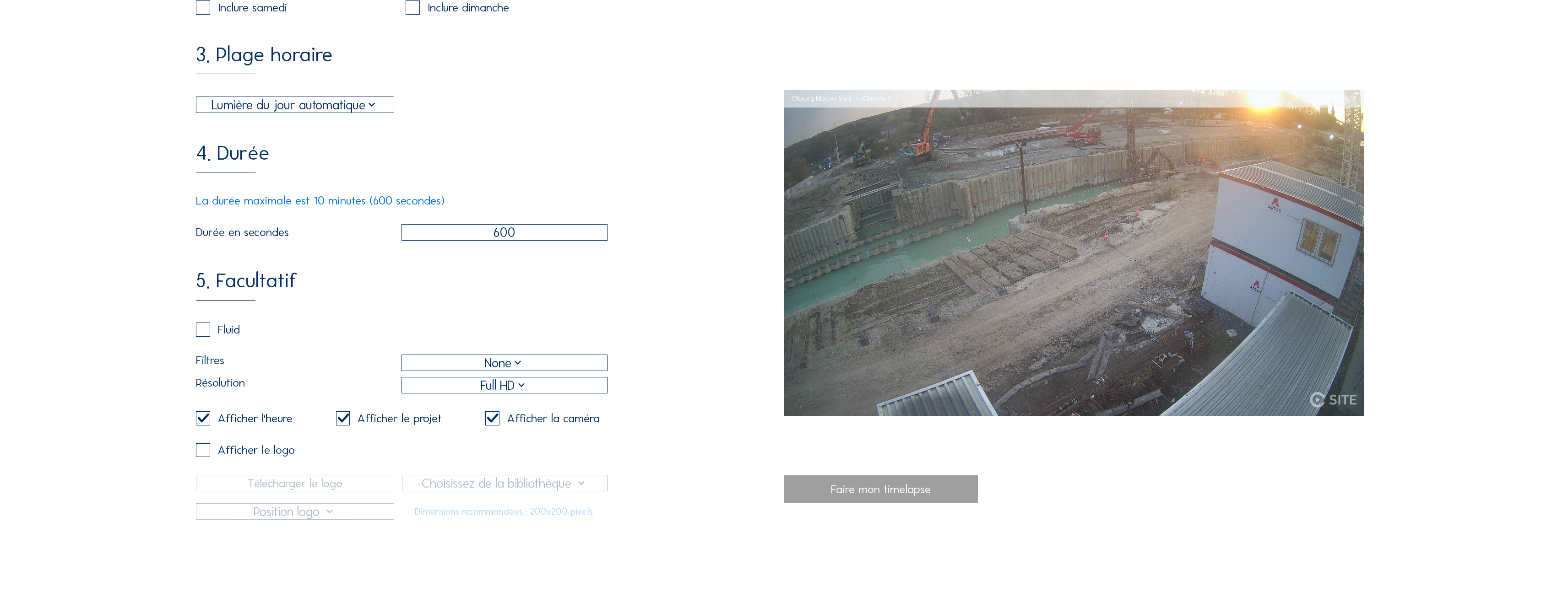
scroll to position [458, 0]
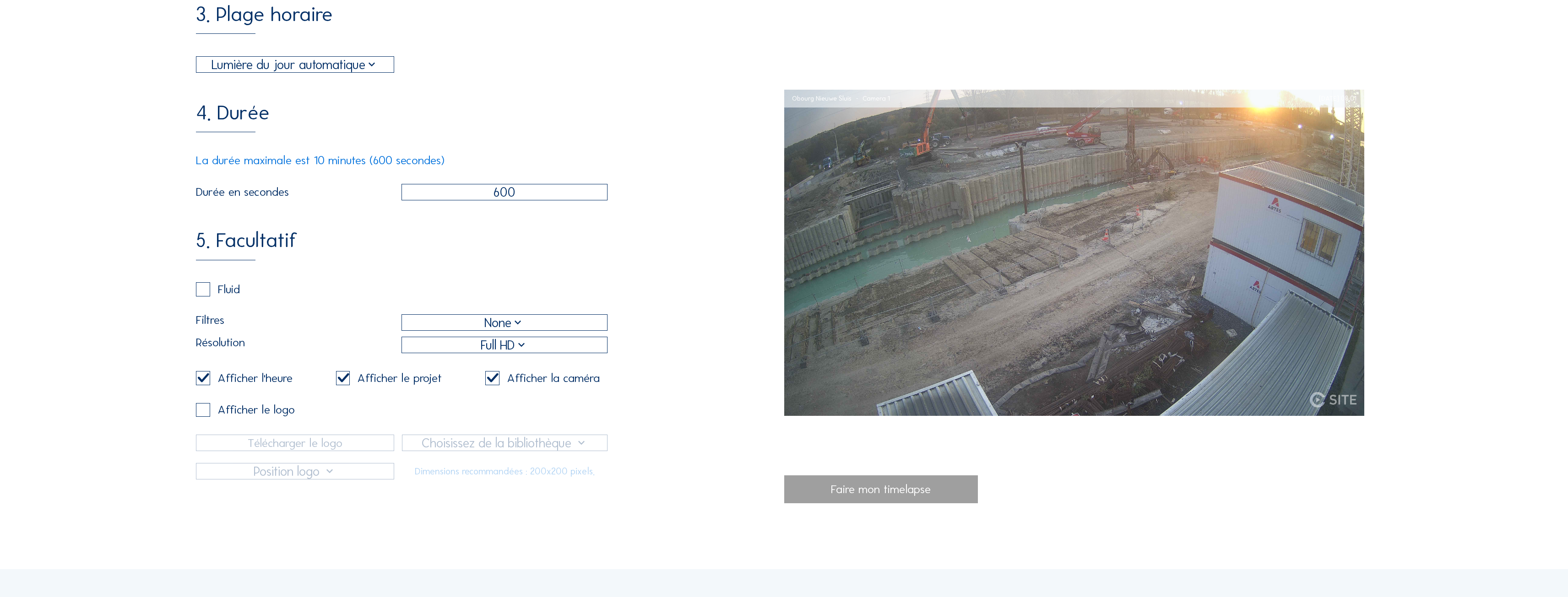
click at [882, 491] on div "Faire mon timelapse" at bounding box center [882, 489] width 194 height 28
click at [238, 416] on div "Afficher le logo" at bounding box center [256, 409] width 77 height 12
click at [199, 293] on input "checkbox" at bounding box center [199, 290] width 6 height 6
checkbox input "true"
checkbox input "false"
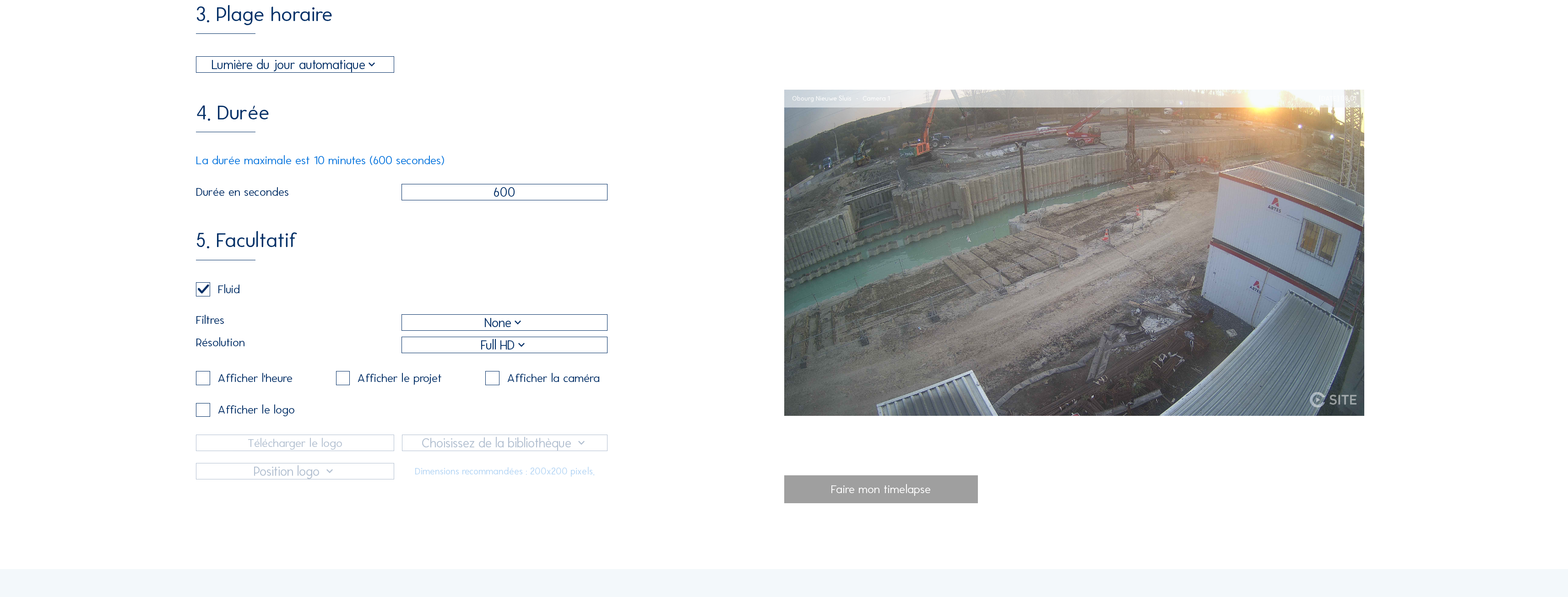
checkbox input "false"
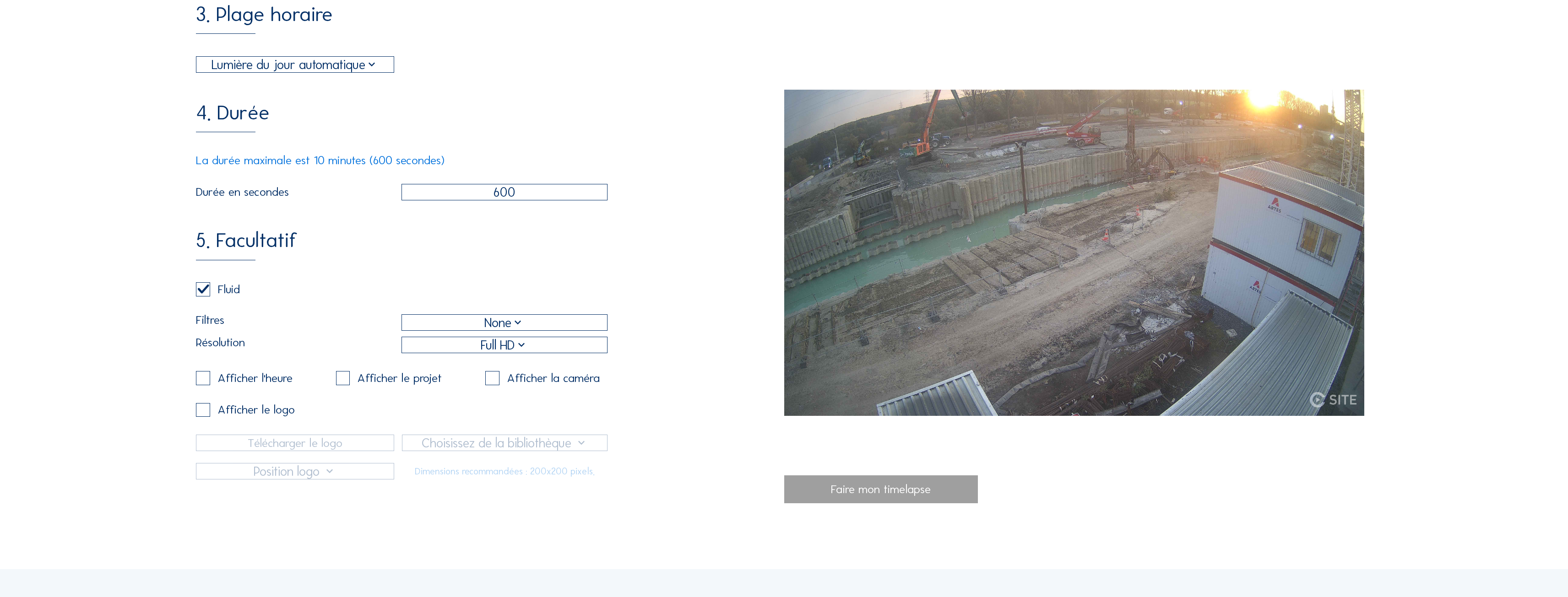
click at [505, 332] on div "None" at bounding box center [504, 322] width 40 height 19
click at [479, 288] on div "5. Facultatif Fluid Filtres None Résolution Full HD Afficher l'heure Afficher l…" at bounding box center [490, 355] width 588 height 249
click at [869, 493] on div "Faire mon timelapse" at bounding box center [882, 489] width 194 height 28
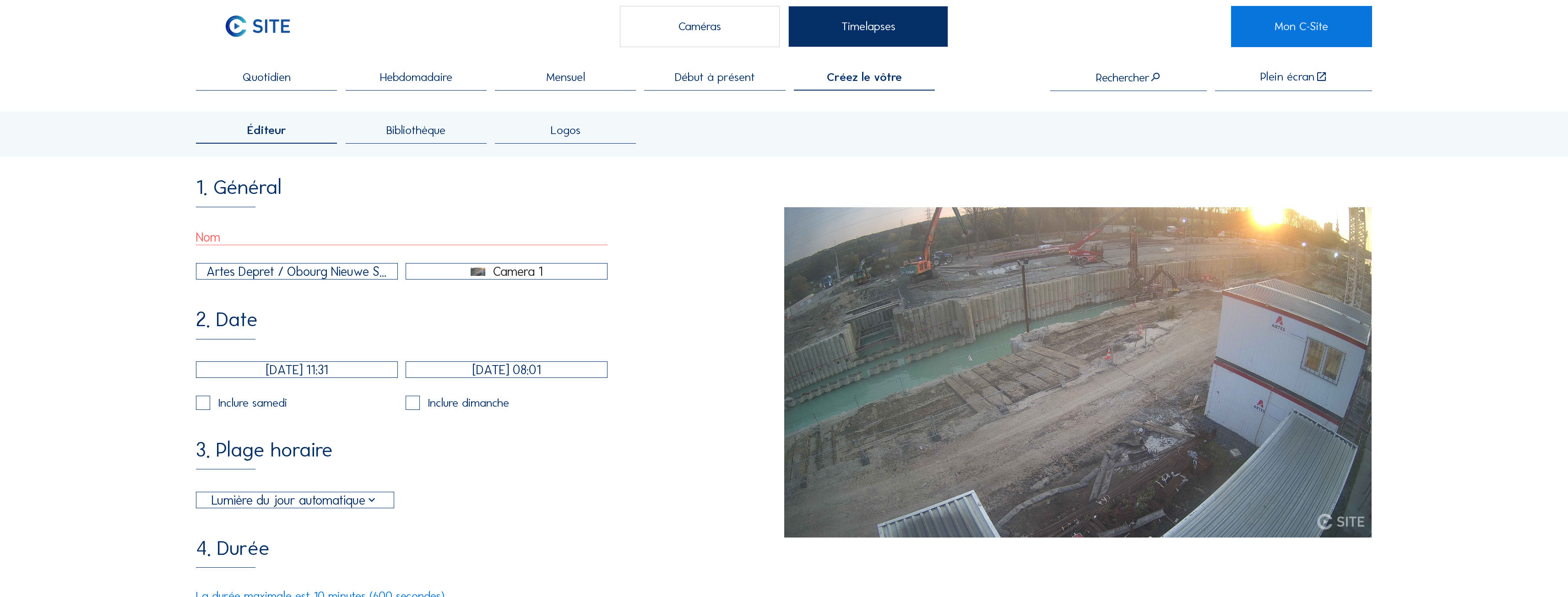
scroll to position [0, 0]
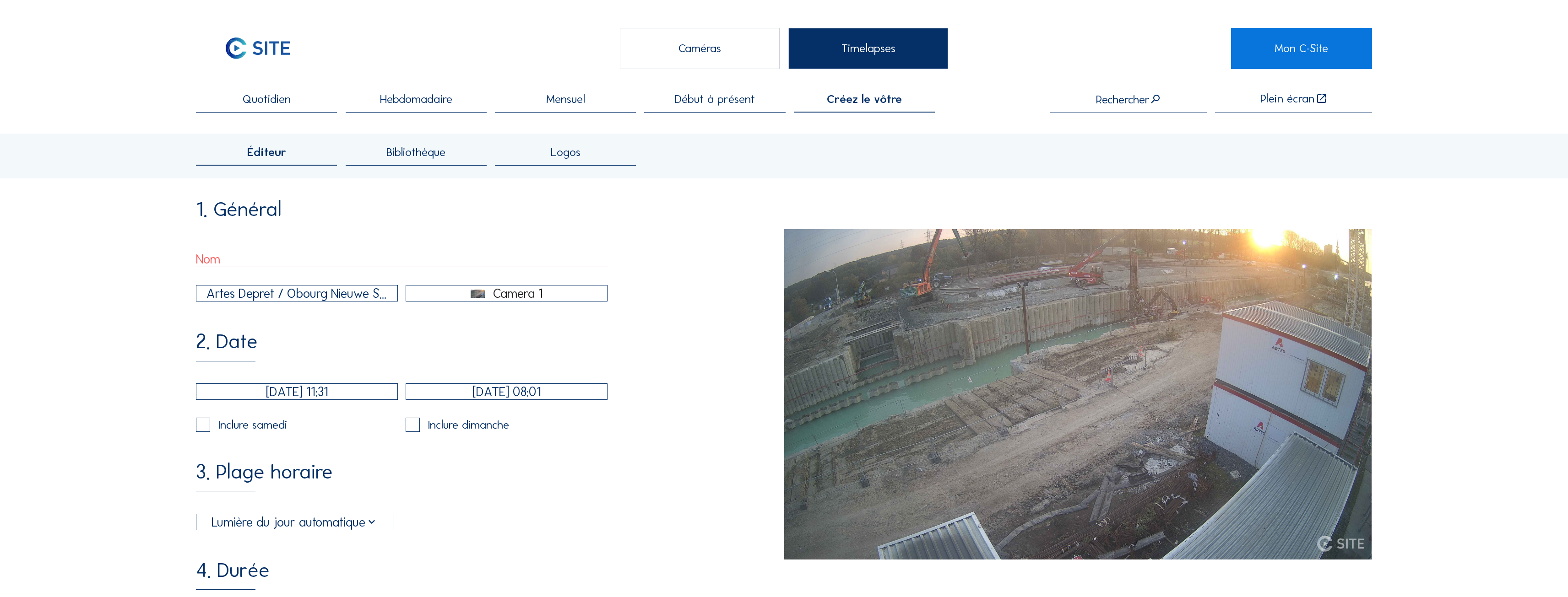
click at [429, 261] on input "text" at bounding box center [402, 259] width 411 height 16
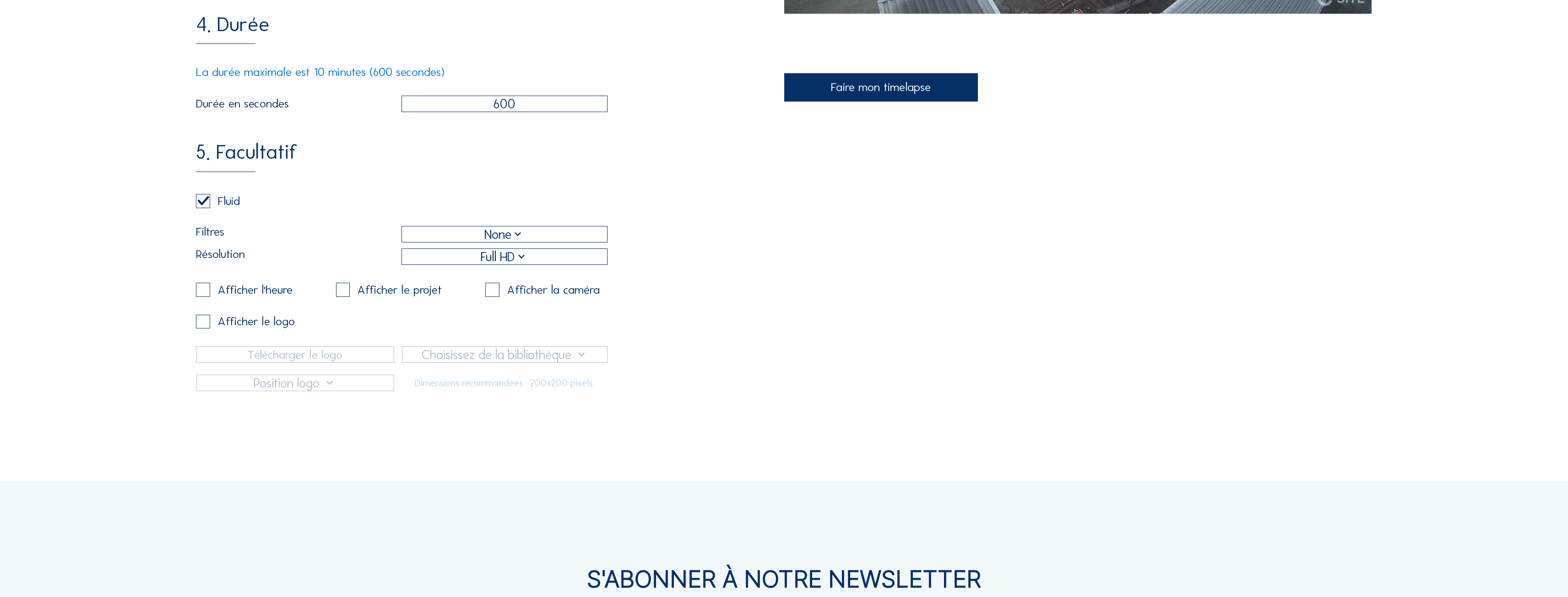
scroll to position [412, 0]
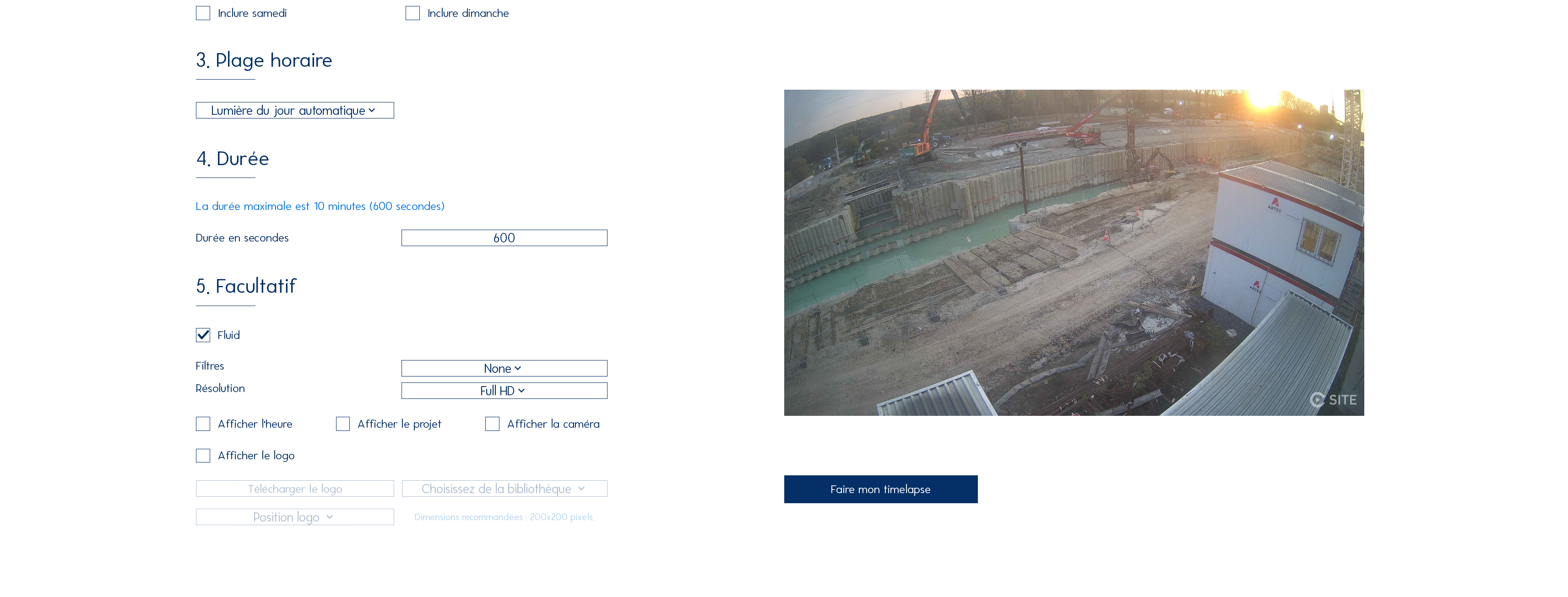
type input "vol"
click at [867, 494] on div "Faire mon timelapse" at bounding box center [882, 489] width 194 height 28
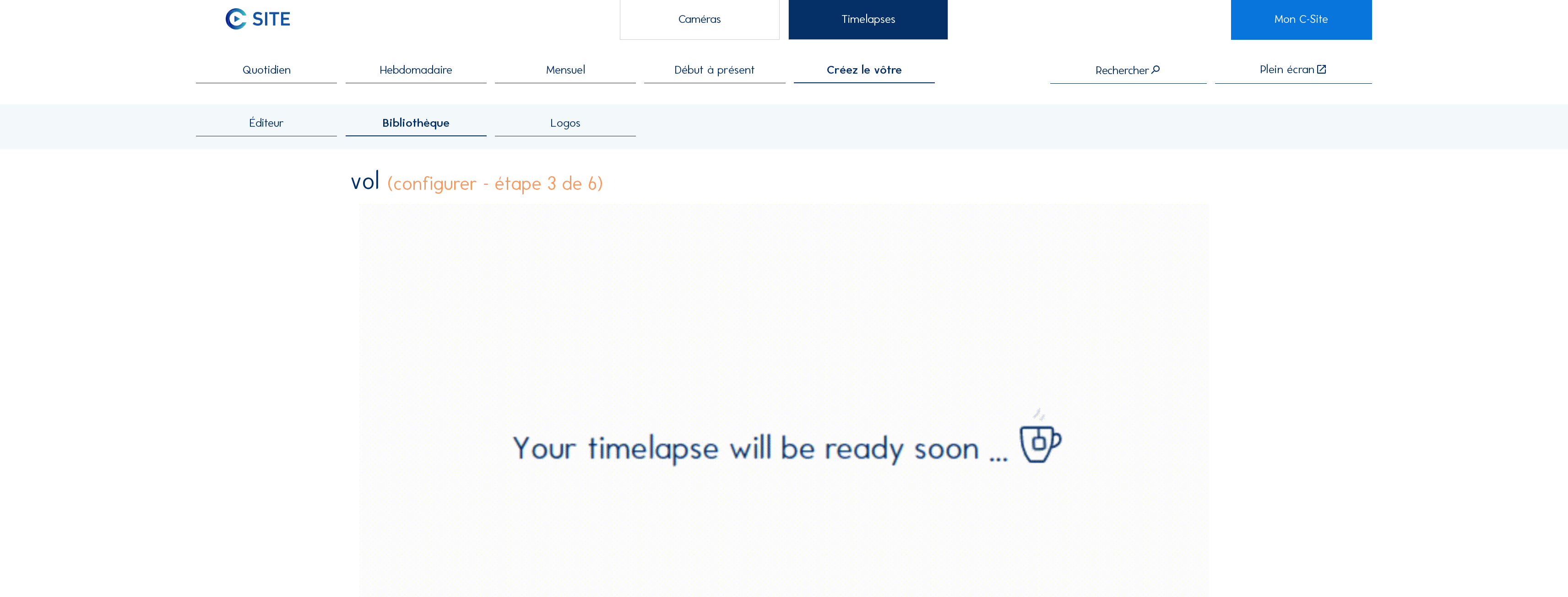
scroll to position [0, 0]
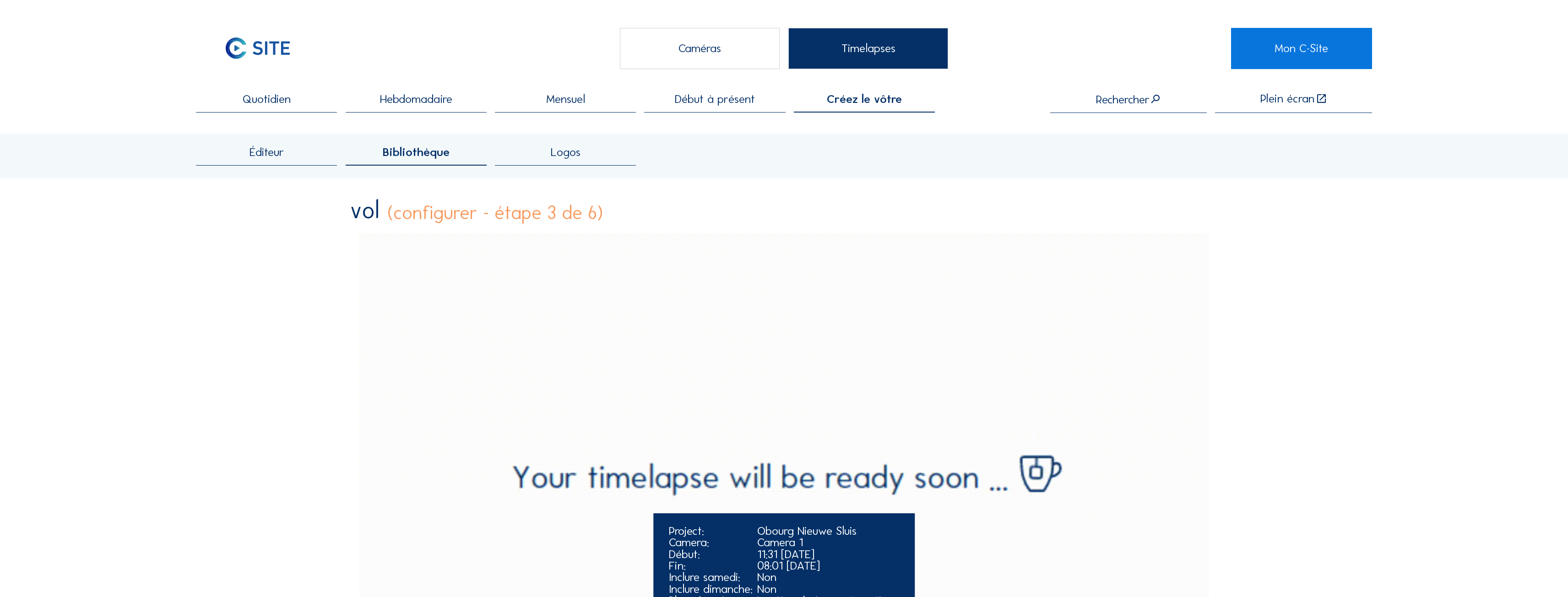
click at [705, 394] on video "Your browser does not support the video tag." at bounding box center [784, 472] width 867 height 478
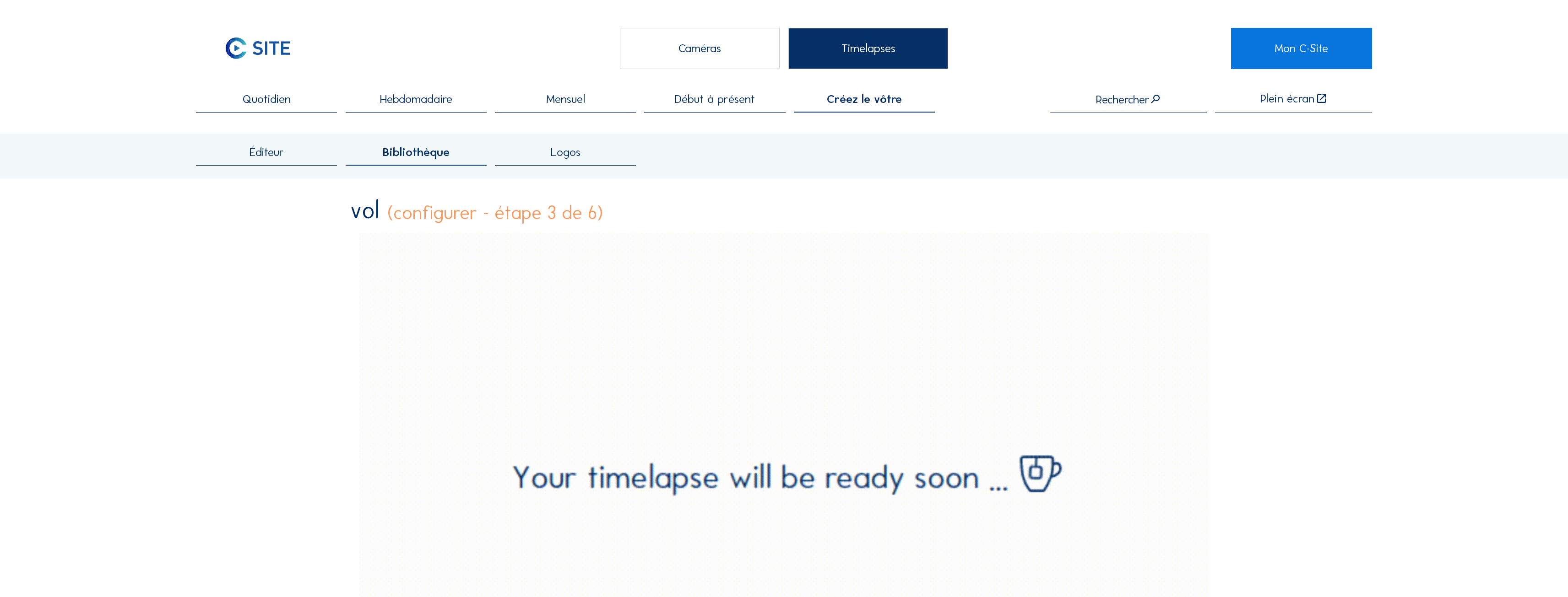
scroll to position [229, 0]
